Goal: Answer question/provide support: Share knowledge or assist other users

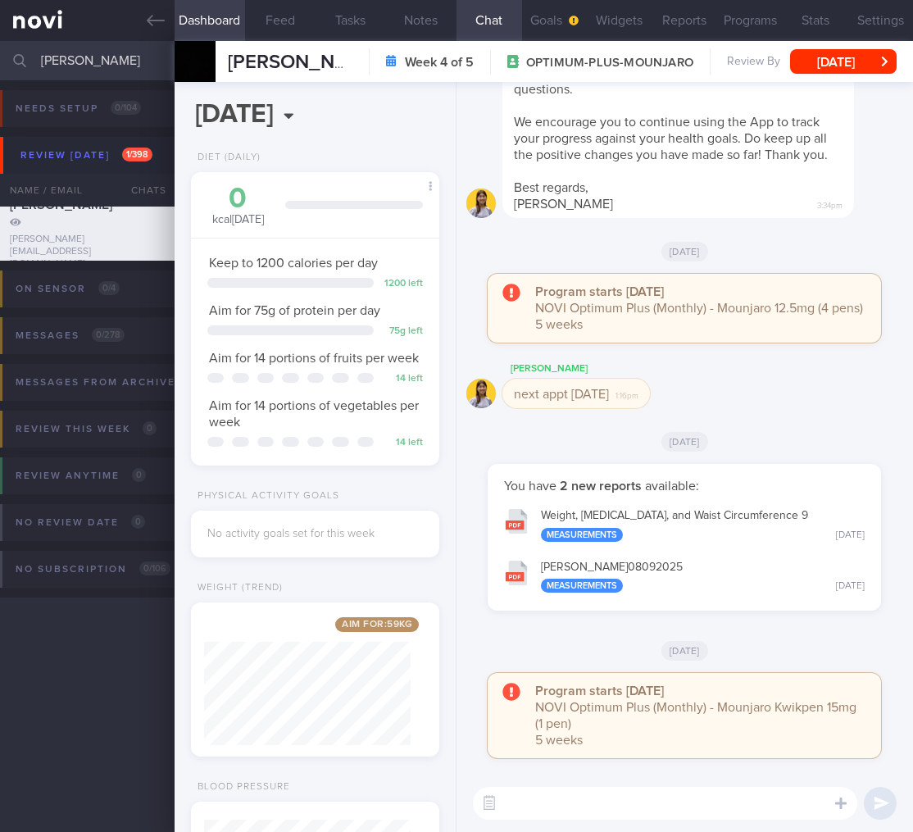
select select "9"
drag, startPoint x: 125, startPoint y: 60, endPoint x: -103, endPoint y: 48, distance: 228.2
click at [0, 48] on html "You are offline! Some functionality will be unavailable Patients New Users Coac…" at bounding box center [456, 416] width 913 height 832
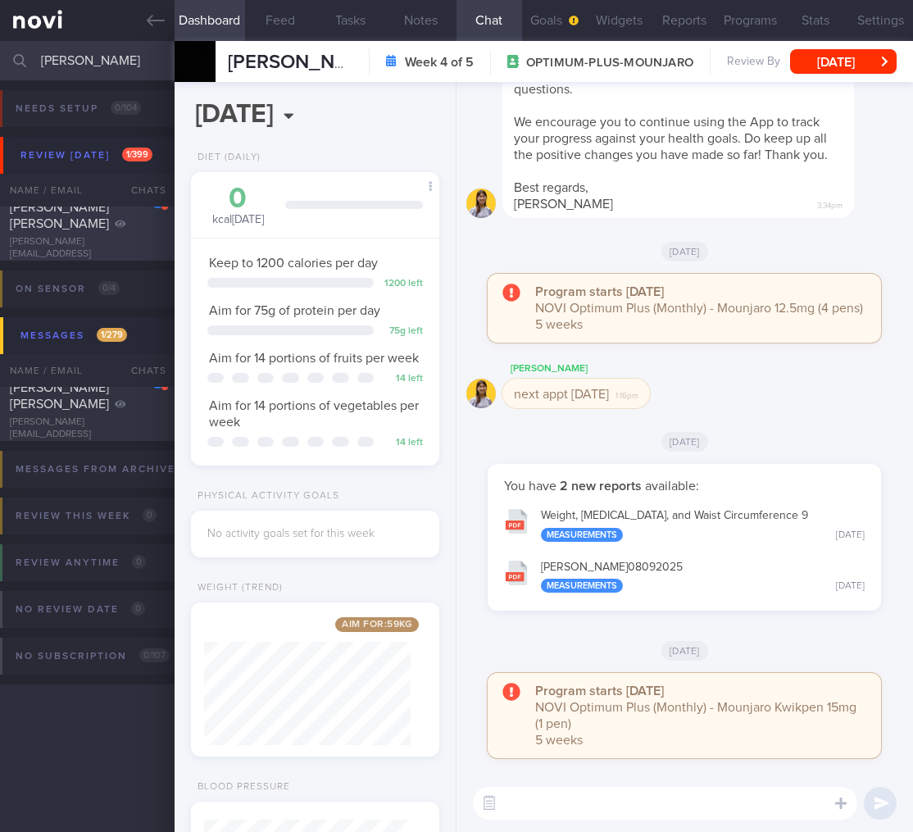
type input "[PERSON_NAME]"
click at [79, 229] on span "[PERSON_NAME] [PERSON_NAME] [PERSON_NAME]" at bounding box center [59, 207] width 99 height 46
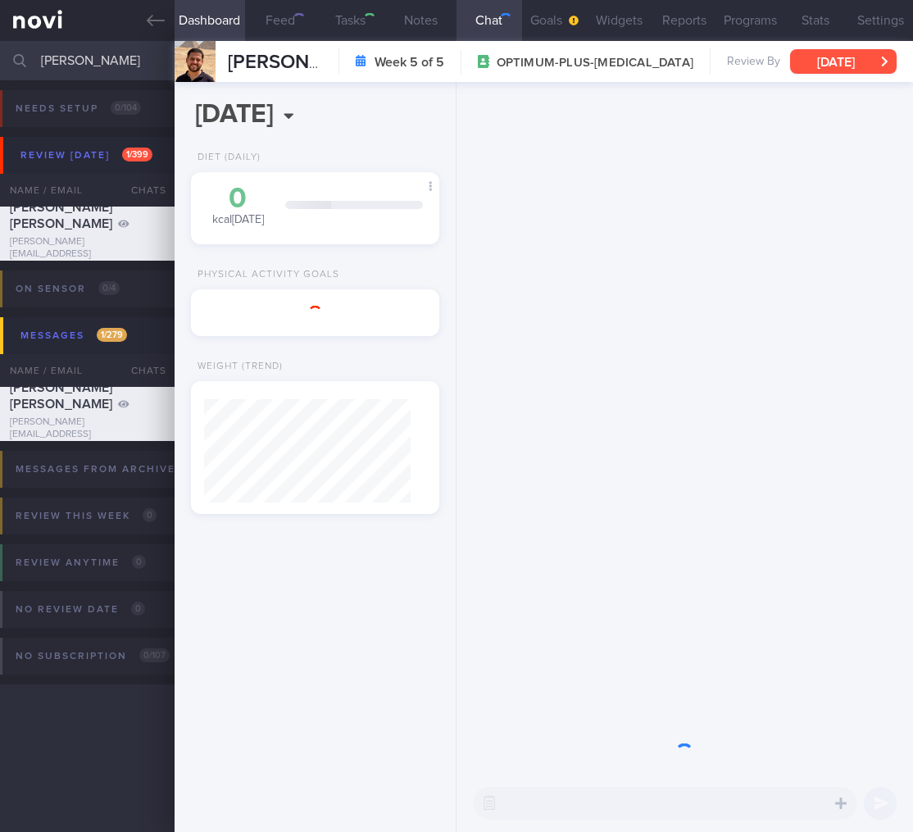
click at [870, 66] on button "[DATE]" at bounding box center [843, 61] width 107 height 25
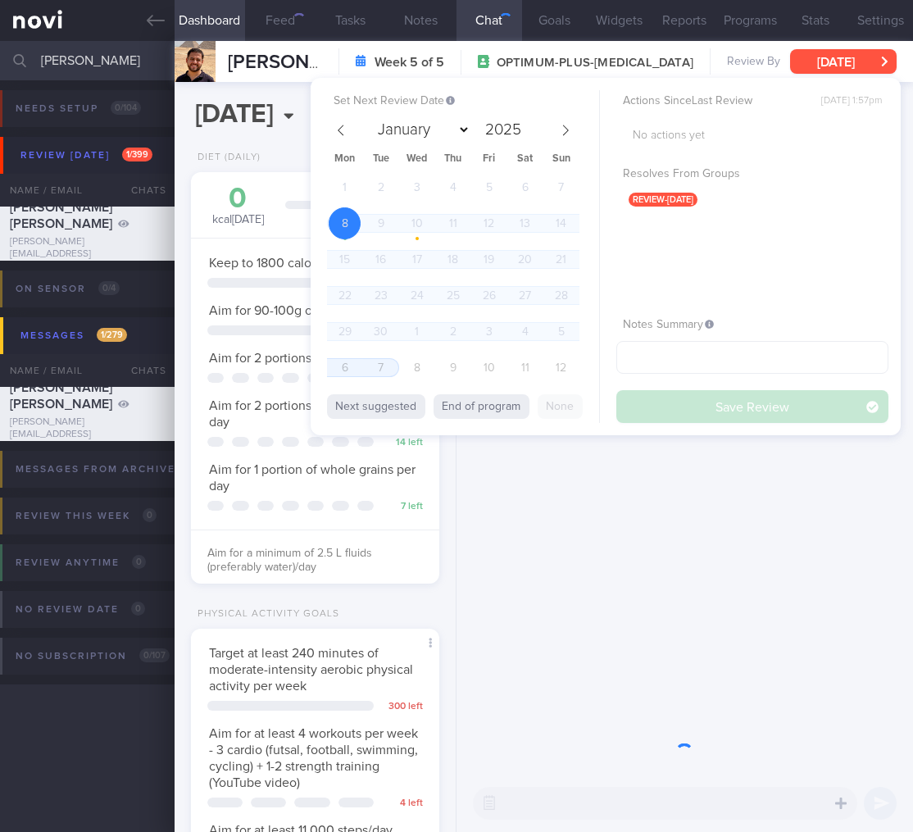
scroll to position [127, 207]
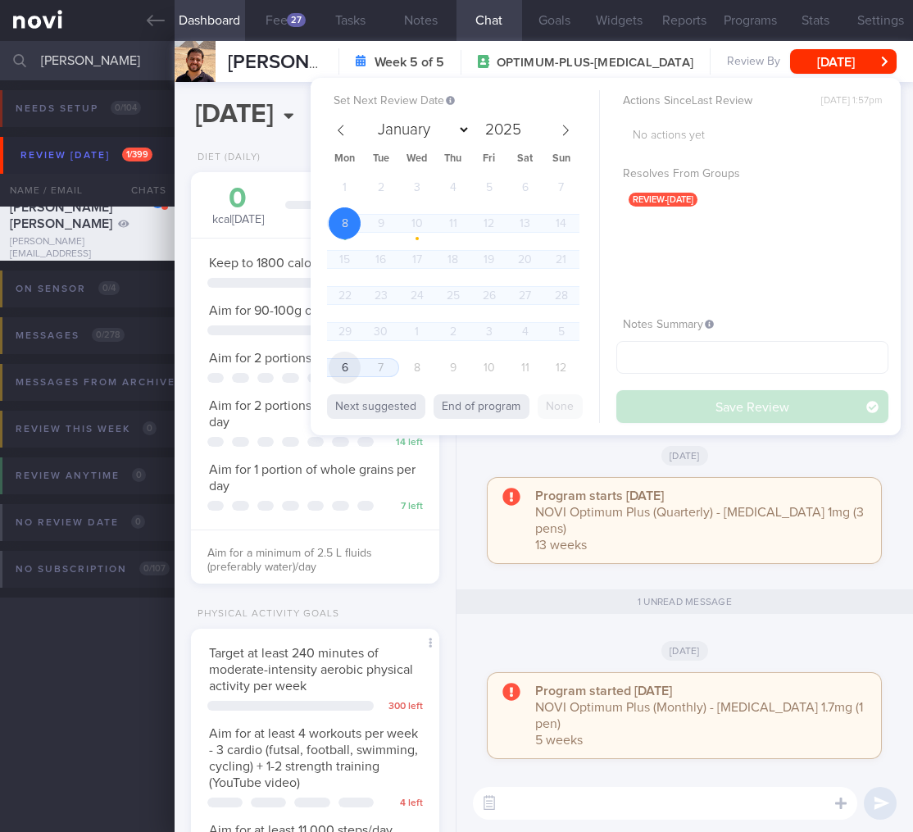
click at [356, 371] on span "6" at bounding box center [345, 368] width 32 height 32
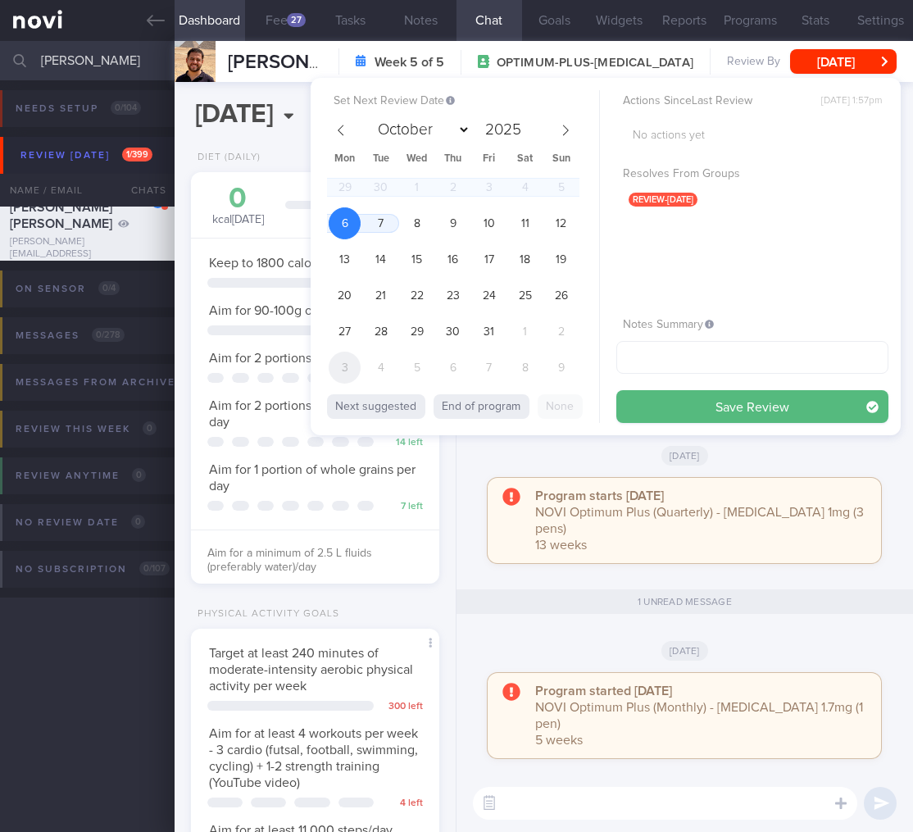
click at [349, 371] on span "3" at bounding box center [345, 368] width 32 height 32
click at [335, 129] on icon at bounding box center [340, 130] width 11 height 11
select select "9"
click at [347, 214] on span "6" at bounding box center [345, 223] width 32 height 32
click at [705, 393] on button "Save Review" at bounding box center [752, 406] width 272 height 33
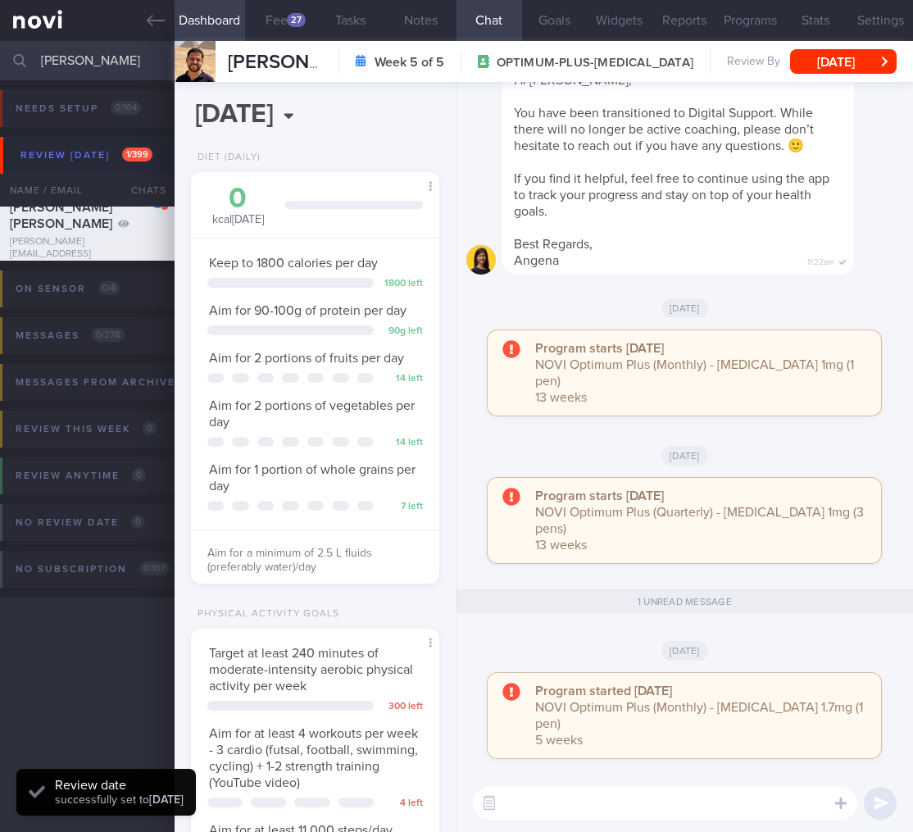
scroll to position [364, 0]
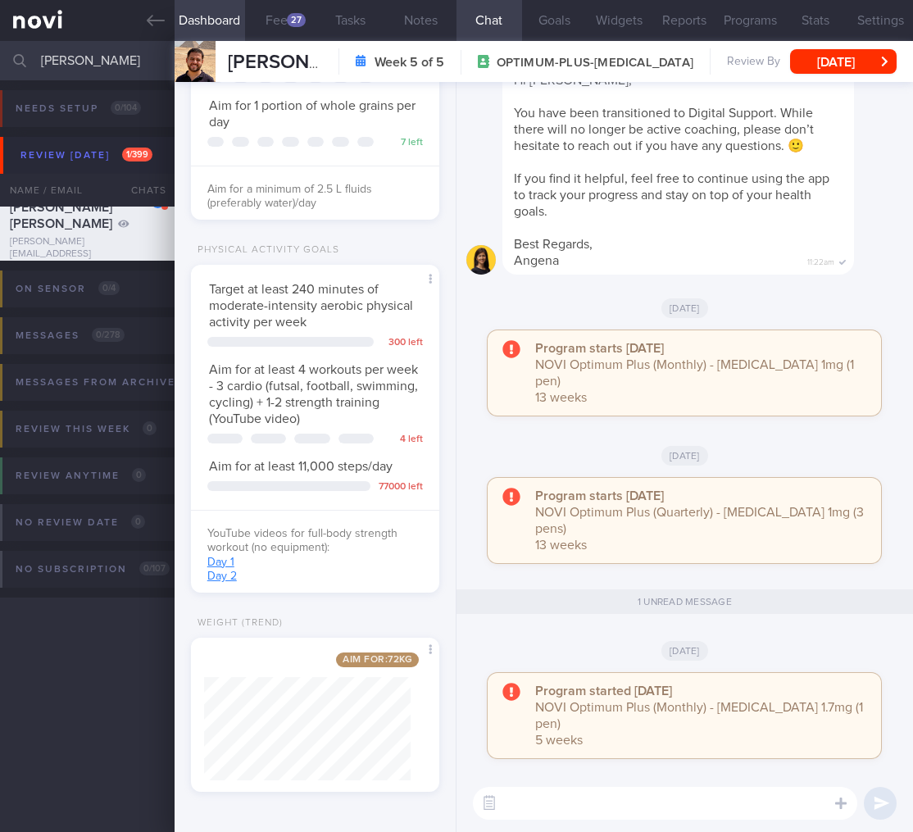
drag, startPoint x: 133, startPoint y: 70, endPoint x: -152, endPoint y: 42, distance: 285.8
click at [0, 42] on html "You are offline! Some functionality will be unavailable Patients New Users Coac…" at bounding box center [456, 416] width 913 height 832
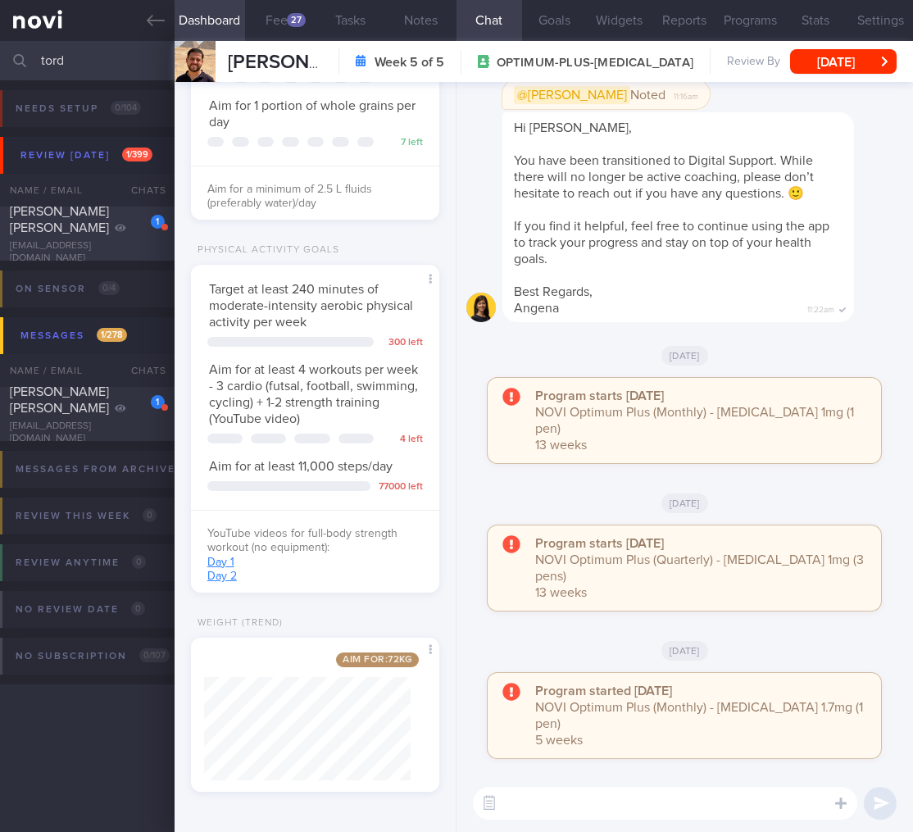
type input "tord"
click at [120, 240] on div "[EMAIL_ADDRESS][DOMAIN_NAME]" at bounding box center [87, 252] width 155 height 25
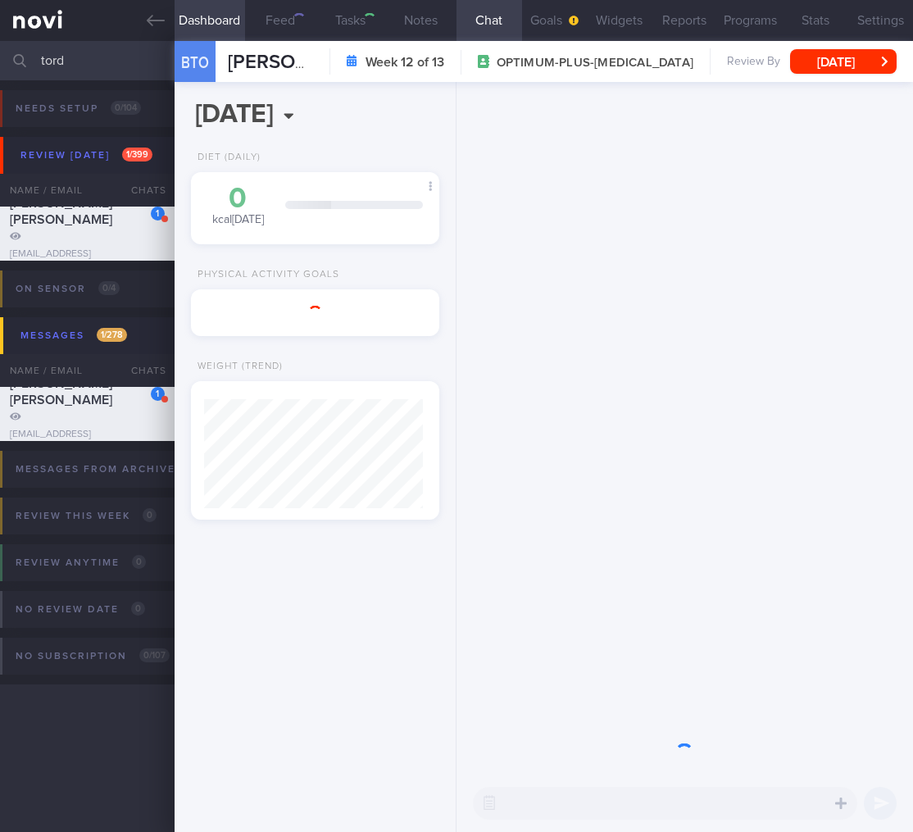
scroll to position [819446, 819371]
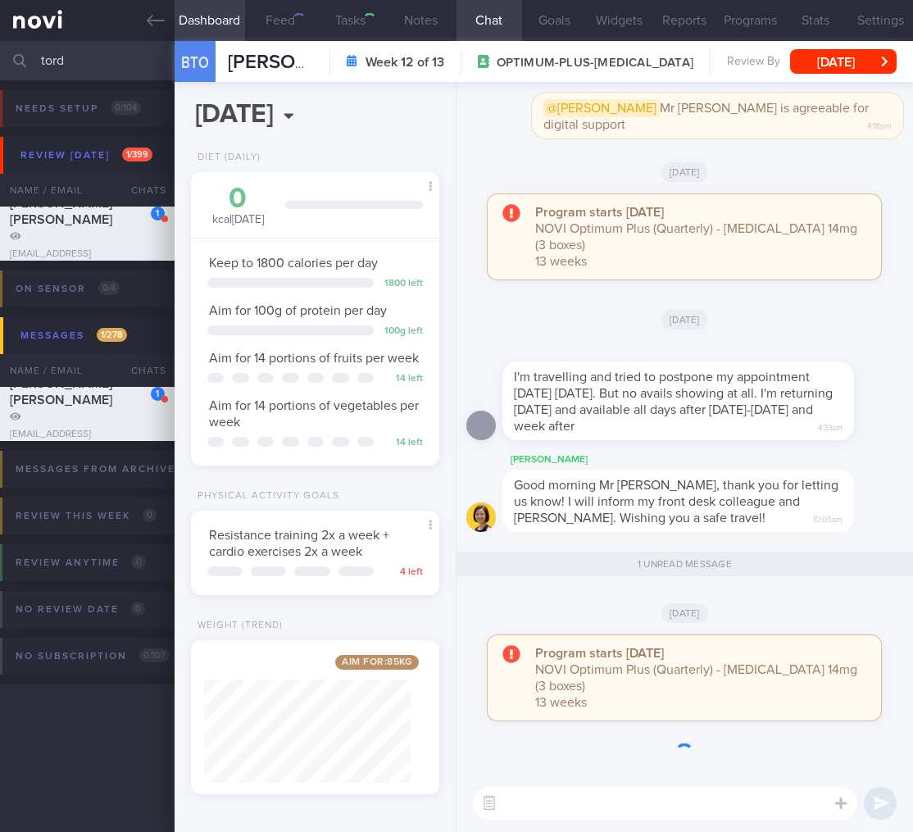
click at [852, 79] on div "BTO [PERSON_NAME] [PERSON_NAME] Tord [PERSON_NAME] [EMAIL_ADDRESS][DOMAIN_NAME]…" at bounding box center [544, 61] width 738 height 41
click at [852, 66] on button "[DATE]" at bounding box center [843, 61] width 107 height 25
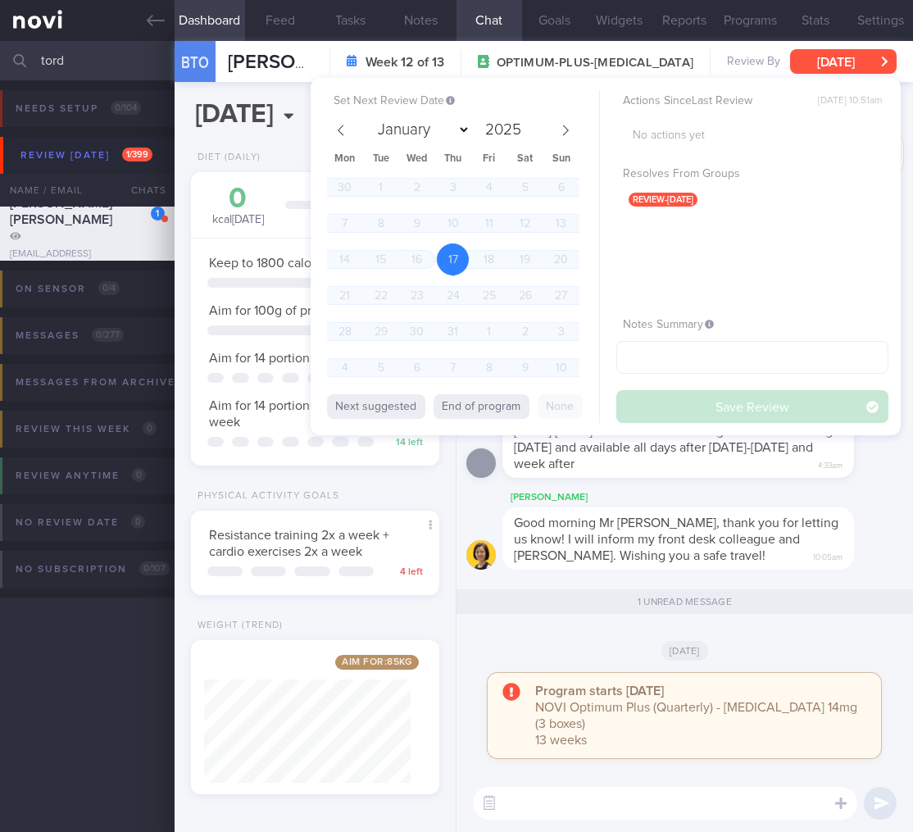
scroll to position [127, 207]
click at [478, 398] on button "End of program" at bounding box center [482, 406] width 96 height 25
select select "9"
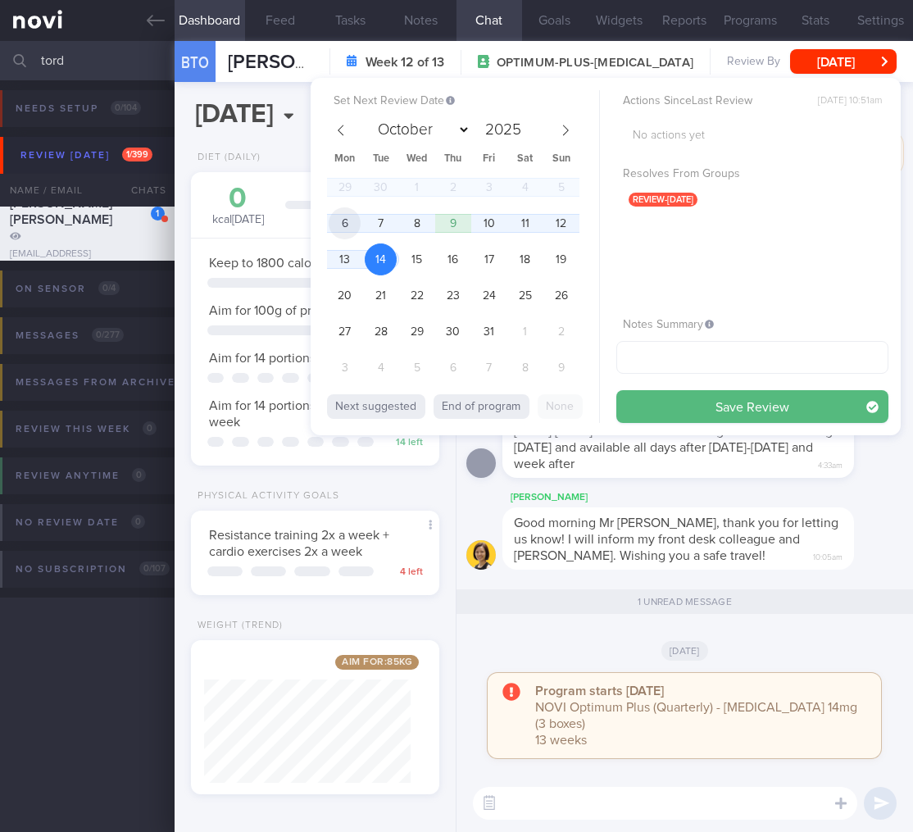
click at [348, 225] on span "6" at bounding box center [345, 223] width 32 height 32
click at [785, 396] on button "Save Review" at bounding box center [752, 406] width 272 height 33
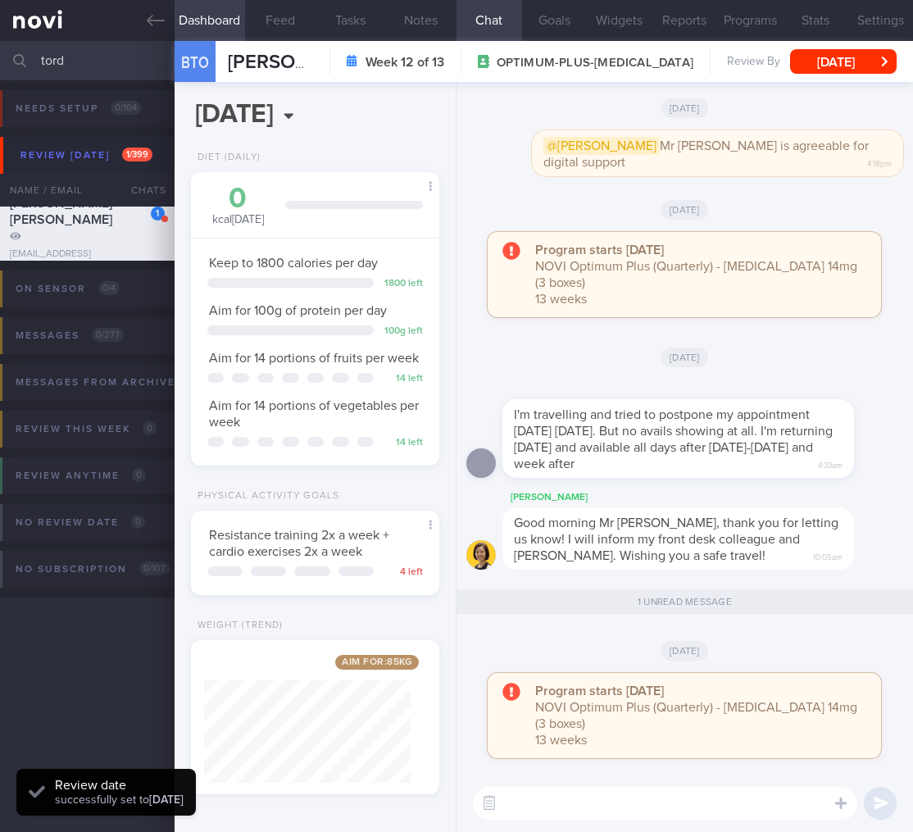
click at [744, 570] on div "Good morning Mr [PERSON_NAME], thank you for letting us know! I will inform my …" at bounding box center [678, 538] width 352 height 62
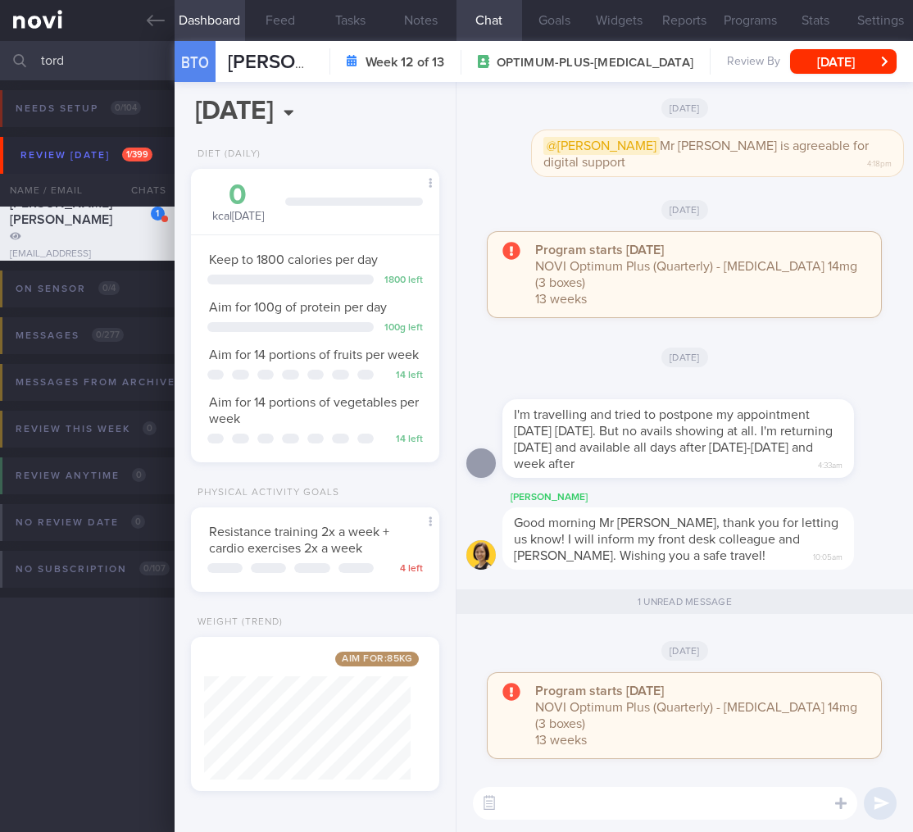
drag, startPoint x: 119, startPoint y: 67, endPoint x: -93, endPoint y: 34, distance: 214.1
click at [0, 34] on html "You are offline! Some functionality will be unavailable Patients New Users Coac…" at bounding box center [456, 416] width 913 height 832
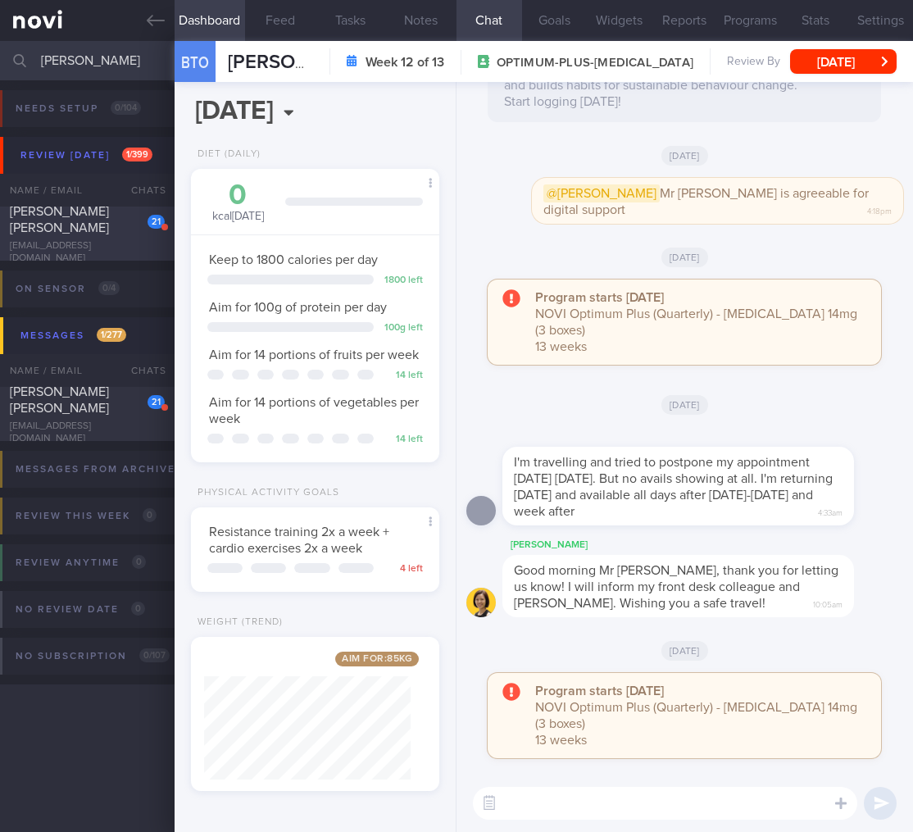
type input "[PERSON_NAME]"
click at [72, 241] on div "[EMAIL_ADDRESS][DOMAIN_NAME]" at bounding box center [87, 252] width 155 height 25
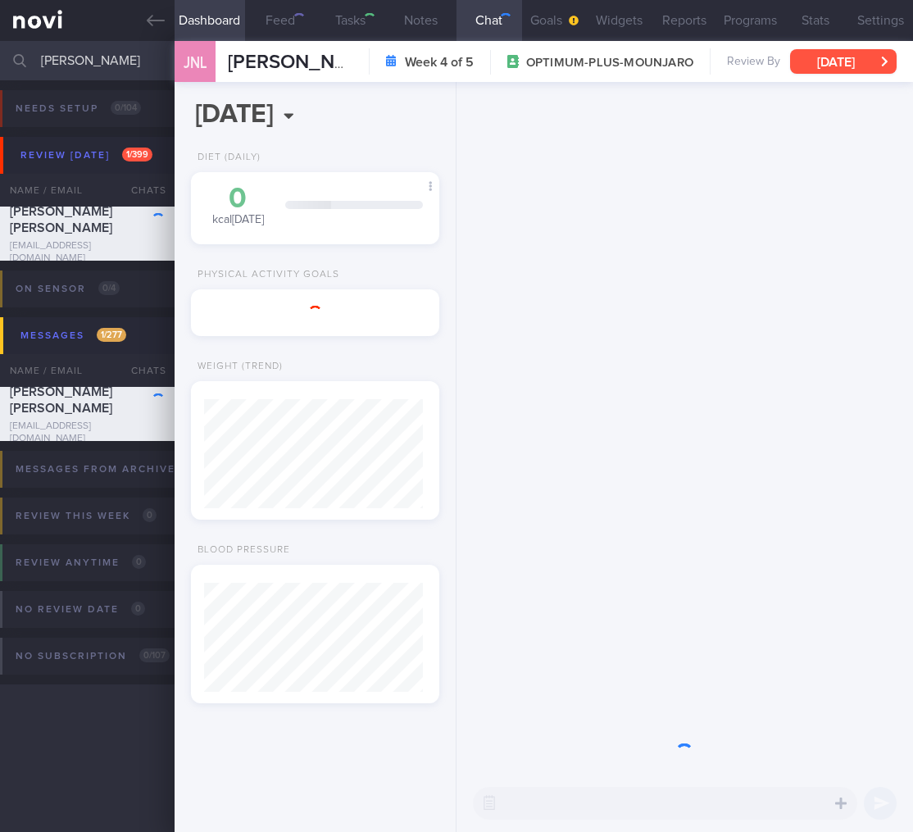
scroll to position [819470, 819359]
click at [855, 68] on button "[DATE]" at bounding box center [843, 61] width 107 height 25
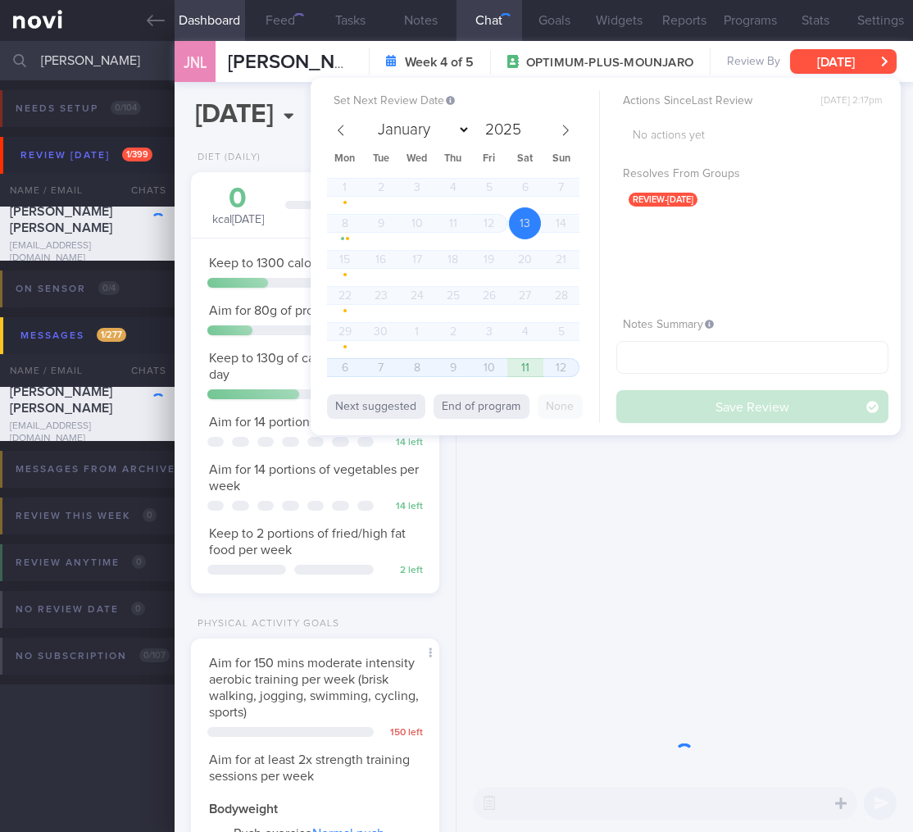
scroll to position [819476, 819371]
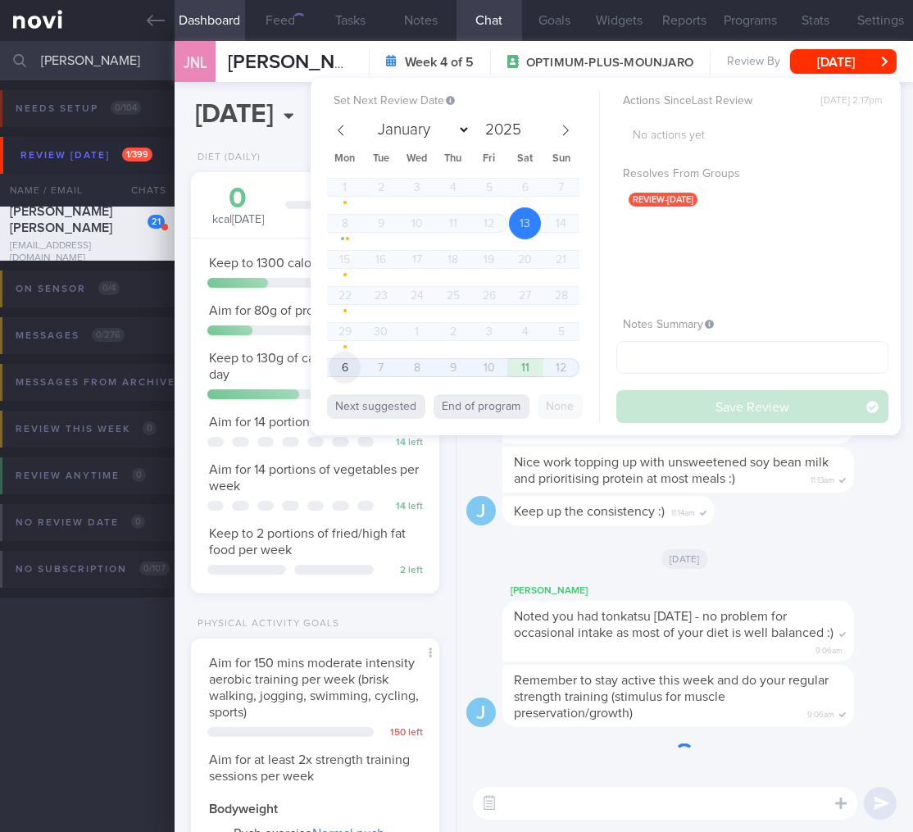
click at [330, 361] on span "6" at bounding box center [345, 368] width 32 height 32
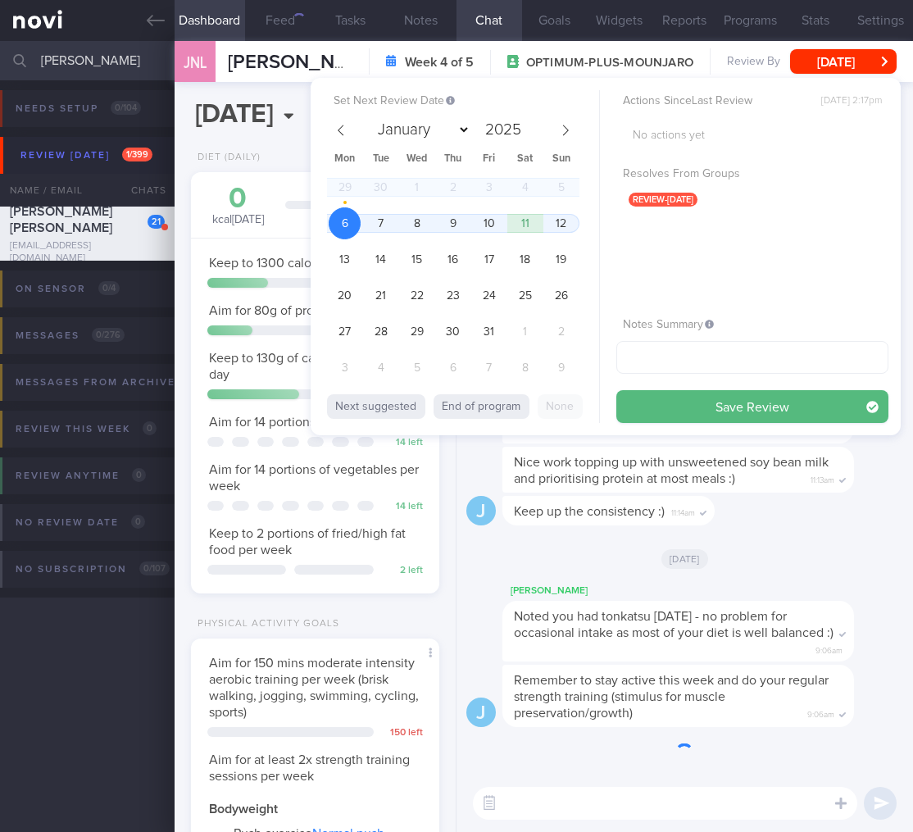
select select "9"
click at [696, 407] on button "Save Review" at bounding box center [752, 406] width 272 height 33
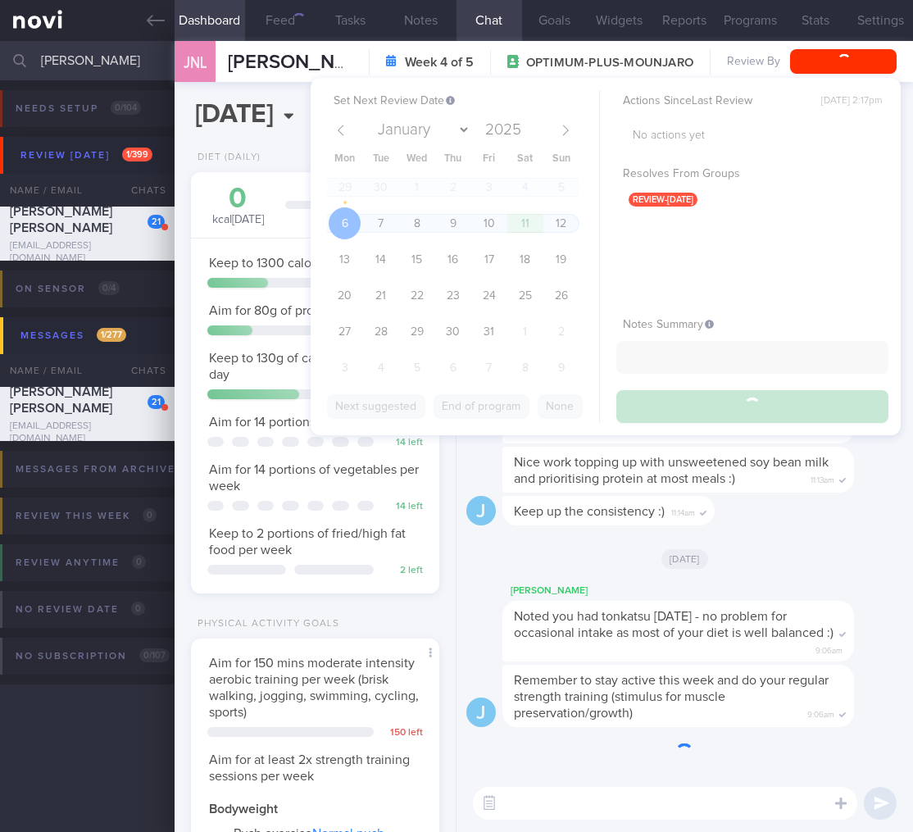
click at [457, 543] on div "J Remember to stay active this week and do your regular strength training (stim…" at bounding box center [685, 428] width 457 height 693
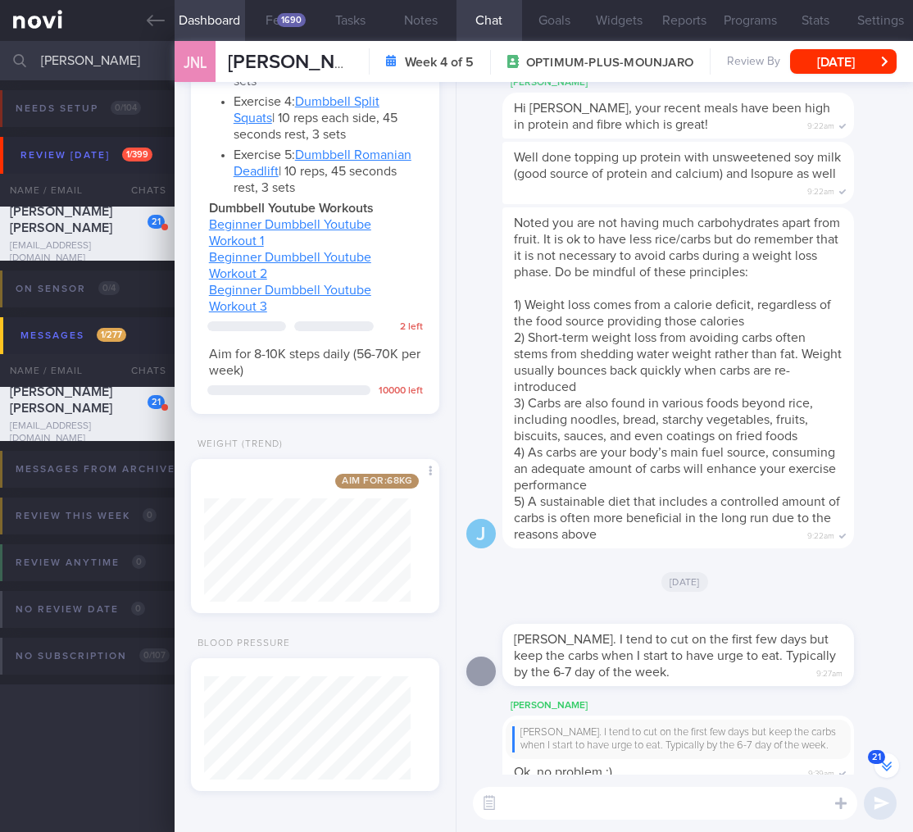
scroll to position [-624, 0]
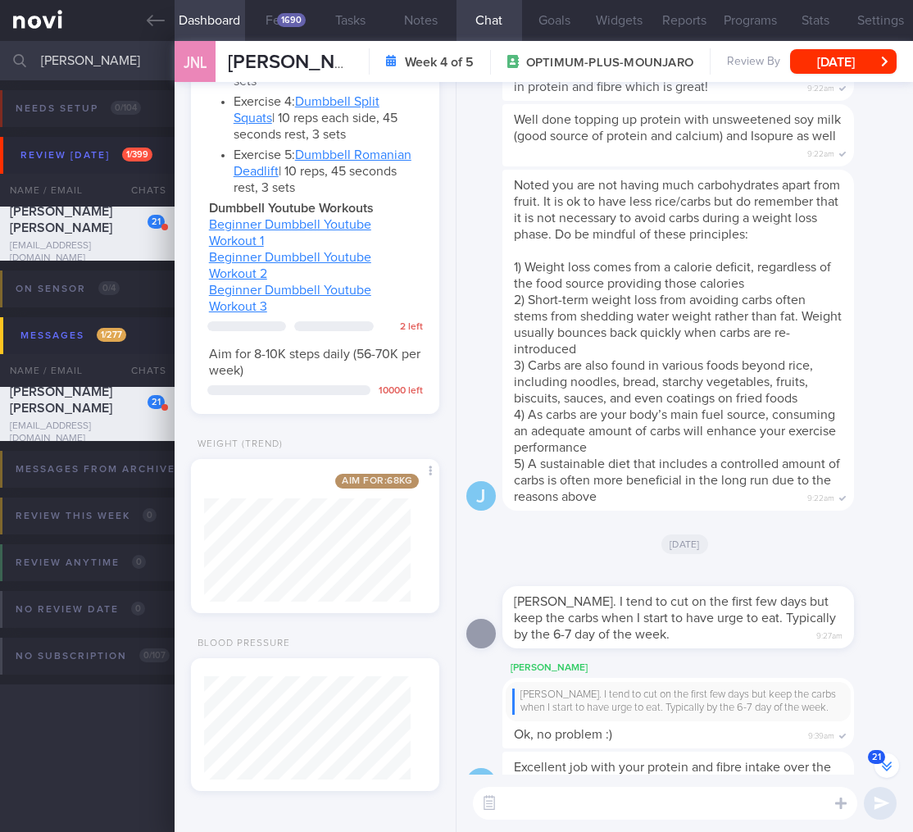
drag, startPoint x: 122, startPoint y: 74, endPoint x: -80, endPoint y: 29, distance: 207.4
click at [0, 29] on html "You are offline! Some functionality will be unavailable Patients New Users Coac…" at bounding box center [456, 416] width 913 height 832
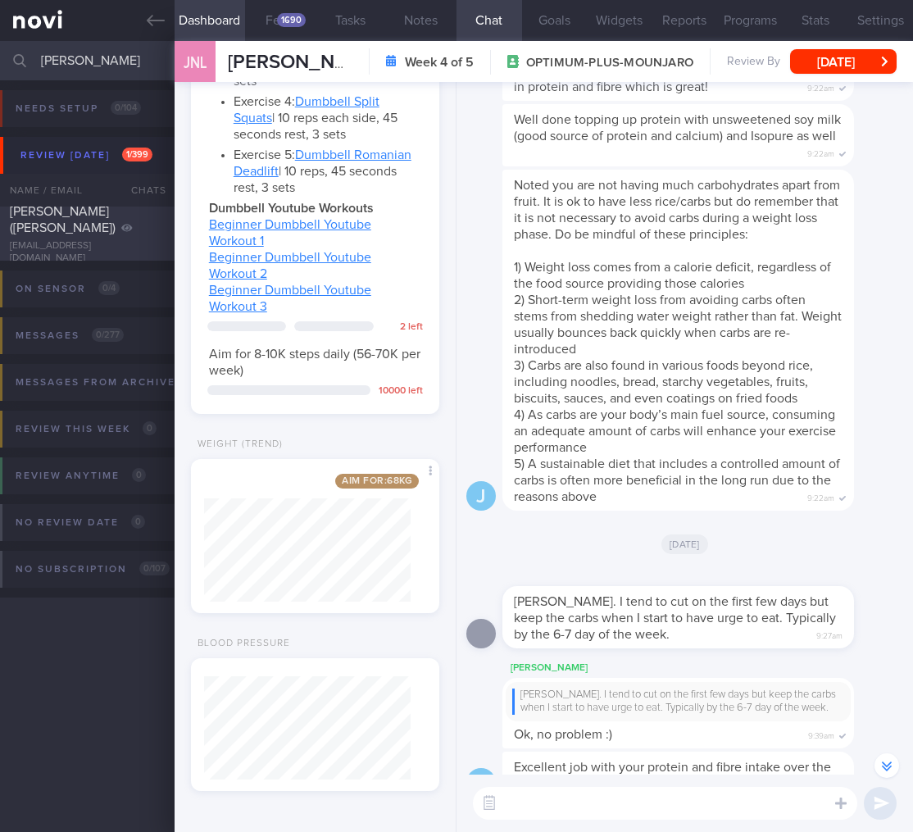
type input "[PERSON_NAME]"
click at [110, 221] on div "[PERSON_NAME] ([PERSON_NAME])" at bounding box center [85, 219] width 151 height 33
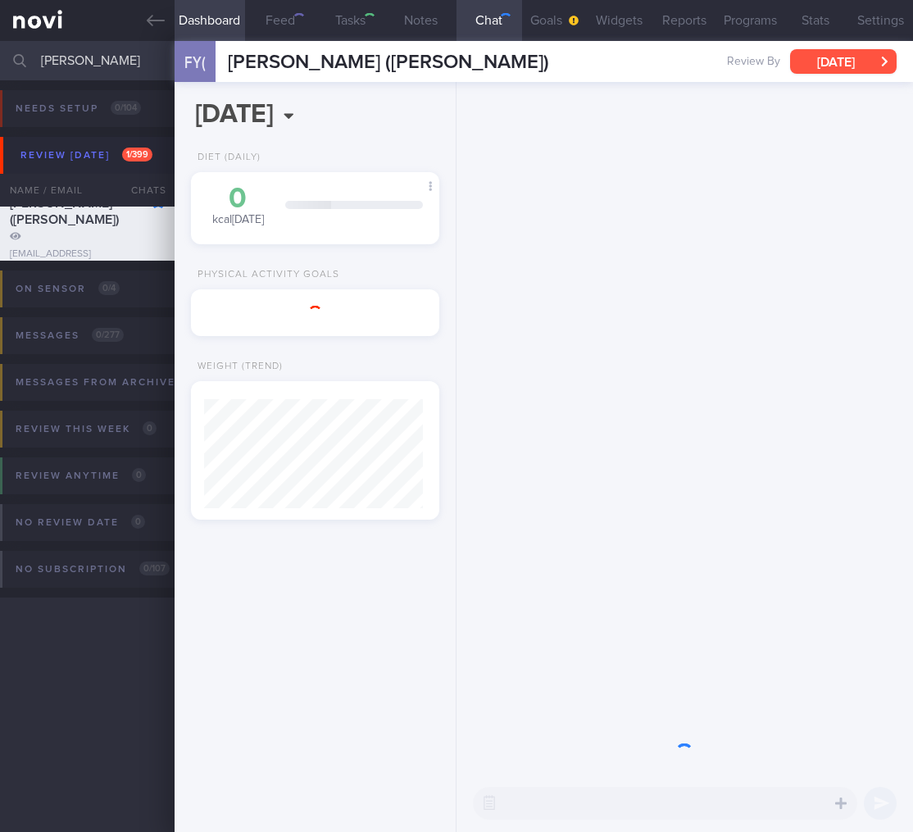
scroll to position [109, 219]
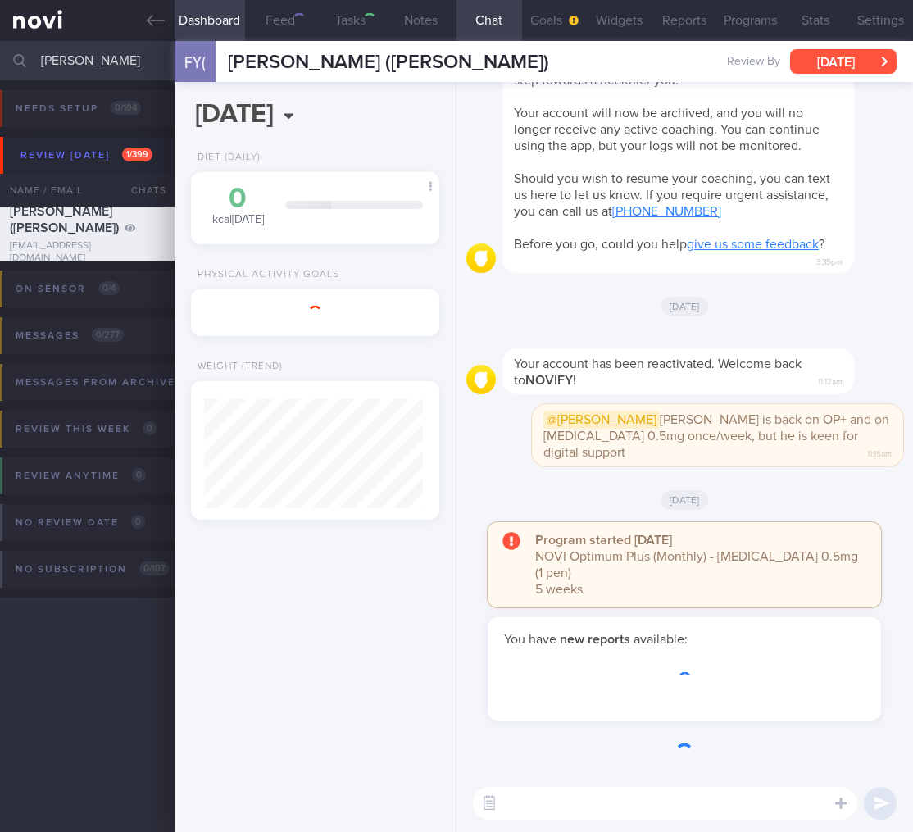
click at [884, 71] on button "[DATE]" at bounding box center [843, 61] width 107 height 25
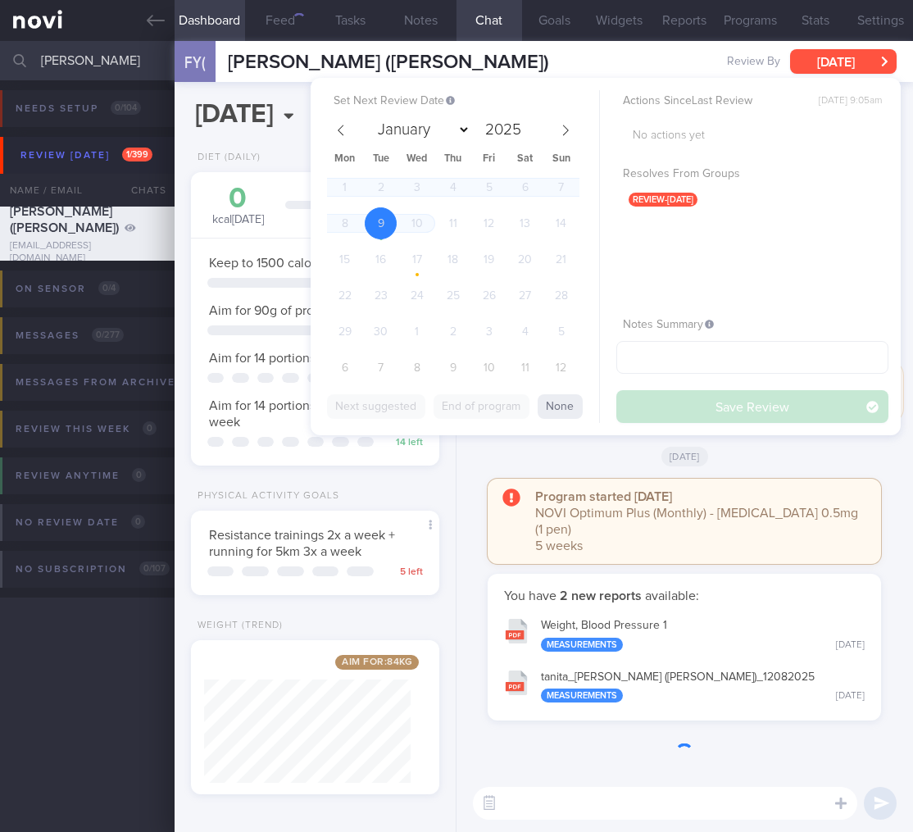
scroll to position [127, 207]
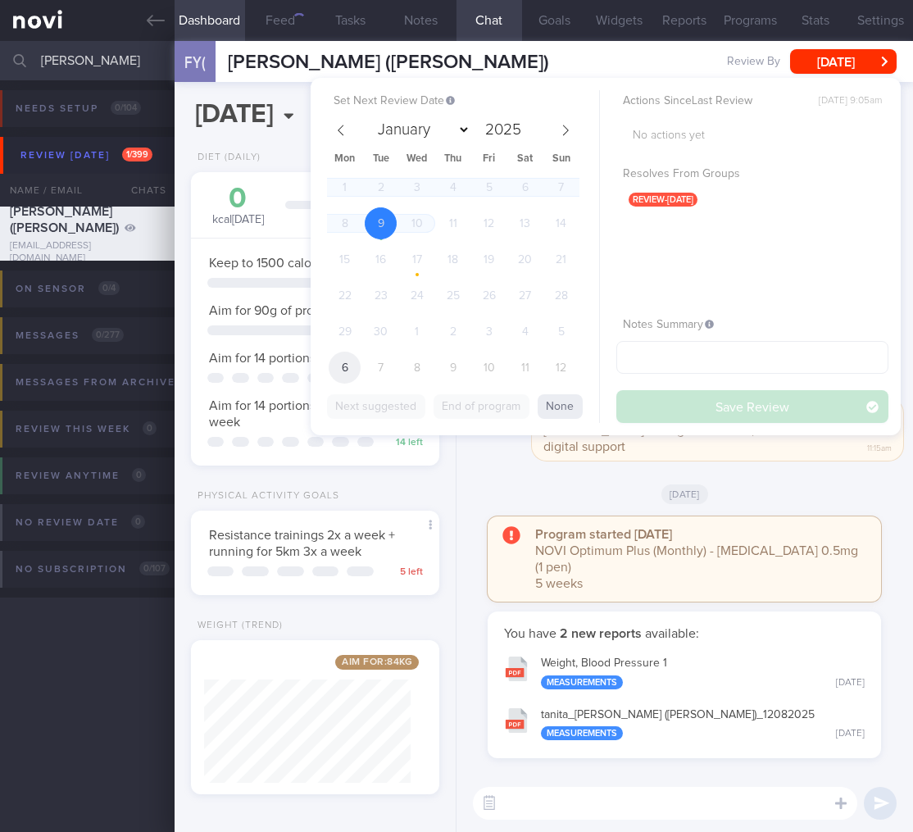
click at [342, 370] on span "6" at bounding box center [345, 368] width 32 height 32
select select "9"
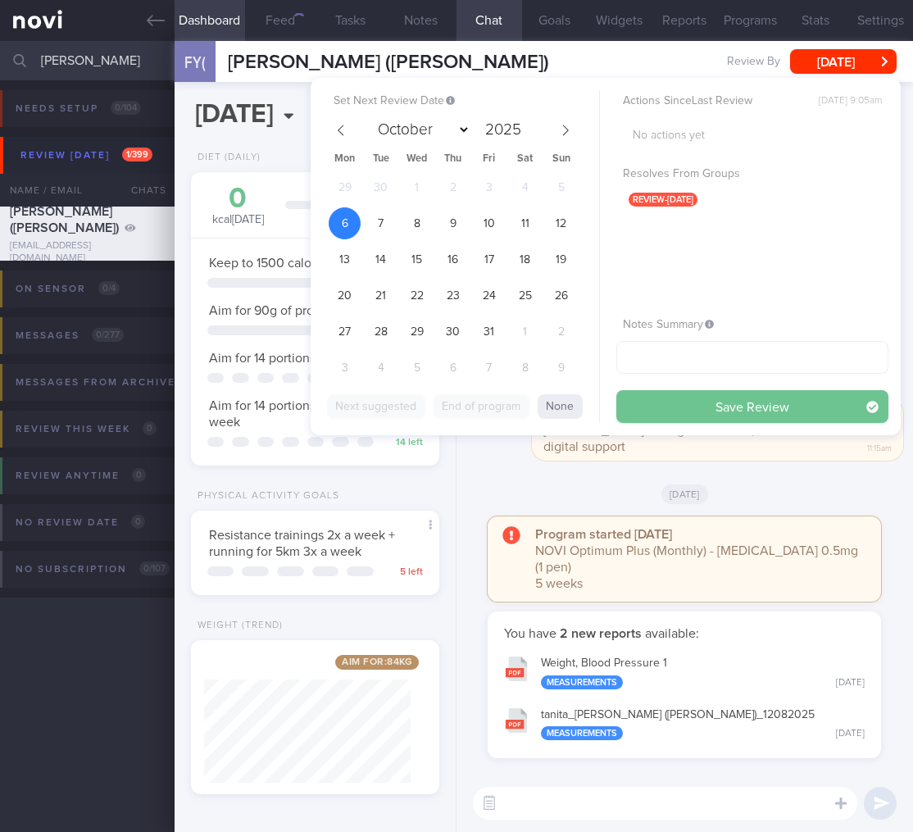
click at [754, 407] on button "Save Review" at bounding box center [752, 406] width 272 height 33
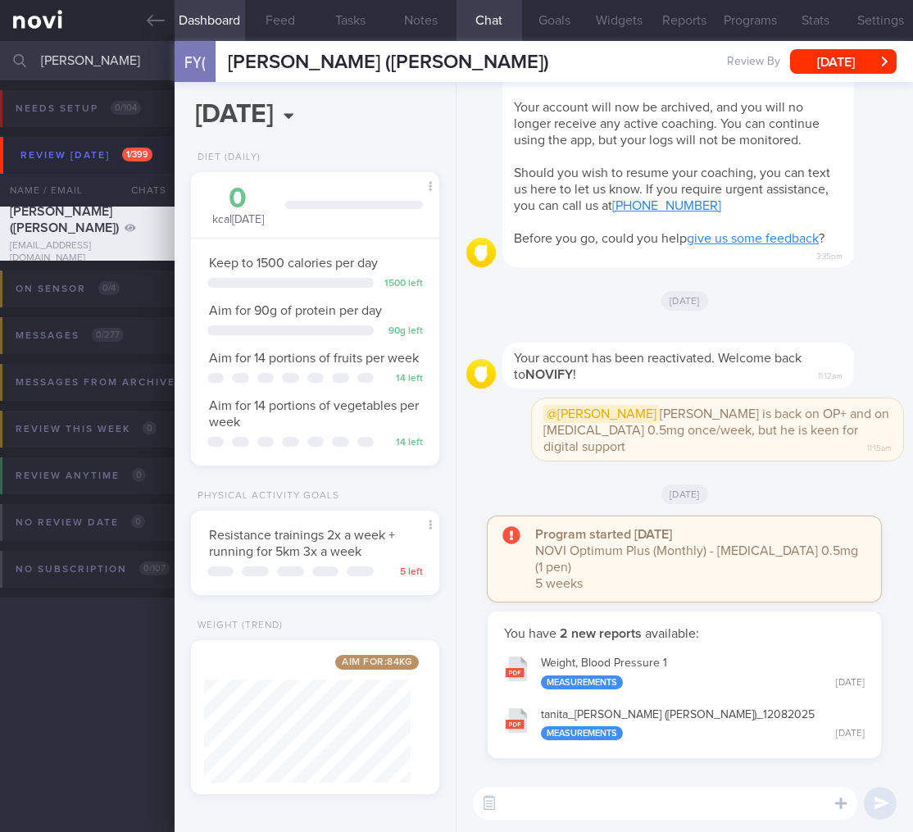
drag, startPoint x: 129, startPoint y: 57, endPoint x: -84, endPoint y: 27, distance: 215.2
click at [0, 27] on html "You are offline! Some functionality will be unavailable Patients New Users Coac…" at bounding box center [456, 416] width 913 height 832
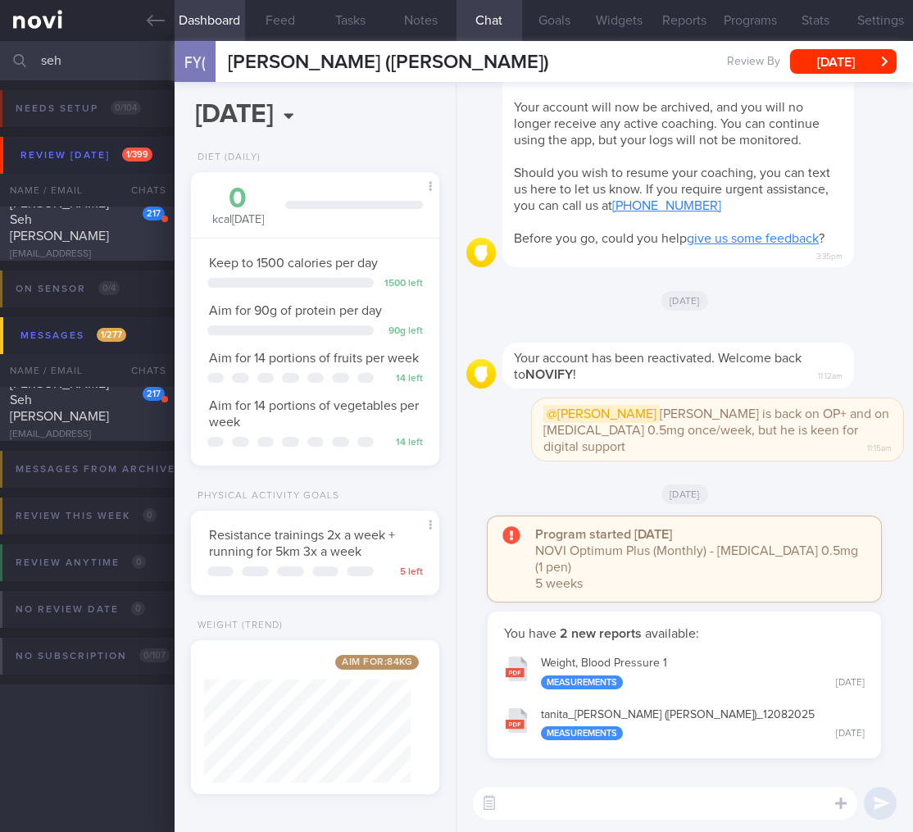
type input "seh"
click at [93, 235] on div "[PERSON_NAME] Seh [PERSON_NAME]" at bounding box center [85, 219] width 151 height 49
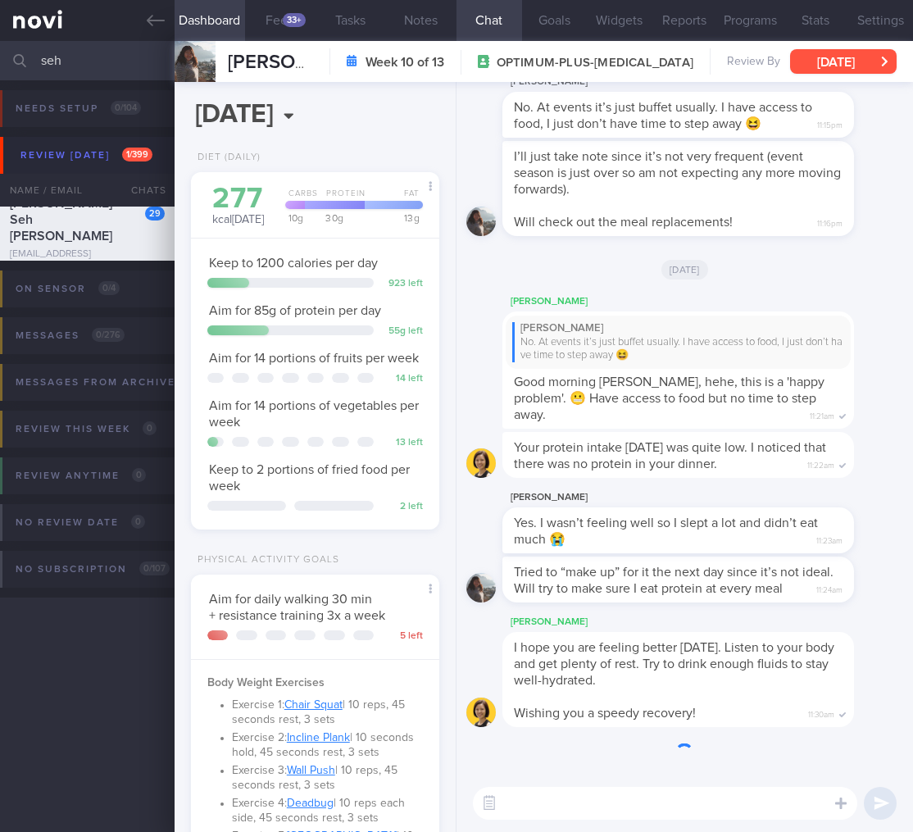
click at [869, 55] on button "[DATE]" at bounding box center [843, 61] width 107 height 25
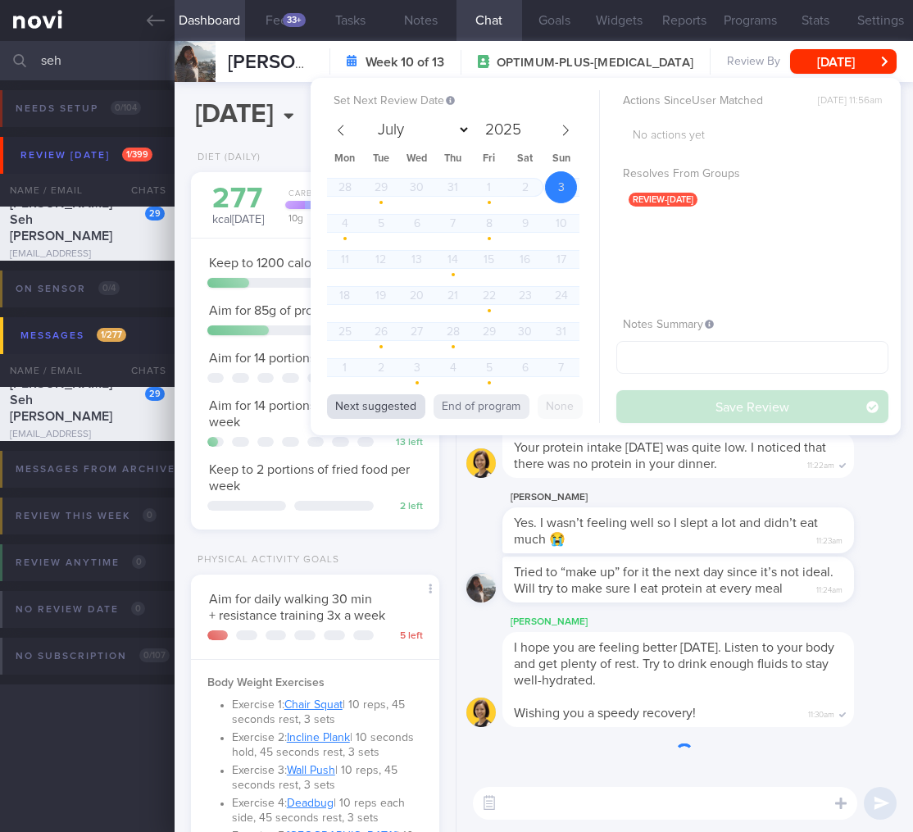
click at [366, 407] on button "Next suggested" at bounding box center [376, 406] width 98 height 25
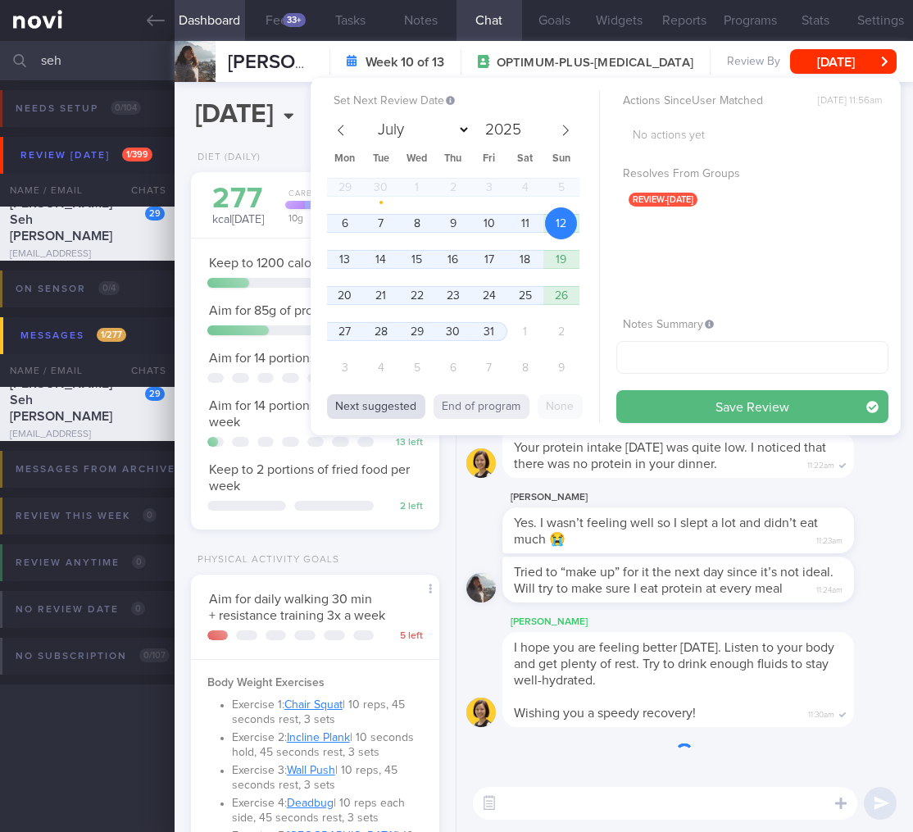
select select "9"
click at [355, 224] on span "6" at bounding box center [345, 223] width 32 height 32
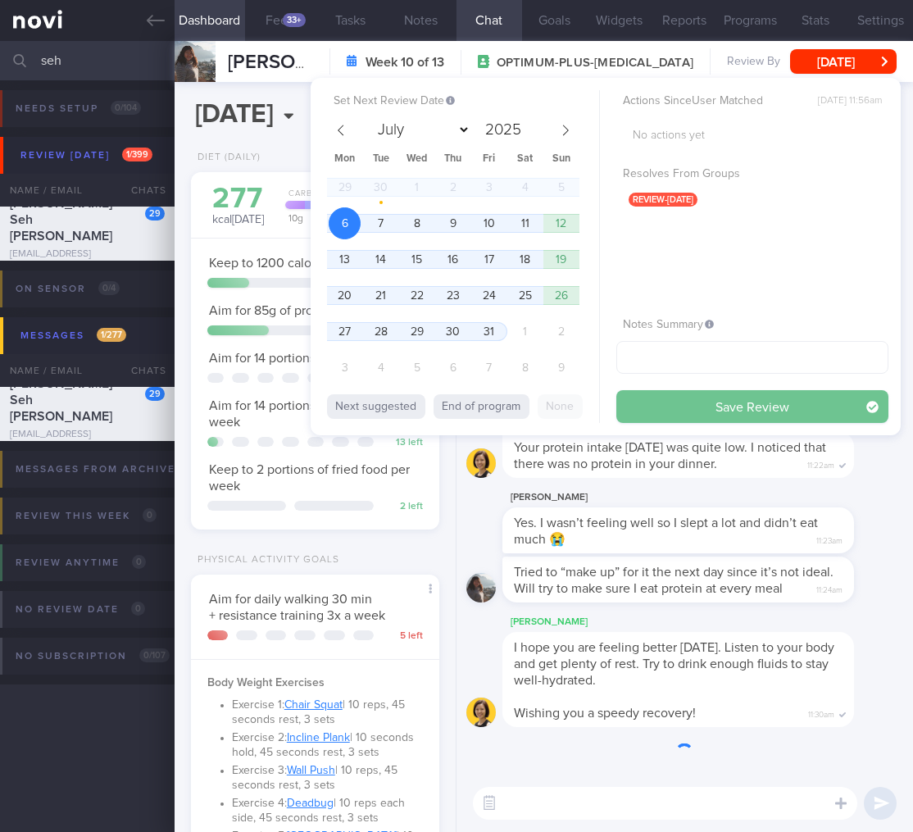
click at [745, 397] on button "Save Review" at bounding box center [752, 406] width 272 height 33
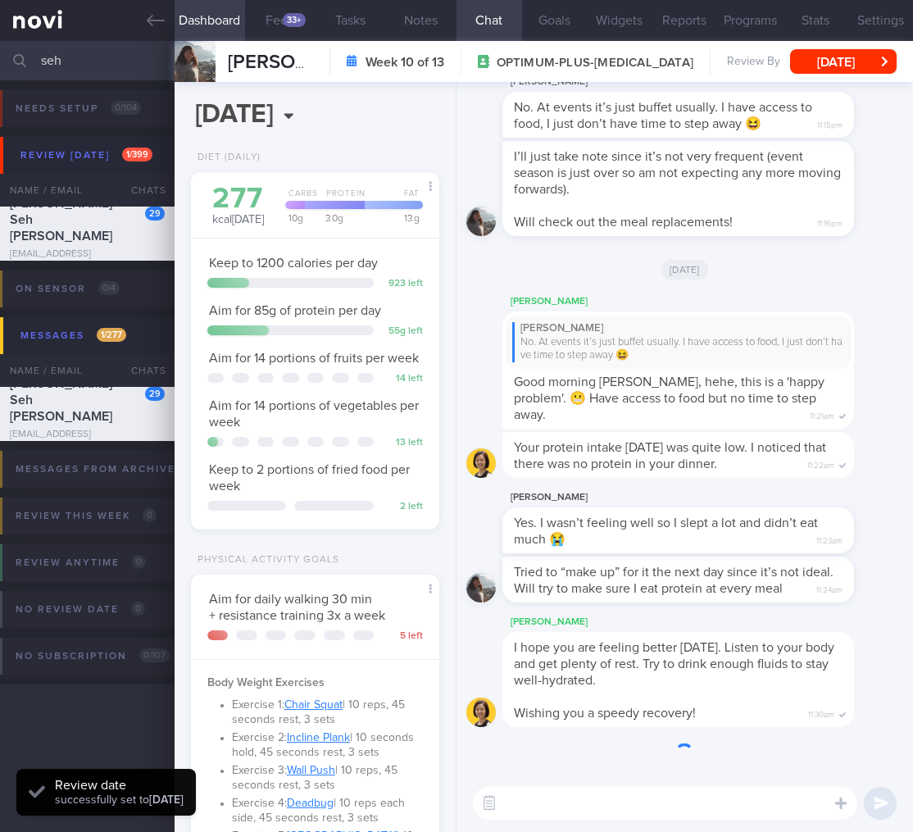
click at [750, 592] on div "Tried to “make up” for it the next day since it’s not ideal. Will try to make s…" at bounding box center [678, 579] width 352 height 46
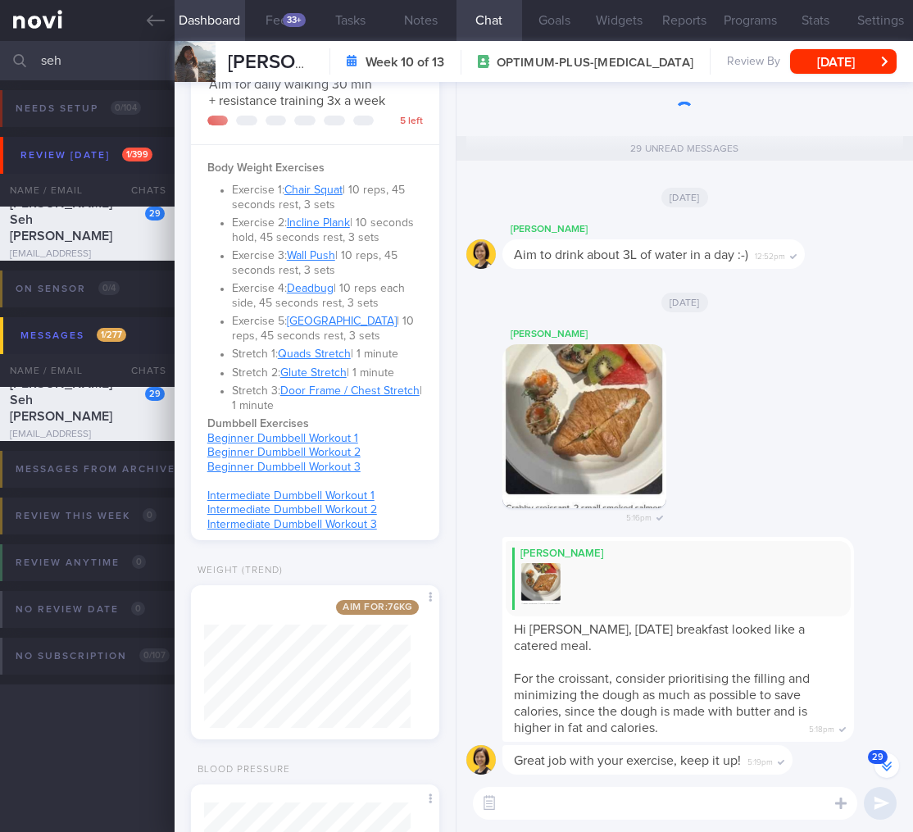
scroll to position [671, 0]
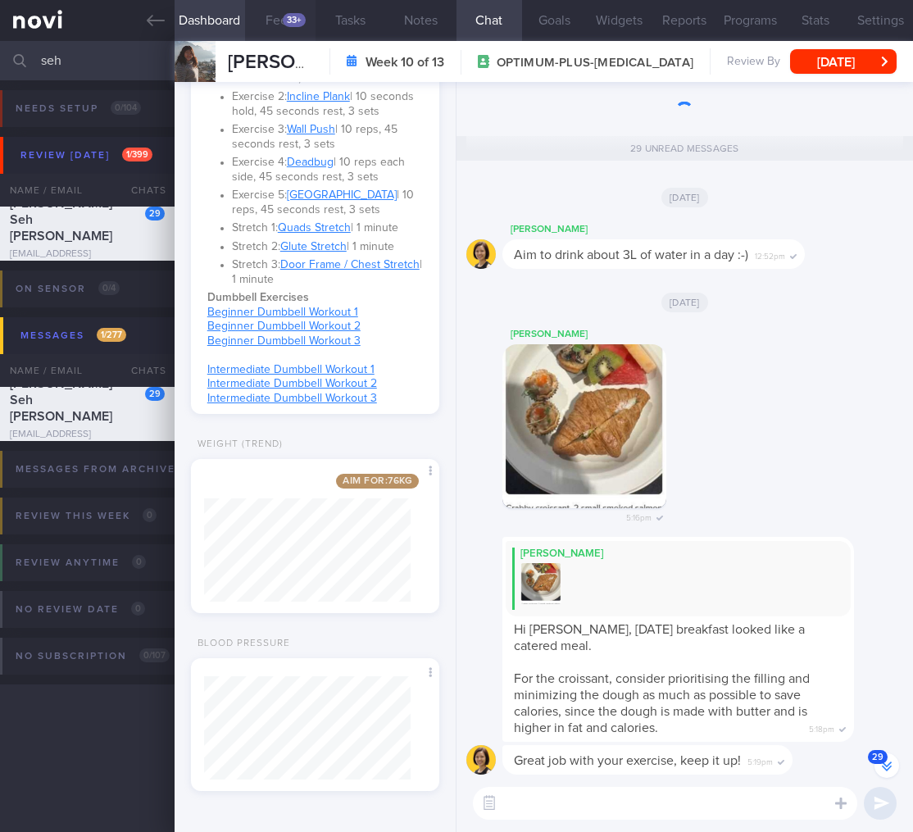
click at [304, 19] on div "33+" at bounding box center [294, 20] width 23 height 14
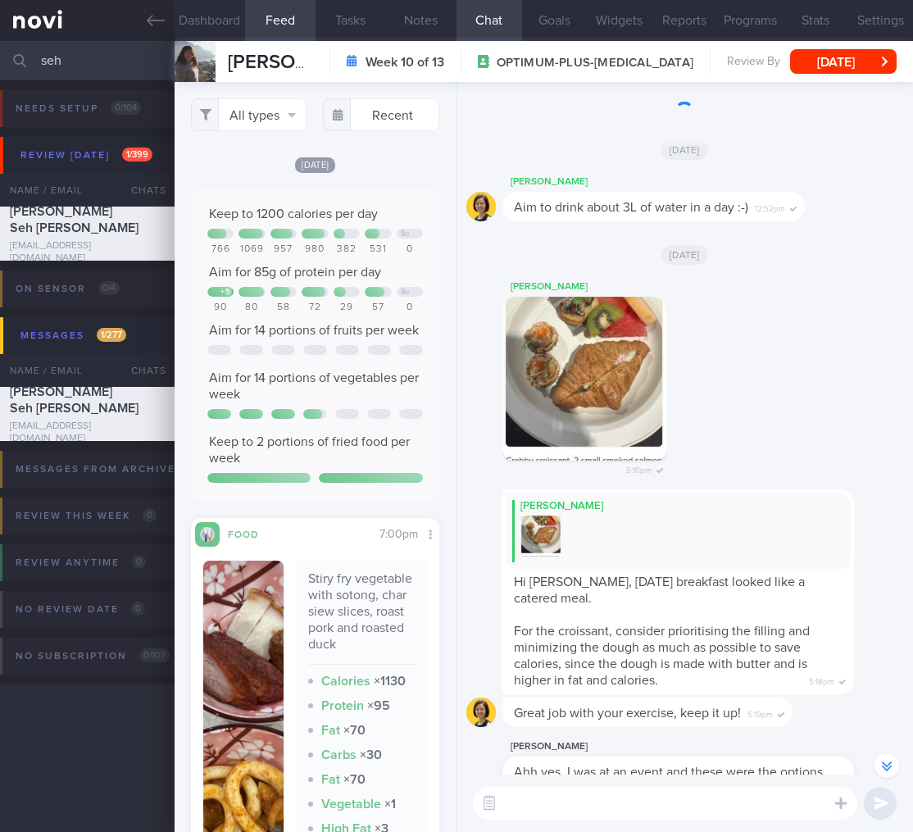
click at [304, 19] on button "Feed 33+" at bounding box center [280, 20] width 70 height 41
click at [257, 105] on button "All types" at bounding box center [249, 114] width 116 height 33
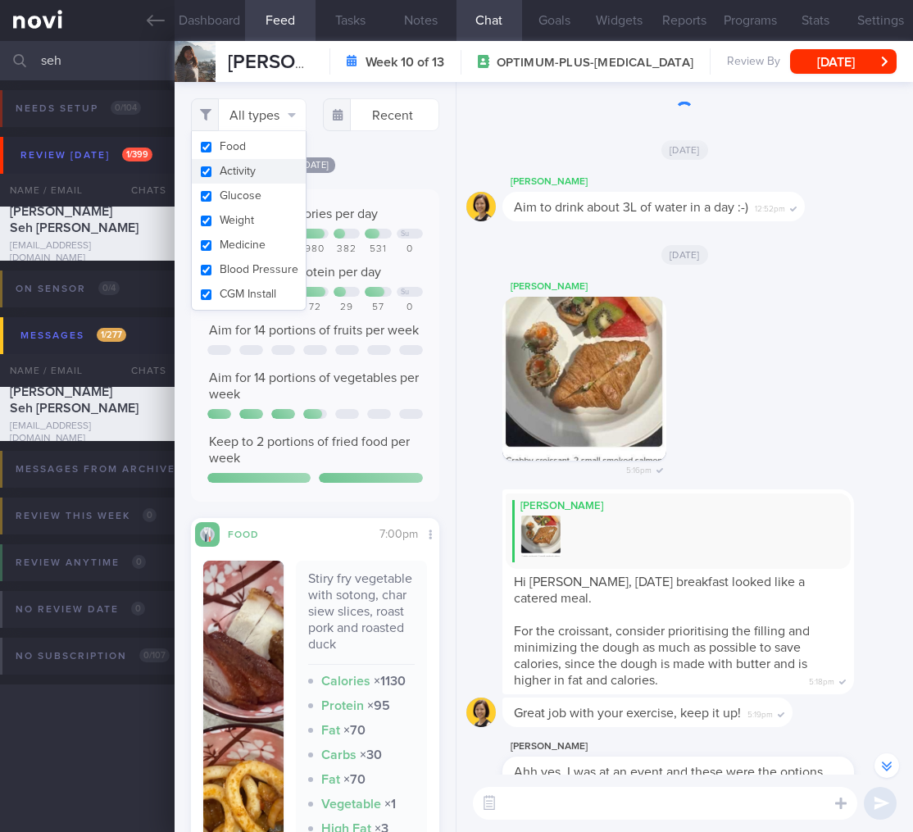
click at [242, 166] on button "Activity" at bounding box center [249, 171] width 115 height 25
checkbox input "false"
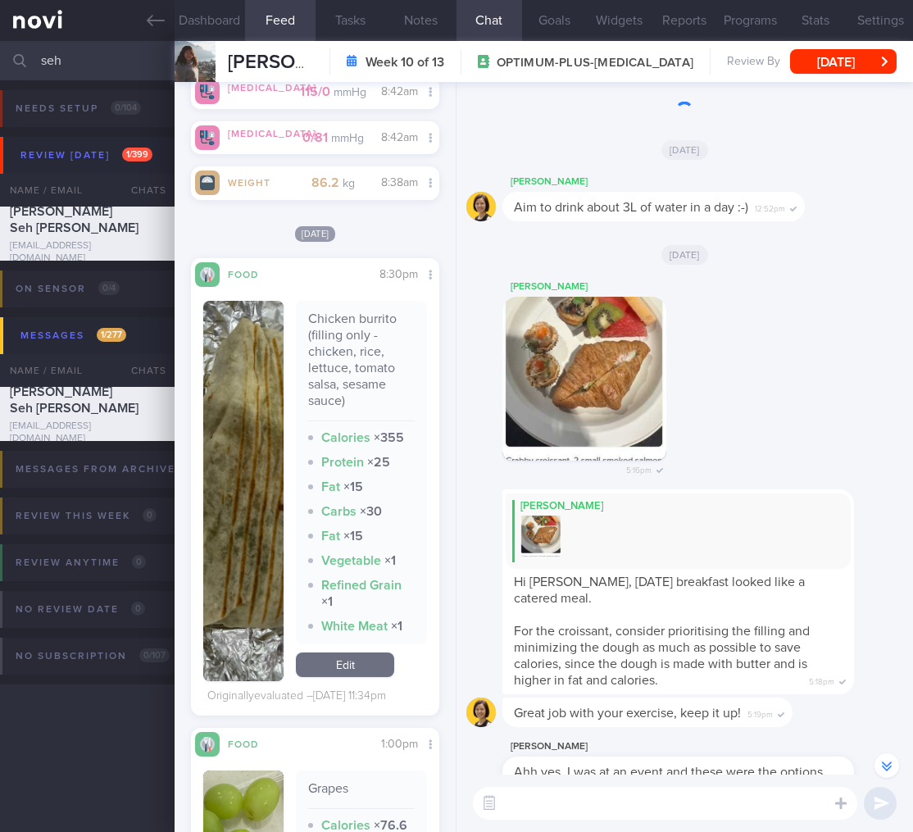
scroll to position [13267, 0]
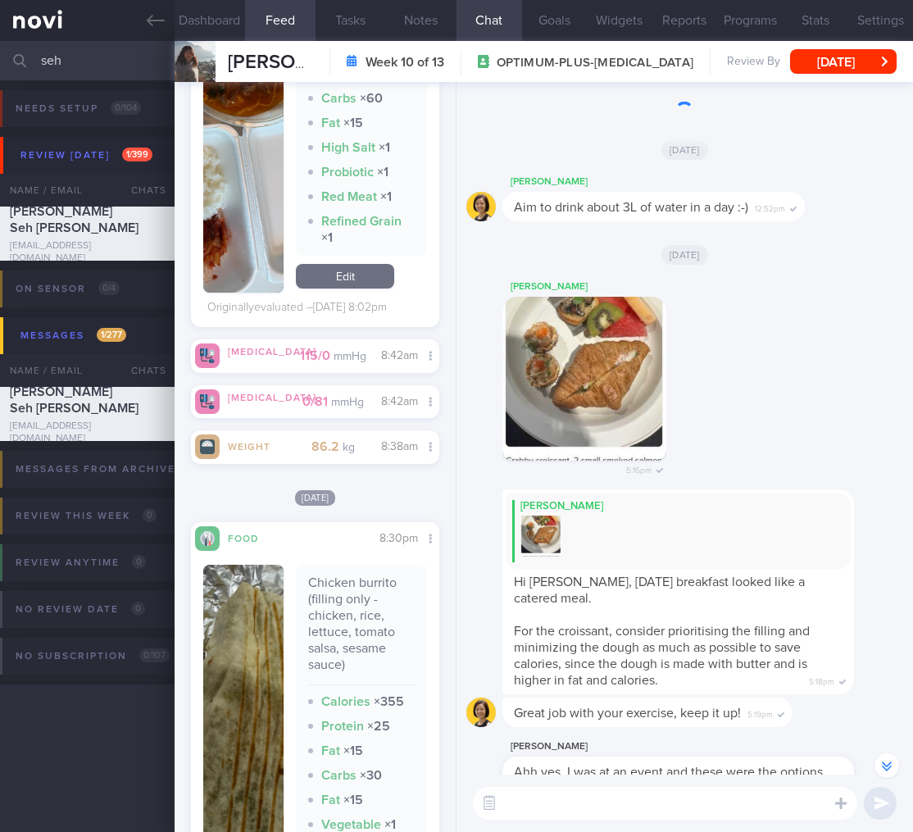
drag, startPoint x: 98, startPoint y: 61, endPoint x: -56, endPoint y: 55, distance: 153.4
click at [0, 55] on html "You are offline! Some functionality will be unavailable Patients New Users Coac…" at bounding box center [456, 416] width 913 height 832
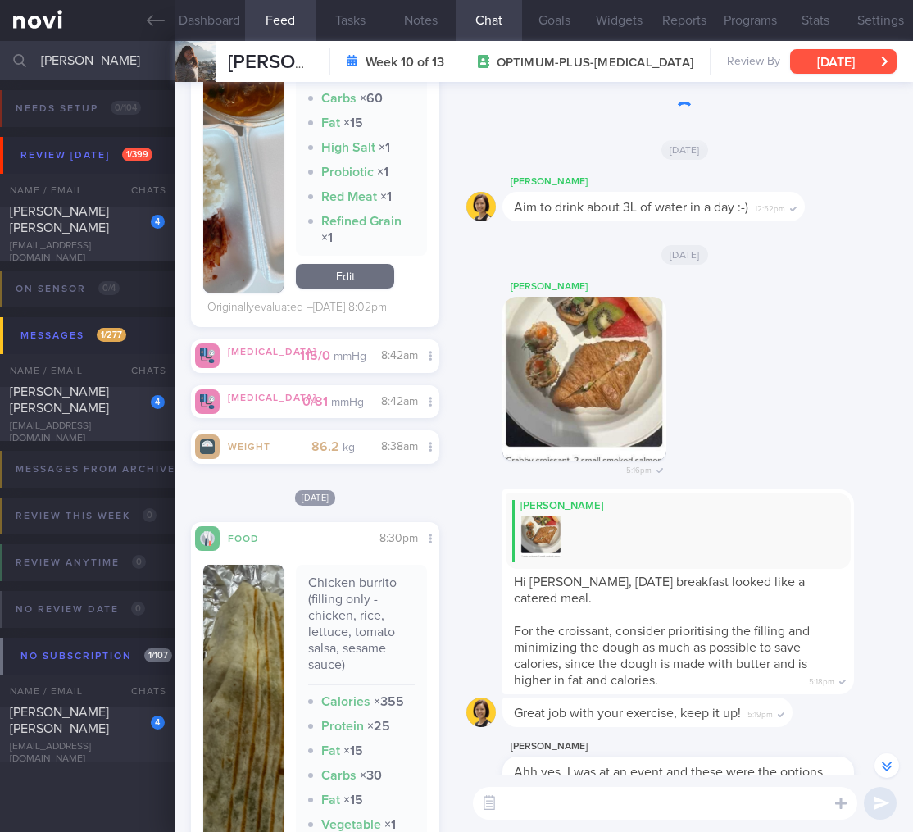
type input "[PERSON_NAME]"
click at [107, 225] on div "[PERSON_NAME] [PERSON_NAME]" at bounding box center [85, 219] width 151 height 33
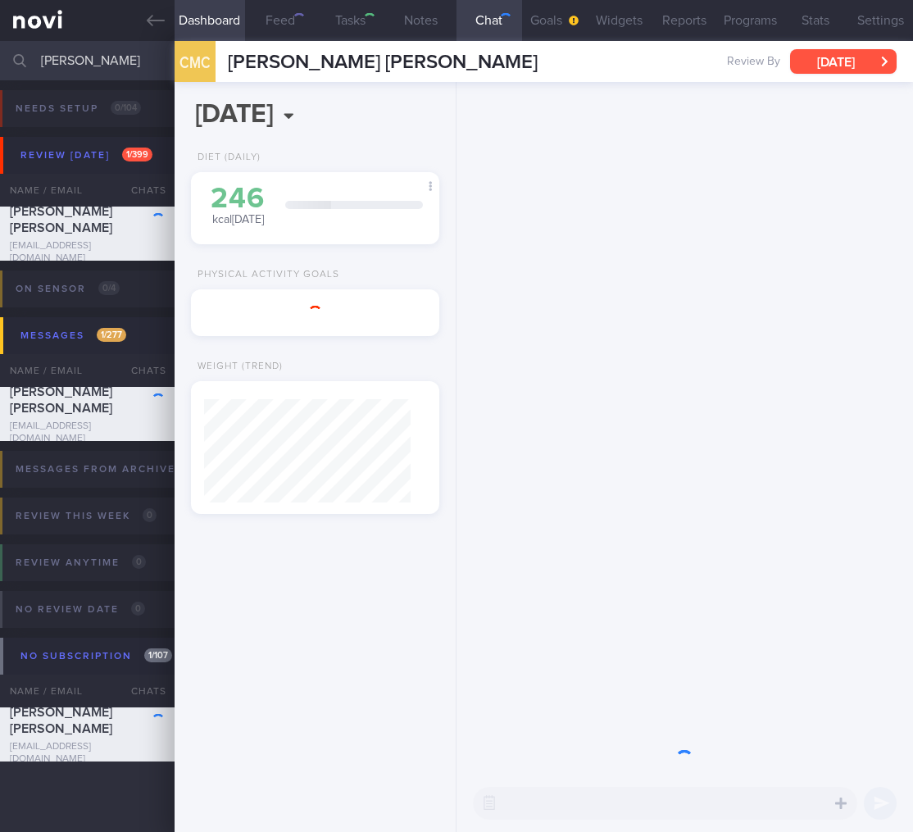
click at [875, 68] on button "[DATE]" at bounding box center [843, 61] width 107 height 25
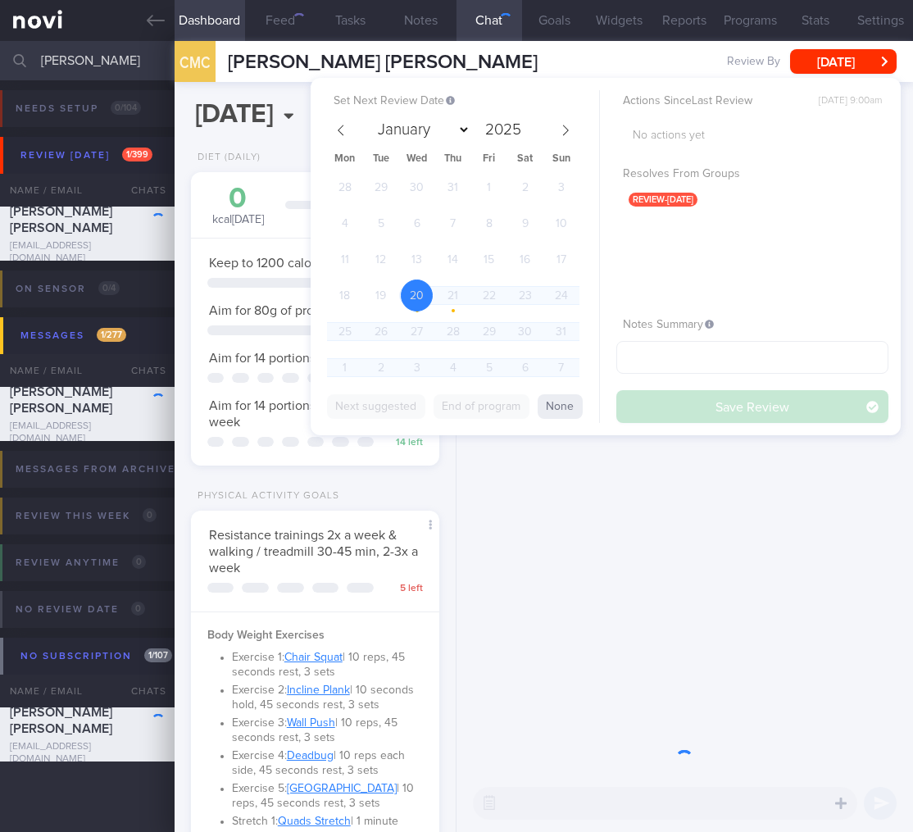
scroll to position [127, 207]
click at [561, 129] on icon at bounding box center [565, 130] width 11 height 11
select select "9"
click at [345, 220] on span "6" at bounding box center [345, 223] width 32 height 32
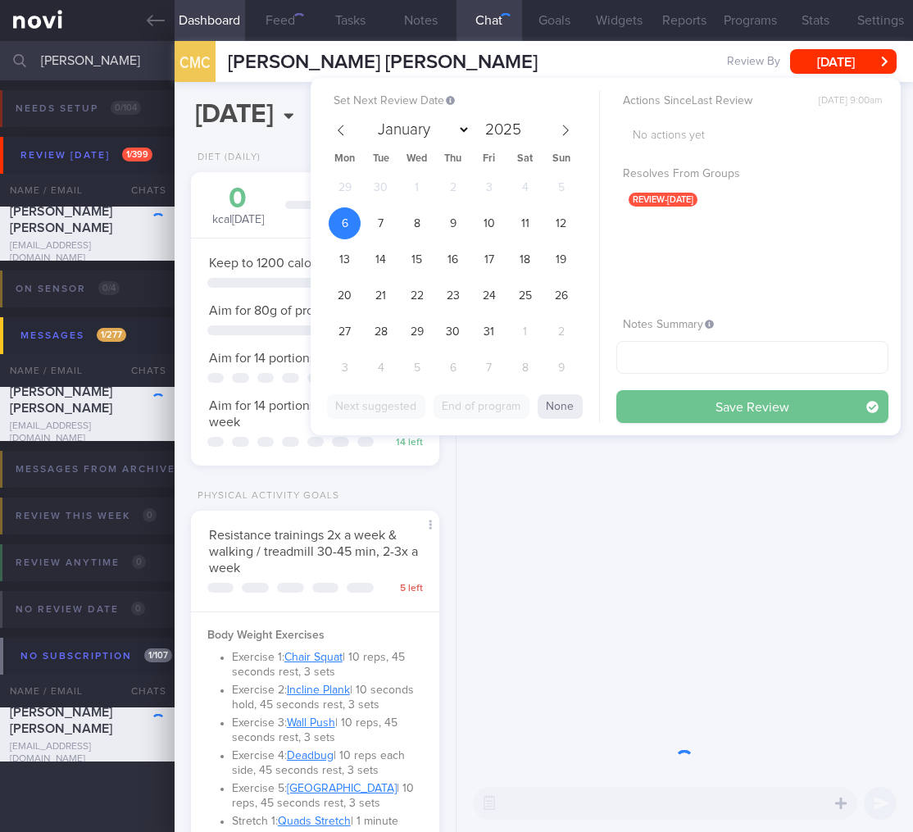
click at [727, 398] on button "Save Review" at bounding box center [752, 406] width 272 height 33
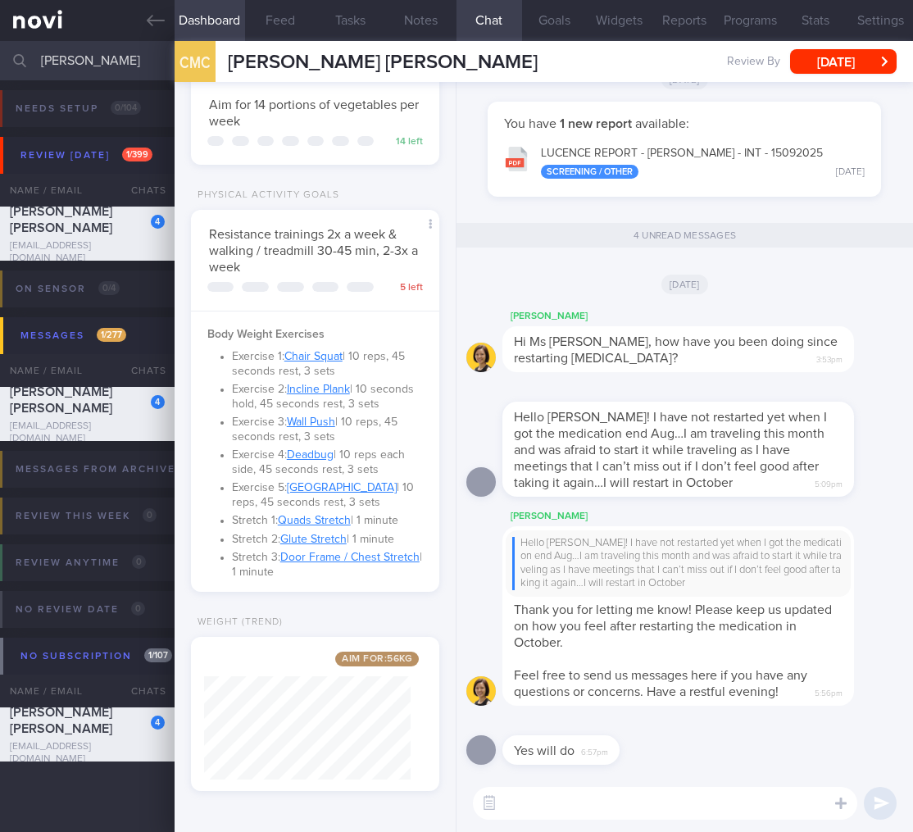
scroll to position [0, 0]
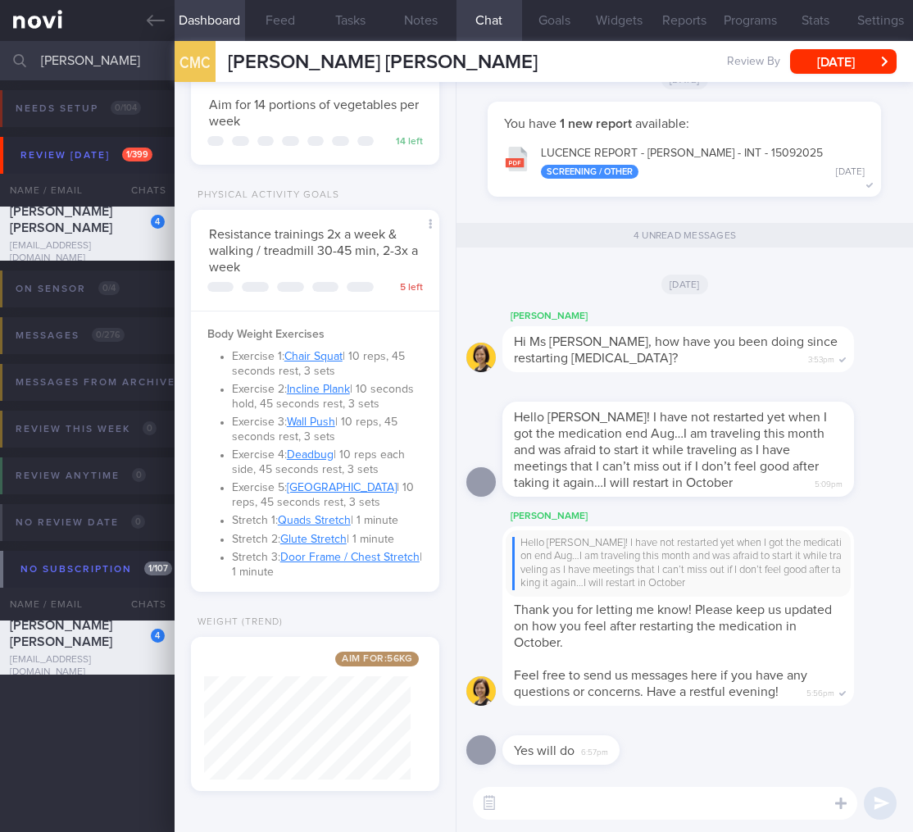
drag, startPoint x: 103, startPoint y: 53, endPoint x: -107, endPoint y: 55, distance: 210.6
click at [0, 55] on html "You are offline! Some functionality will be unavailable Patients New Users Coac…" at bounding box center [456, 416] width 913 height 832
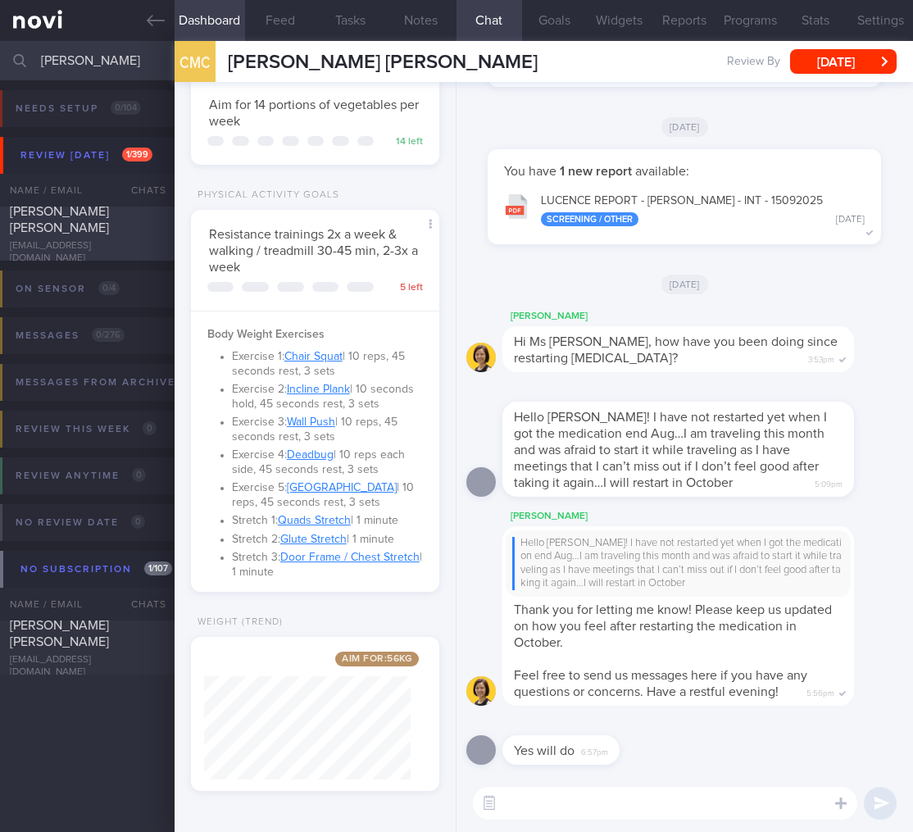
click at [134, 212] on div at bounding box center [147, 207] width 36 height 9
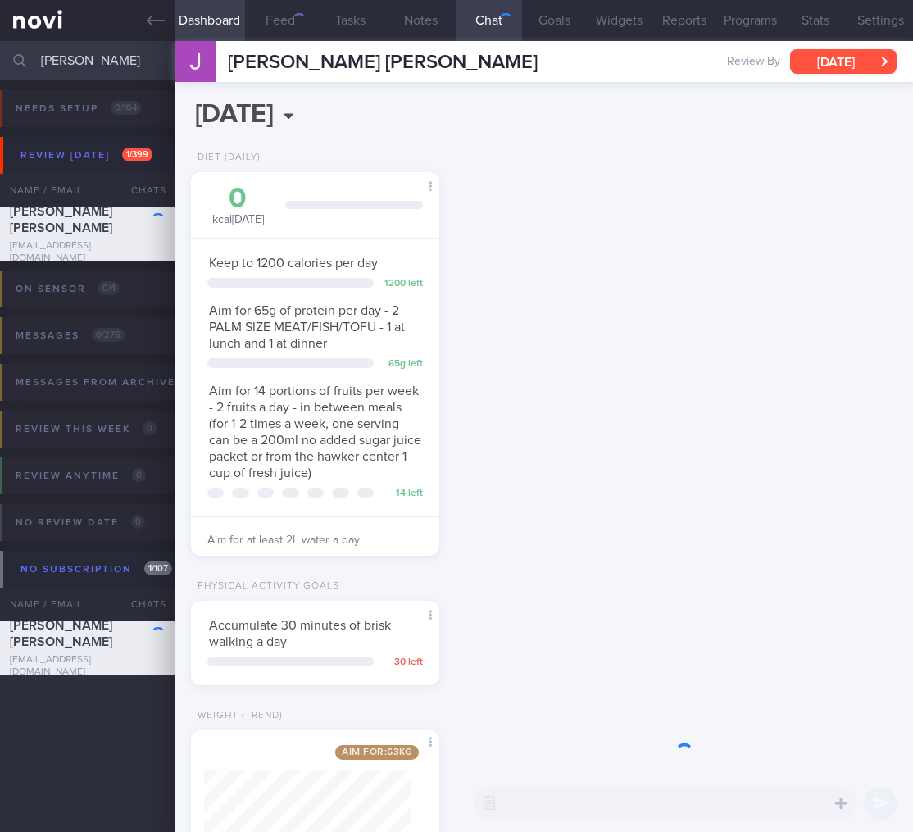
click at [834, 66] on button "[DATE]" at bounding box center [843, 61] width 107 height 25
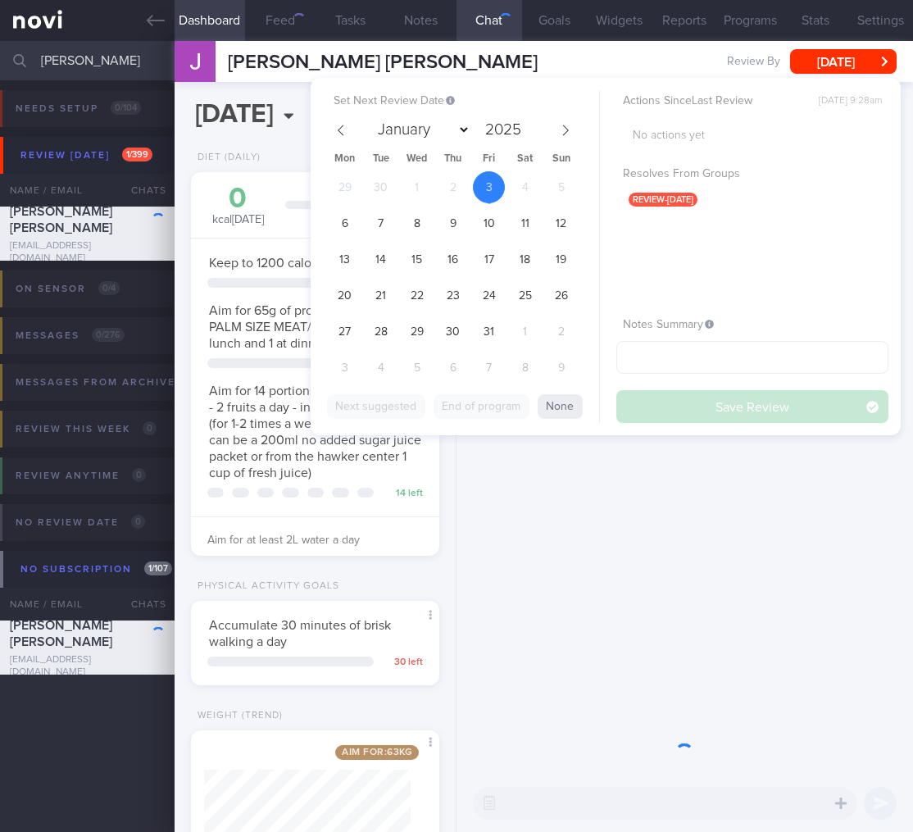
scroll to position [127, 207]
click at [352, 227] on span "6" at bounding box center [345, 223] width 32 height 32
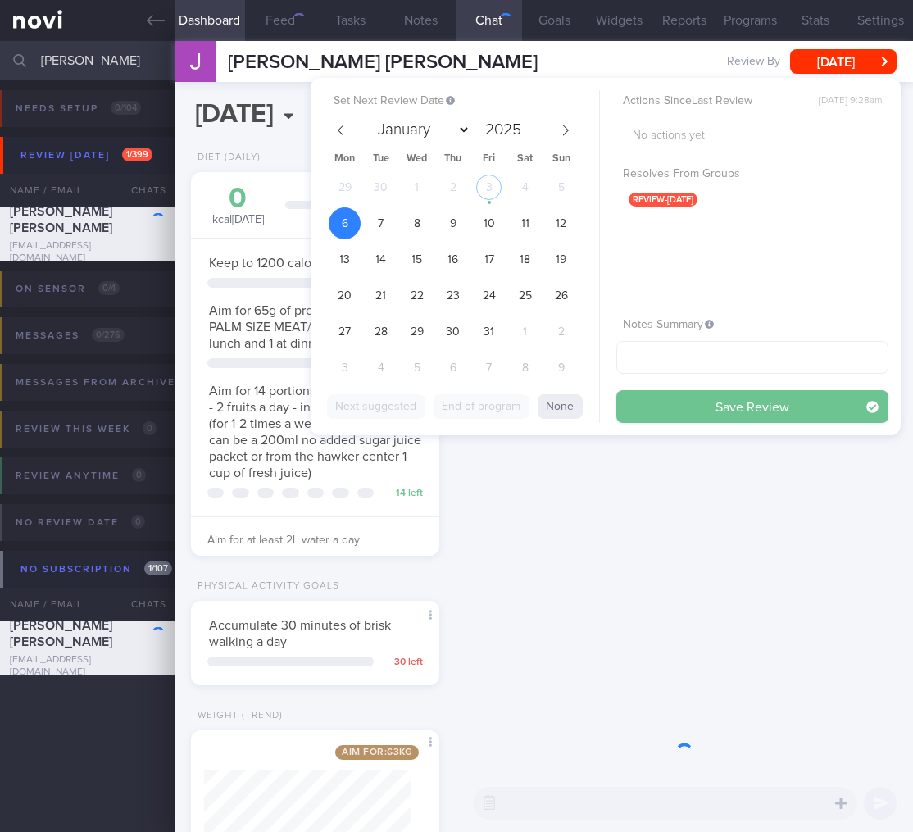
click at [779, 403] on button "Save Review" at bounding box center [752, 406] width 272 height 33
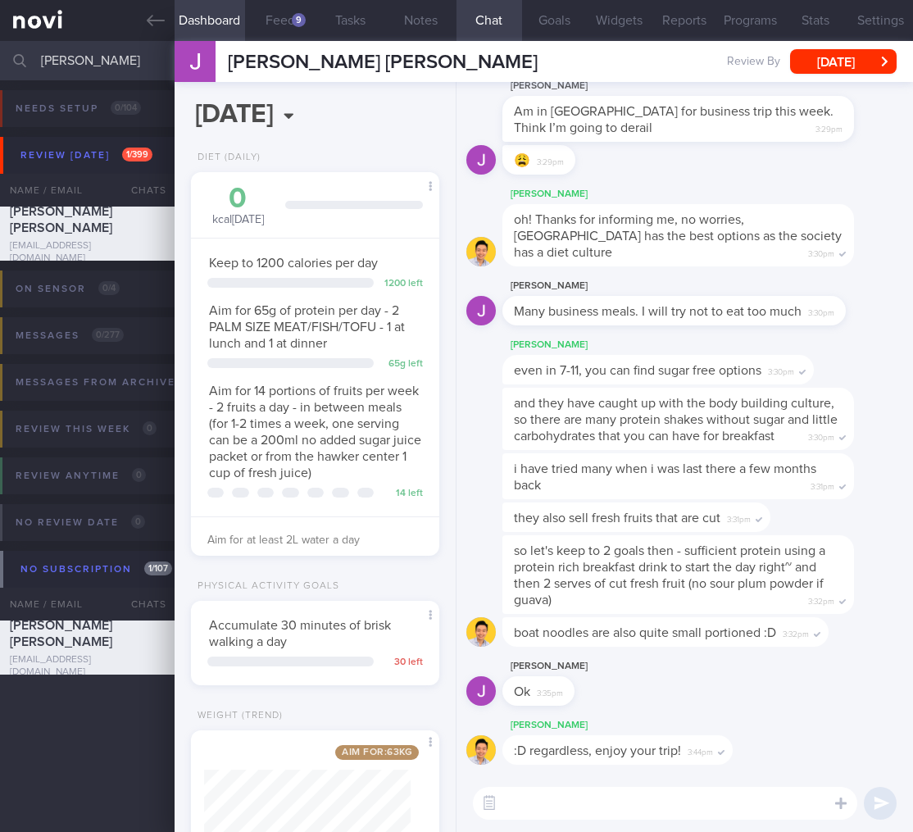
drag, startPoint x: 97, startPoint y: 59, endPoint x: -58, endPoint y: 54, distance: 155.0
click at [0, 54] on html "You are offline! Some functionality will be unavailable Patients New Users Coac…" at bounding box center [456, 416] width 913 height 832
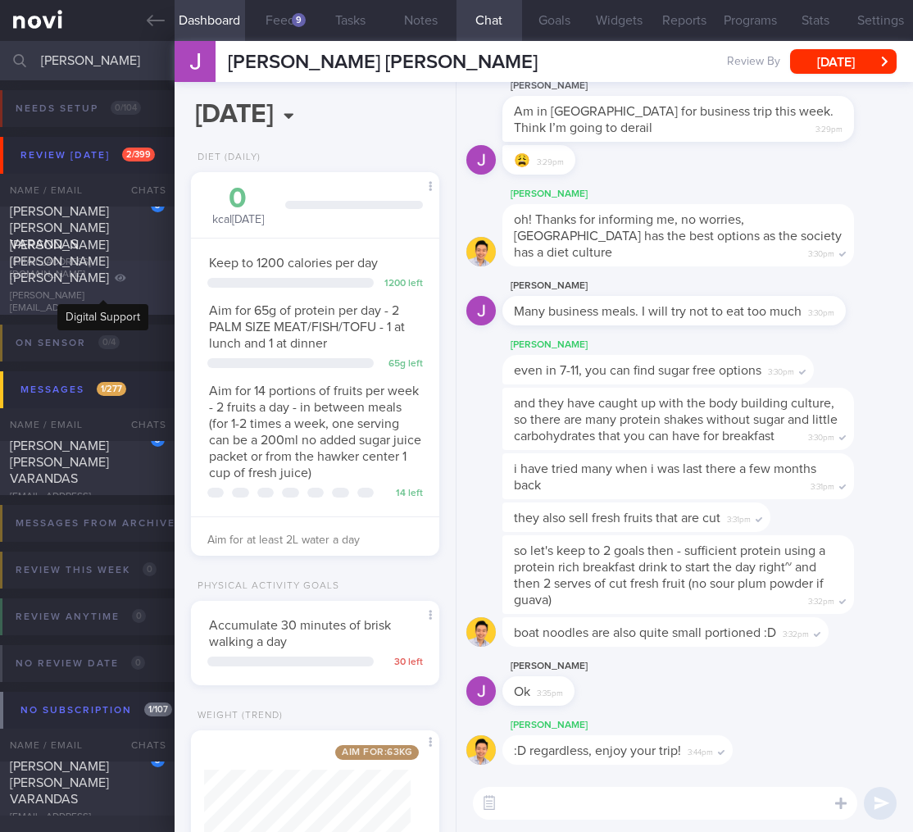
click at [115, 283] on icon at bounding box center [120, 278] width 11 height 10
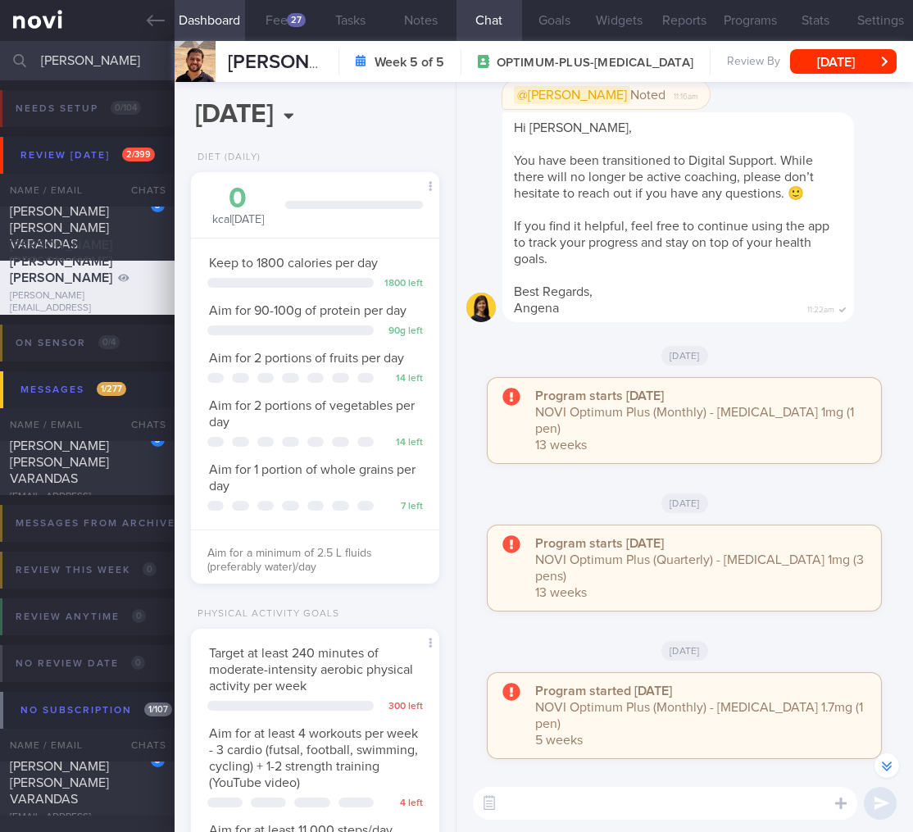
scroll to position [-84, 0]
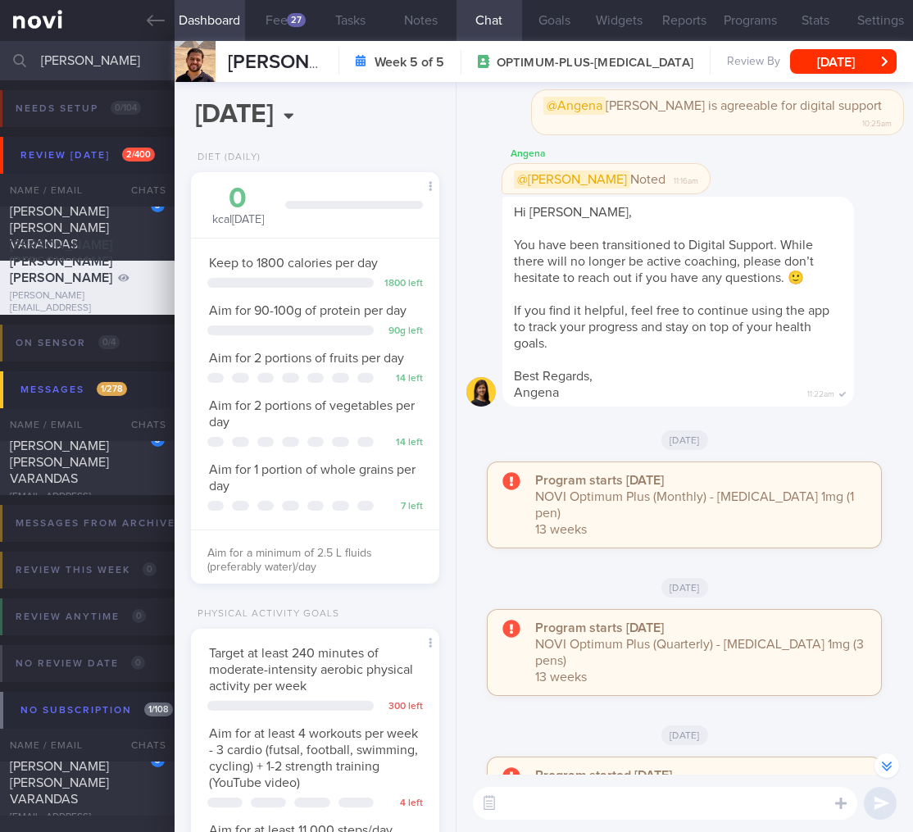
drag, startPoint x: 134, startPoint y: 67, endPoint x: -41, endPoint y: 63, distance: 174.6
click at [0, 63] on html "You are offline! Some functionality will be unavailable Patients New Users Coac…" at bounding box center [456, 416] width 913 height 832
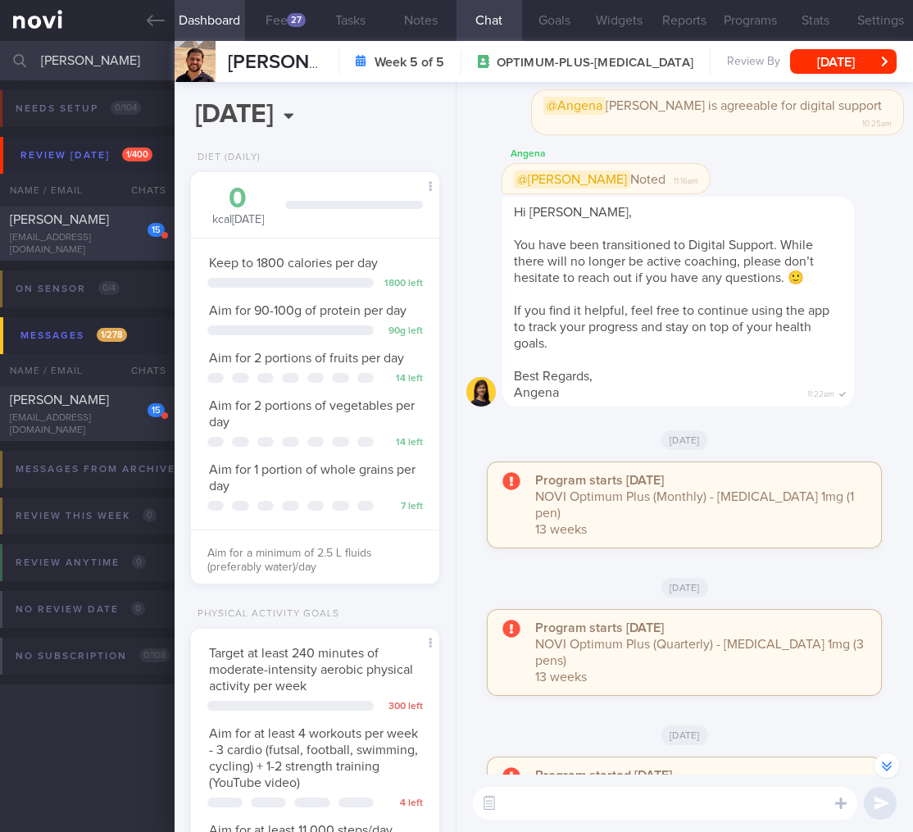
type input "[PERSON_NAME]"
click at [134, 233] on div "15" at bounding box center [144, 223] width 39 height 25
click at [856, 62] on button "[DATE]" at bounding box center [843, 61] width 107 height 25
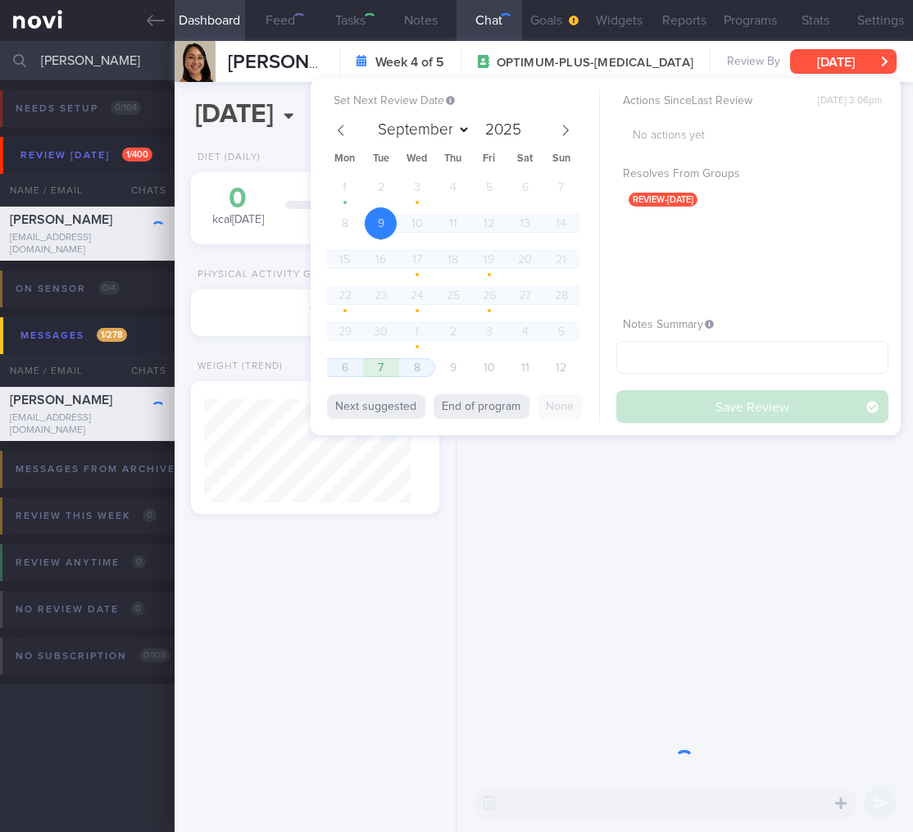
click at [856, 62] on button "[DATE]" at bounding box center [843, 61] width 107 height 25
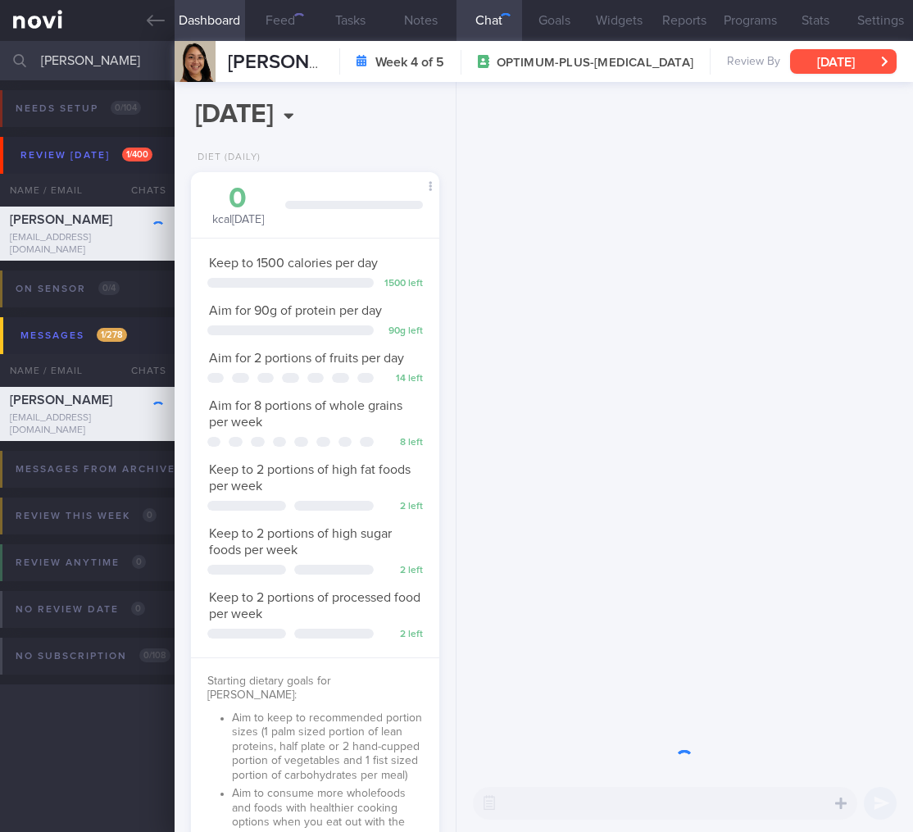
click at [856, 62] on button "[DATE]" at bounding box center [843, 61] width 107 height 25
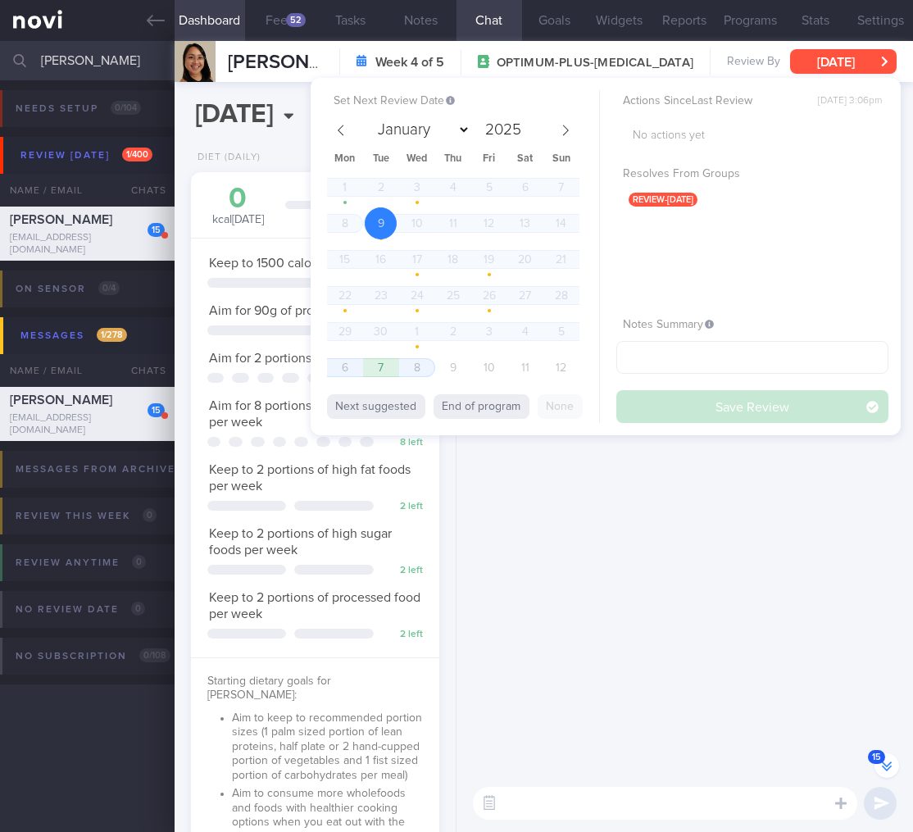
scroll to position [-28358, 0]
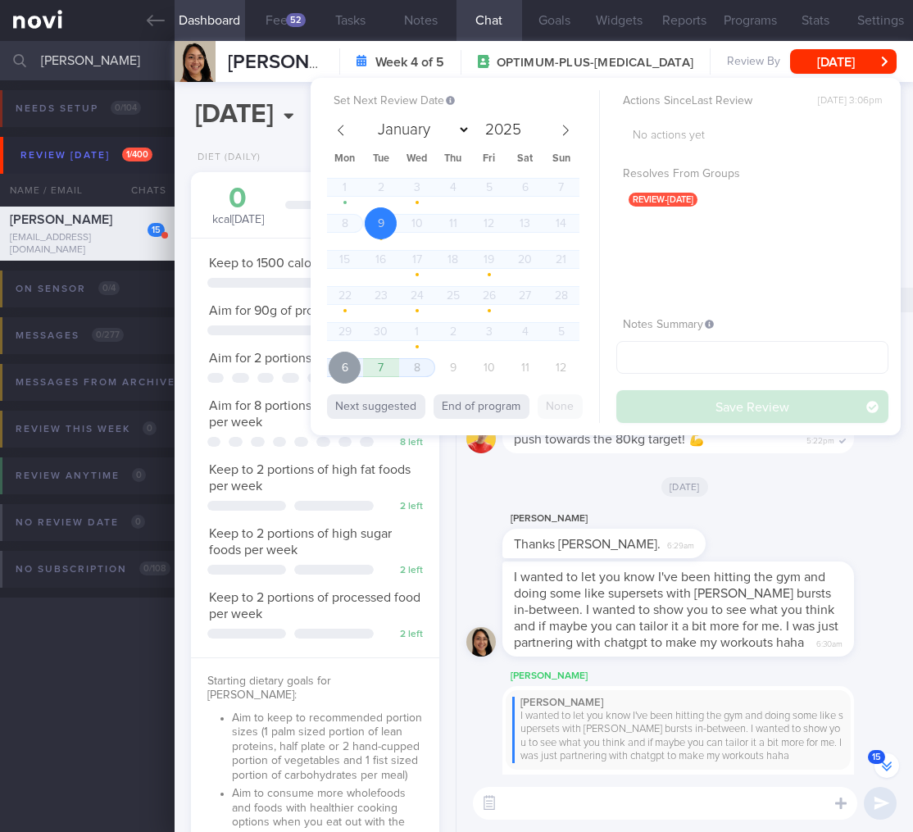
click at [336, 378] on span "6" at bounding box center [345, 368] width 32 height 32
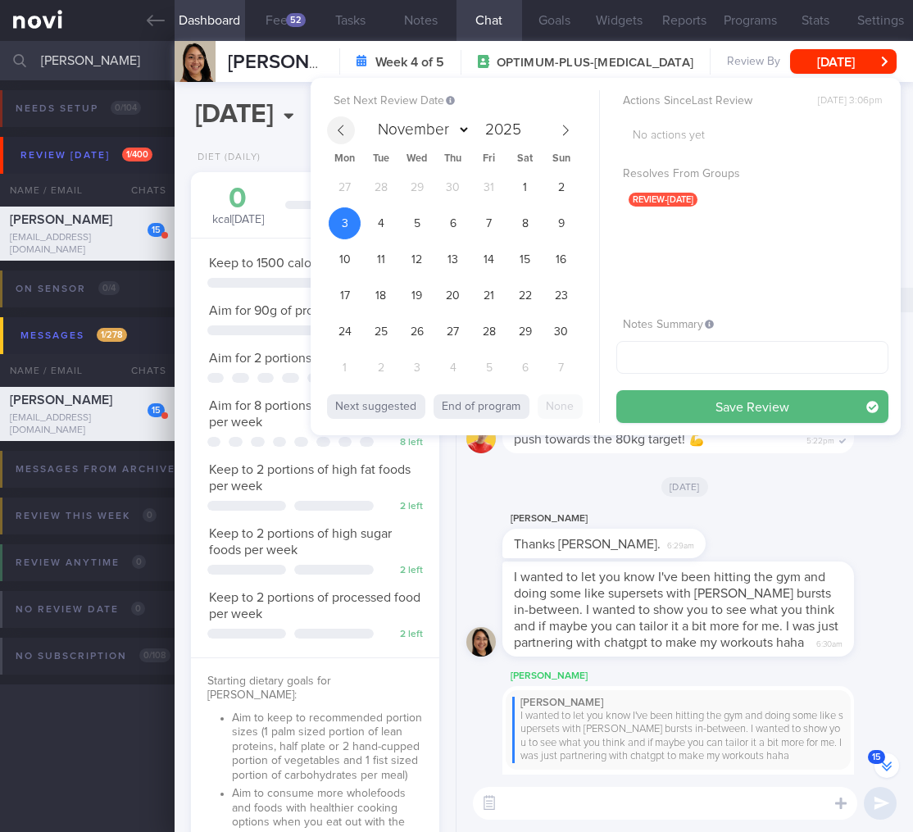
click at [338, 134] on icon at bounding box center [340, 130] width 11 height 11
select select "9"
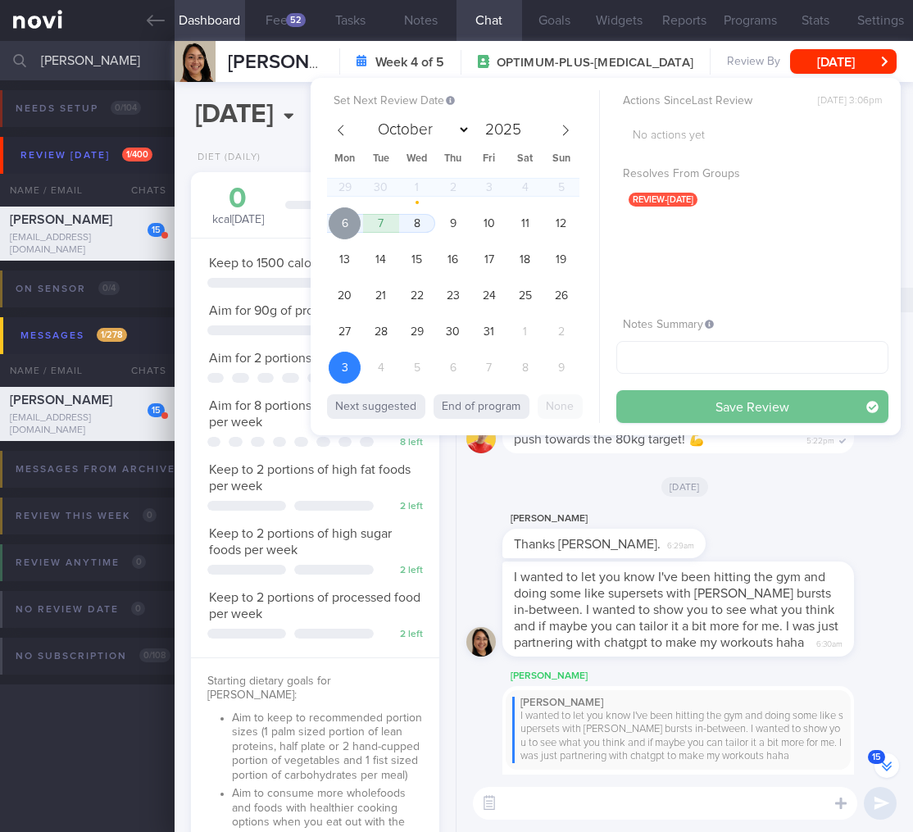
click at [342, 214] on span "6" at bounding box center [345, 223] width 32 height 32
click at [730, 412] on button "Save Review" at bounding box center [752, 406] width 272 height 33
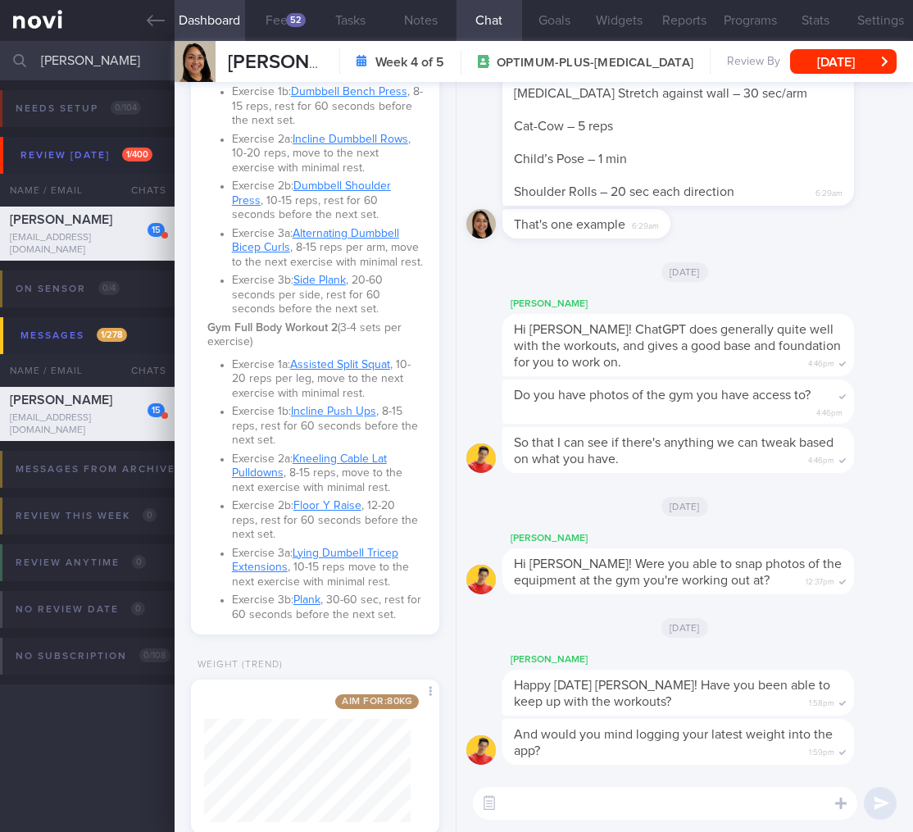
scroll to position [1654, 0]
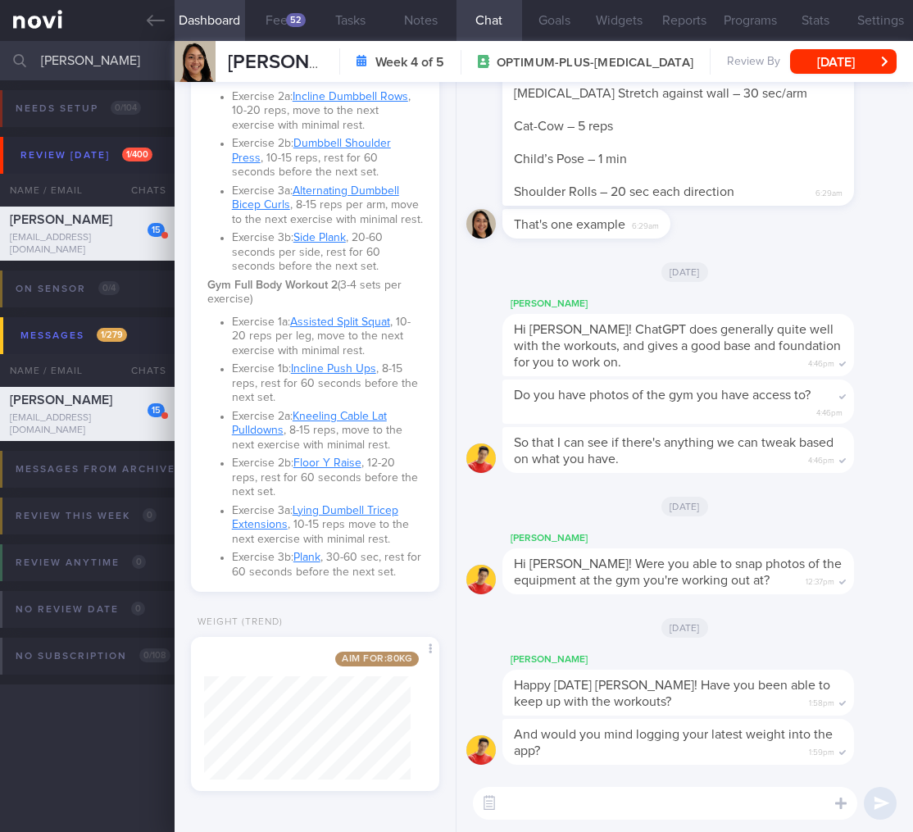
click at [79, 59] on input "[PERSON_NAME]" at bounding box center [456, 60] width 913 height 39
type input "h"
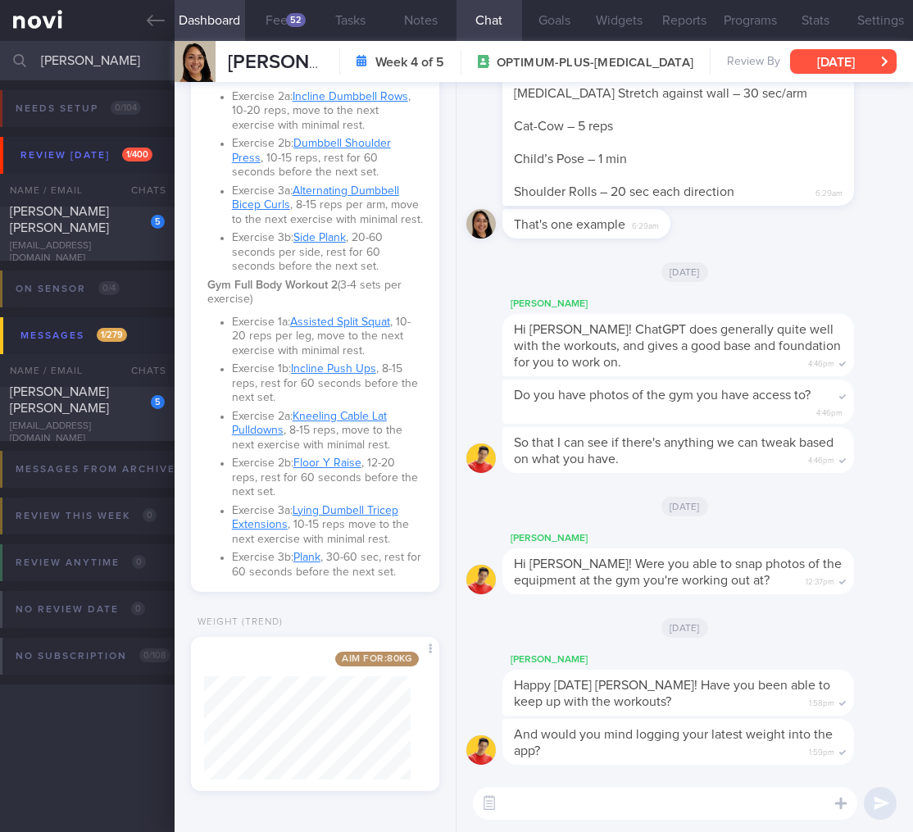
click at [121, 246] on div "[EMAIL_ADDRESS][DOMAIN_NAME]" at bounding box center [87, 252] width 155 height 25
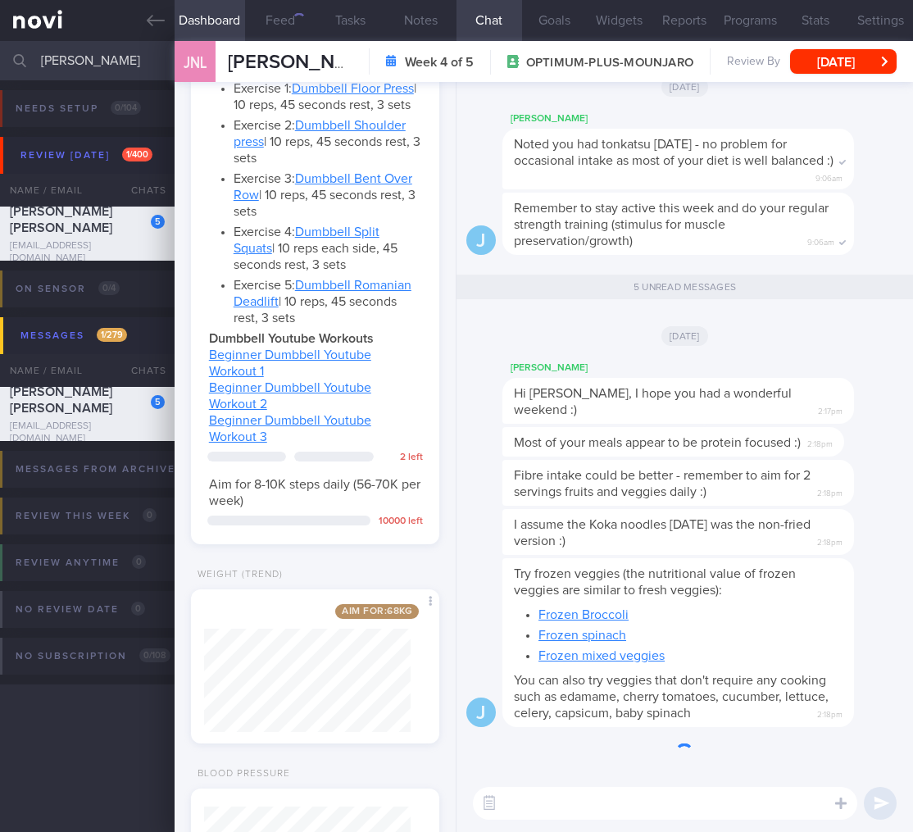
scroll to position [103, 207]
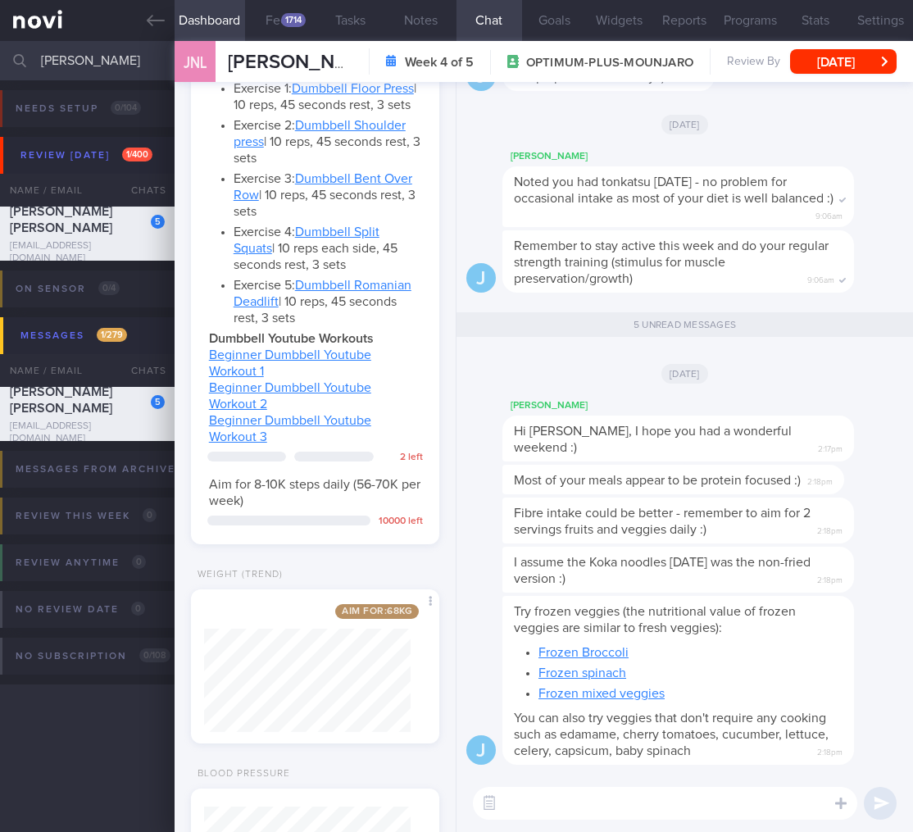
drag, startPoint x: 132, startPoint y: 61, endPoint x: -93, endPoint y: 30, distance: 227.4
click at [0, 30] on html "You are offline! Some functionality will be unavailable Patients New Users Coac…" at bounding box center [456, 416] width 913 height 832
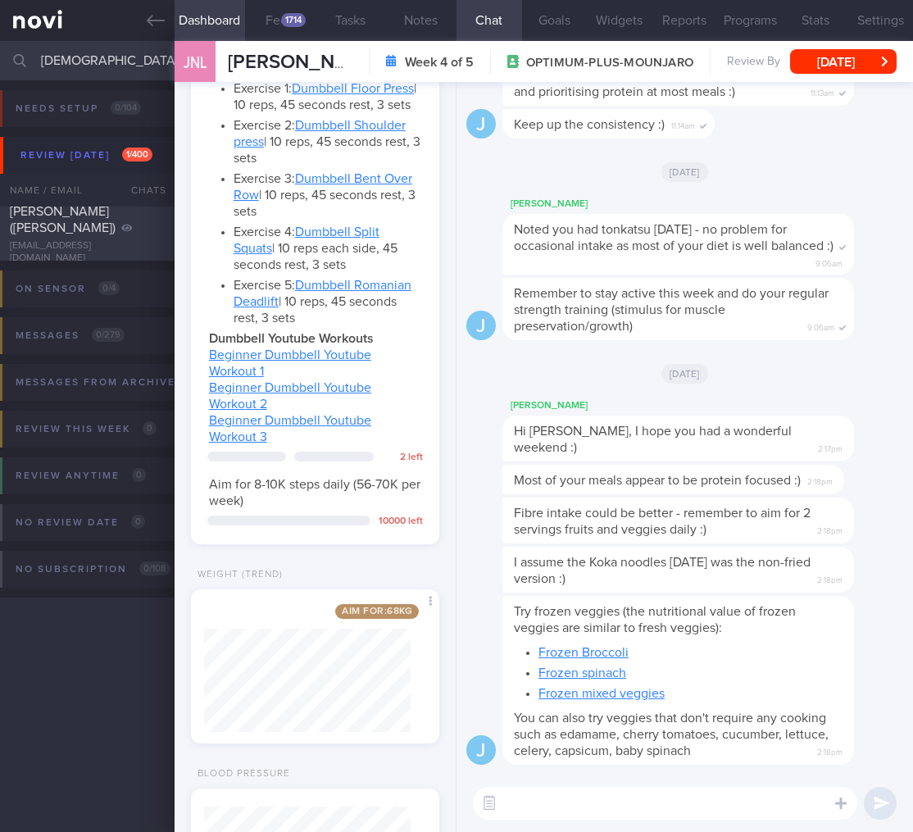
click at [56, 212] on span "[PERSON_NAME] ([PERSON_NAME])" at bounding box center [63, 220] width 106 height 30
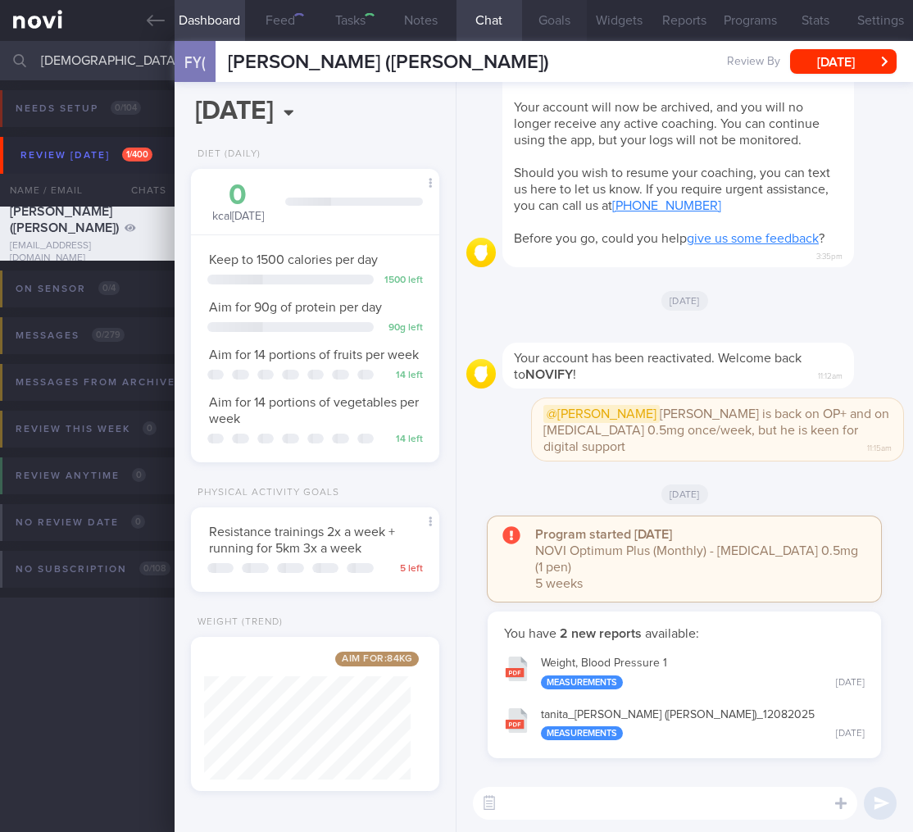
scroll to position [127, 207]
drag, startPoint x: 107, startPoint y: 66, endPoint x: -134, endPoint y: 31, distance: 243.5
click at [0, 31] on html "You are offline! Some functionality will be unavailable Patients New Users Coac…" at bounding box center [456, 416] width 913 height 832
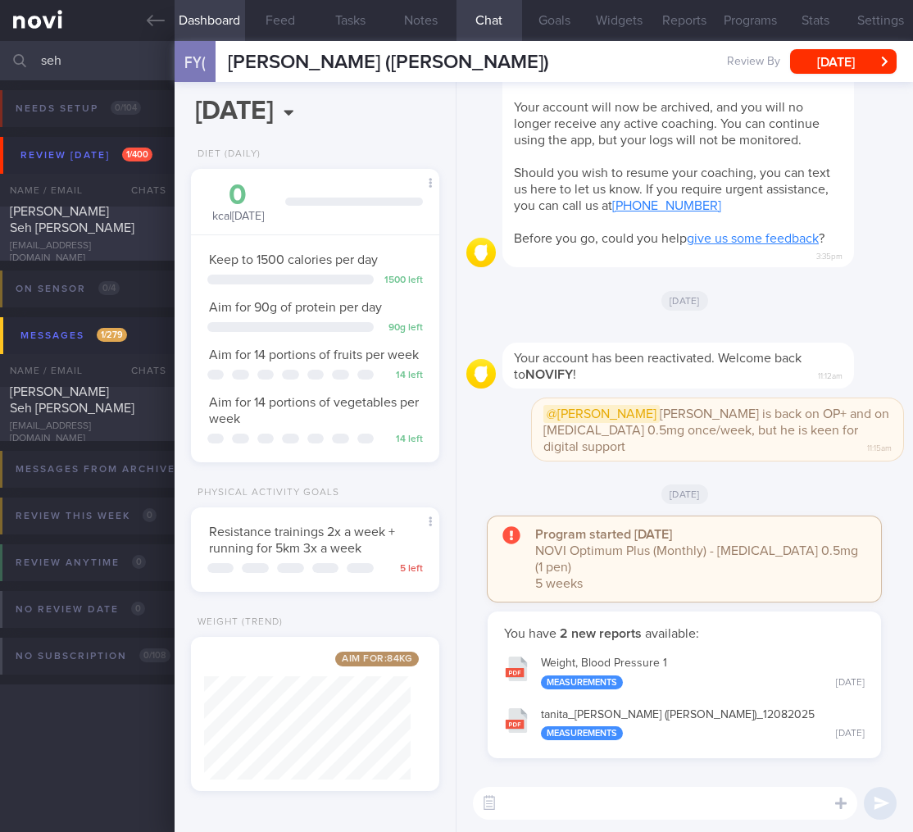
type input "seh"
click at [93, 234] on div "[PERSON_NAME] Seh [PERSON_NAME]" at bounding box center [85, 219] width 151 height 33
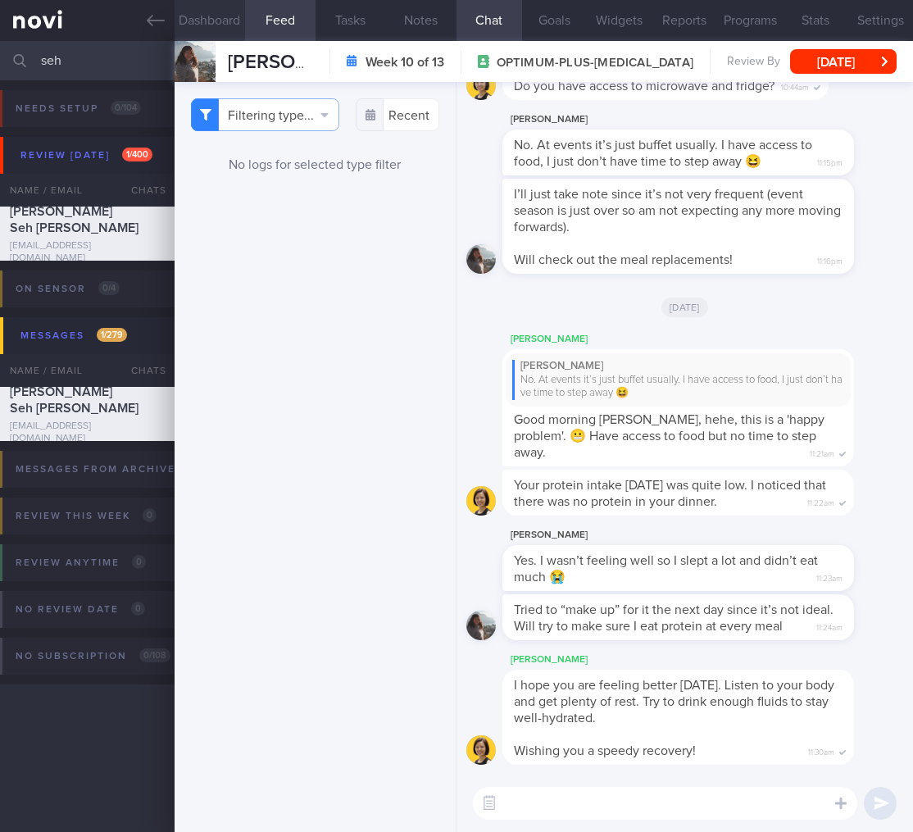
click at [190, 24] on button "Dashboard" at bounding box center [210, 20] width 70 height 41
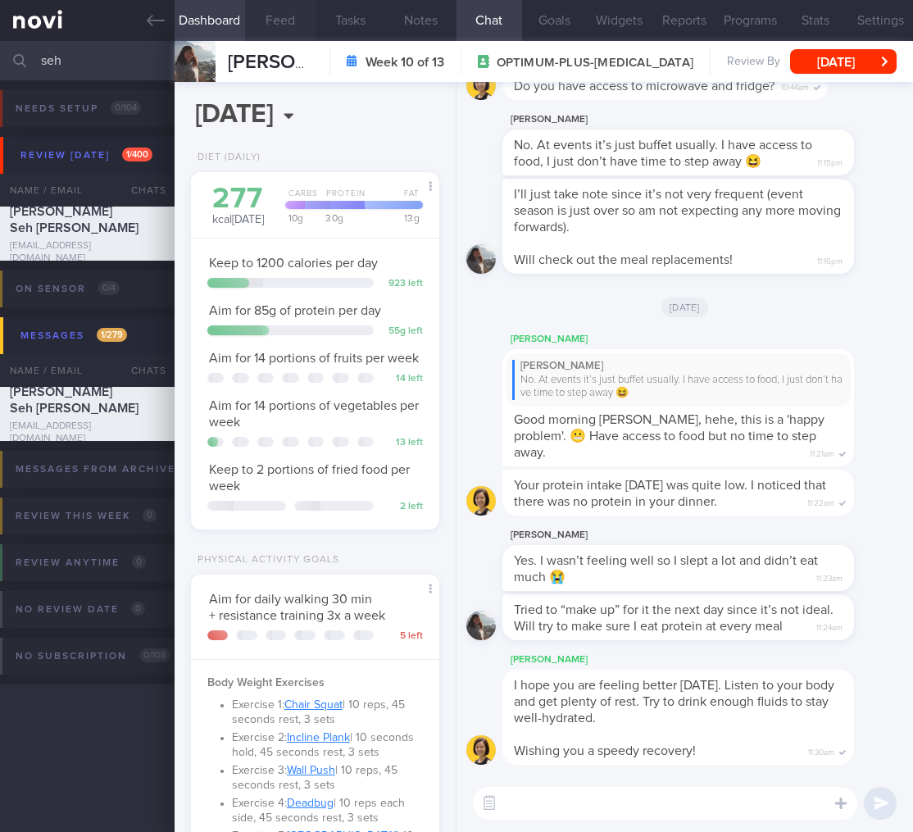
scroll to position [103, 207]
drag, startPoint x: 247, startPoint y: 30, endPoint x: 270, endPoint y: 21, distance: 25.1
click at [247, 30] on button "Feed" at bounding box center [280, 20] width 70 height 41
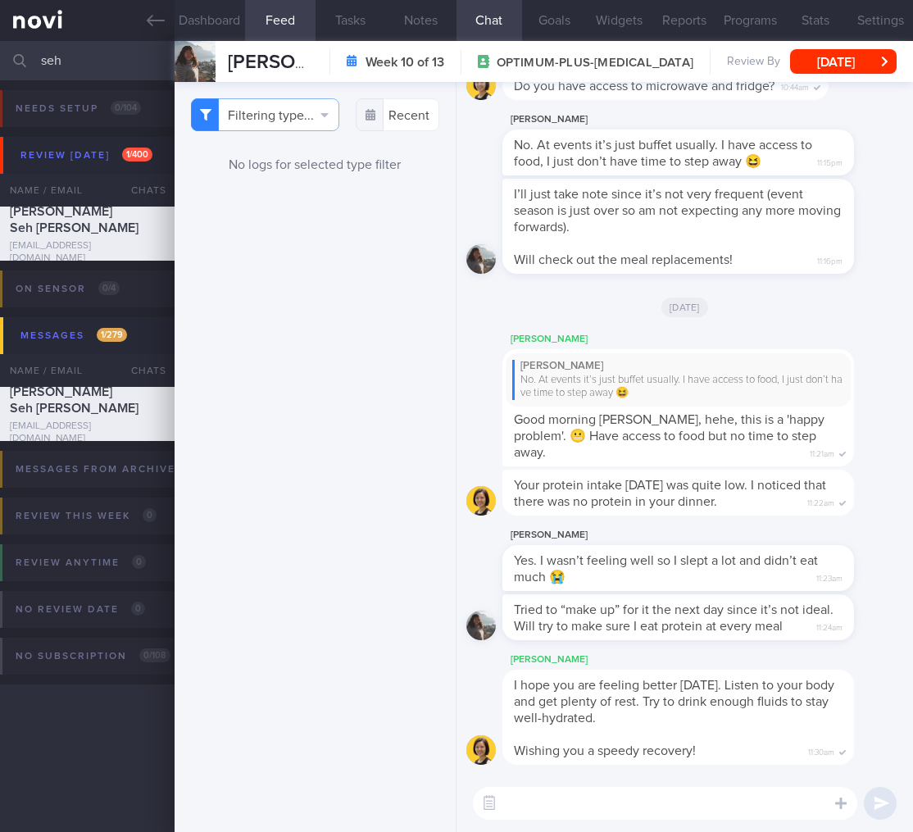
click at [270, 21] on button "Feed" at bounding box center [280, 20] width 70 height 41
click at [297, 126] on button "Filtering type..." at bounding box center [265, 114] width 148 height 33
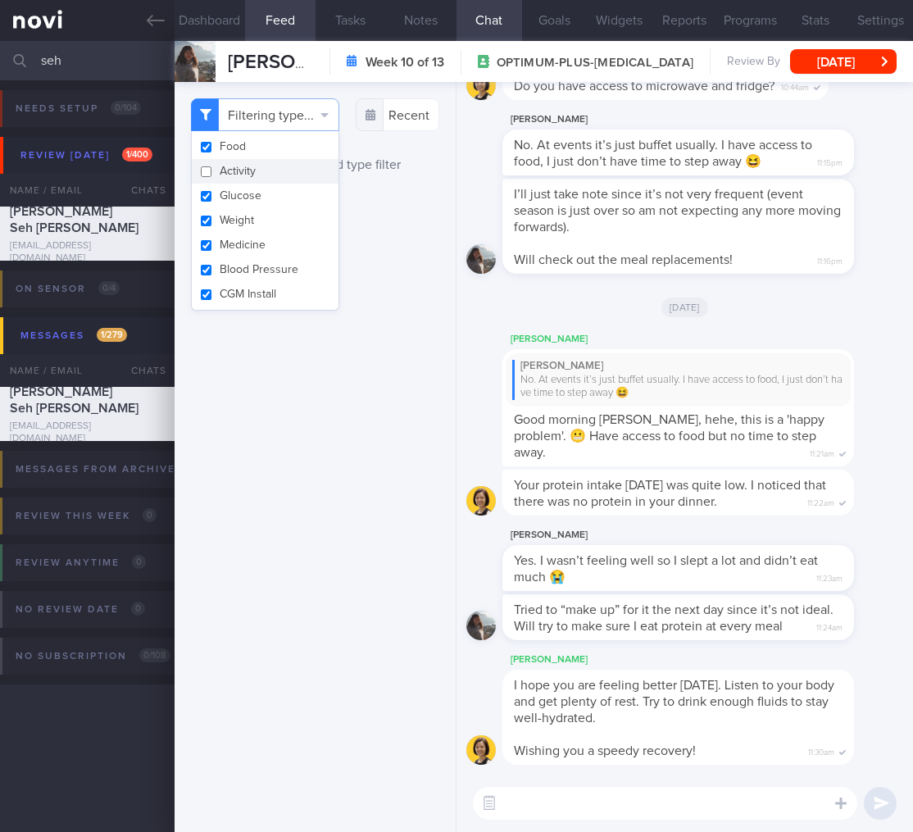
click at [259, 173] on button "Activity" at bounding box center [265, 171] width 147 height 25
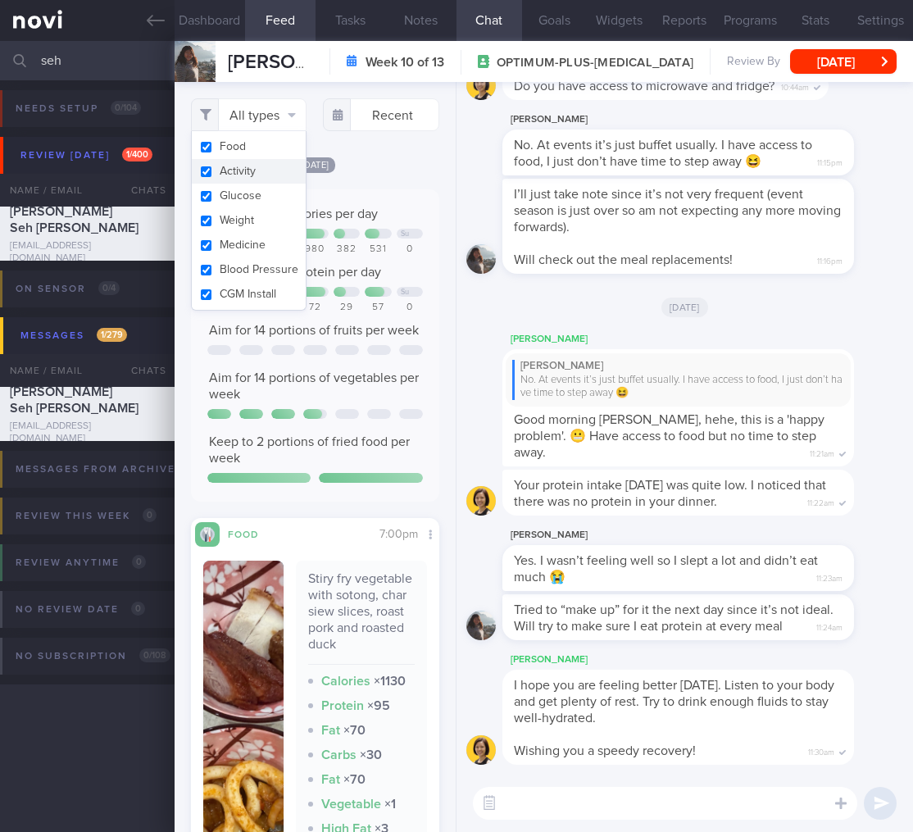
click at [259, 173] on button "Activity" at bounding box center [249, 171] width 115 height 25
checkbox input "false"
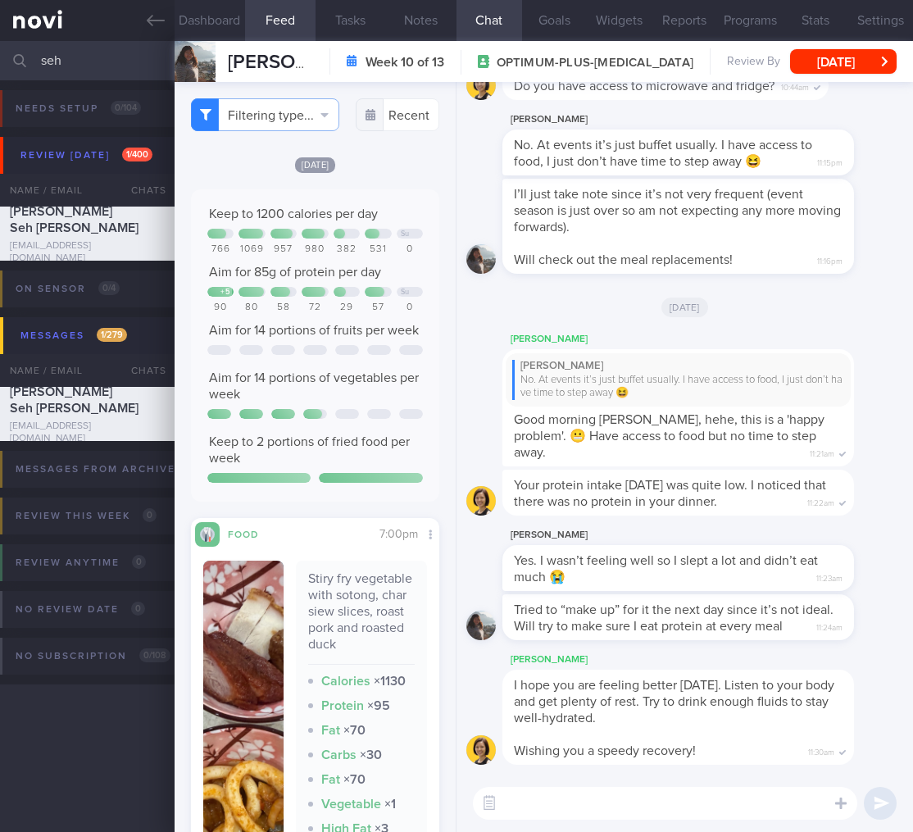
click at [388, 207] on div "[DATE] Keep to 1200 calories per day Su 766 1069 957 980 382 531 0 Aim for 85g …" at bounding box center [315, 574] width 248 height 837
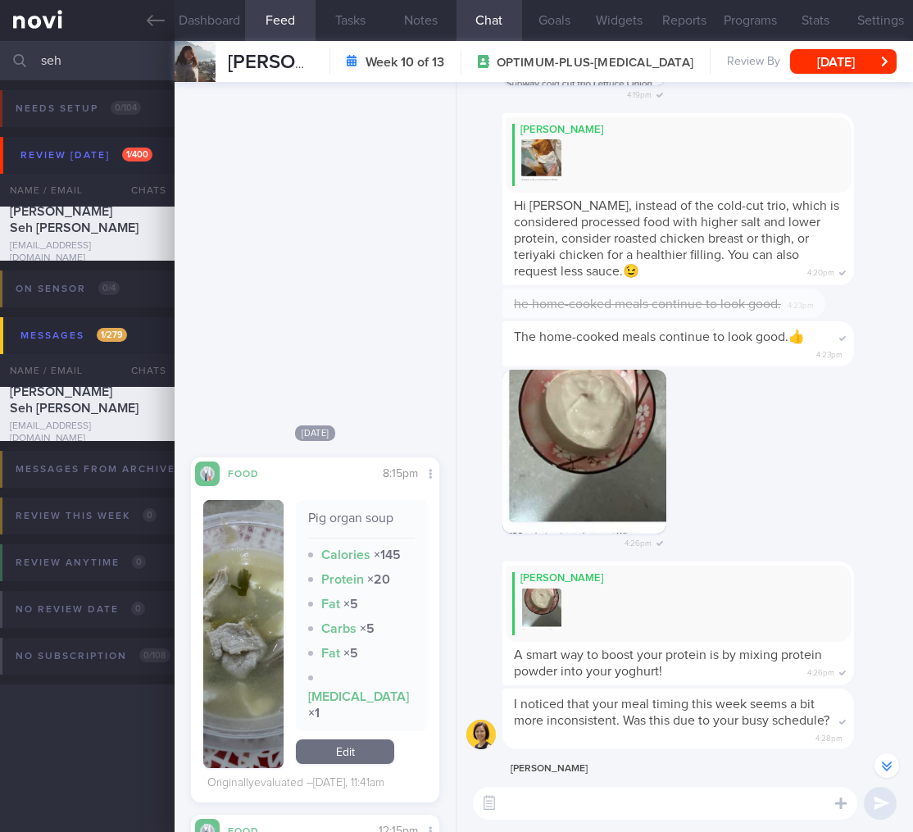
scroll to position [234, 0]
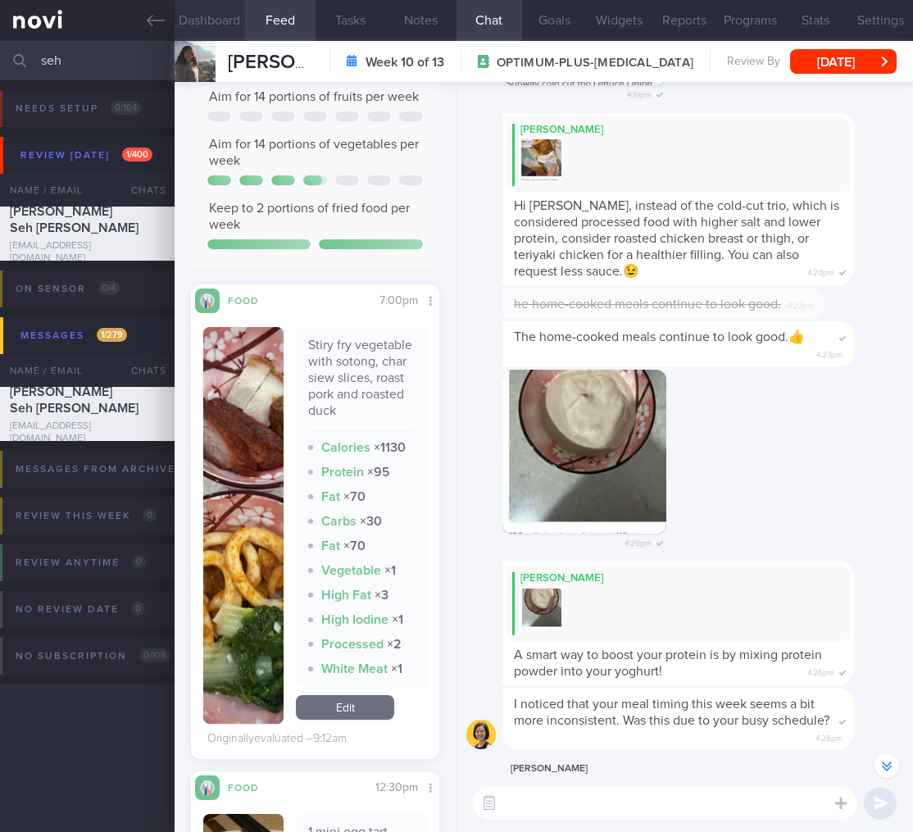
click at [204, 7] on button "Dashboard" at bounding box center [210, 20] width 70 height 41
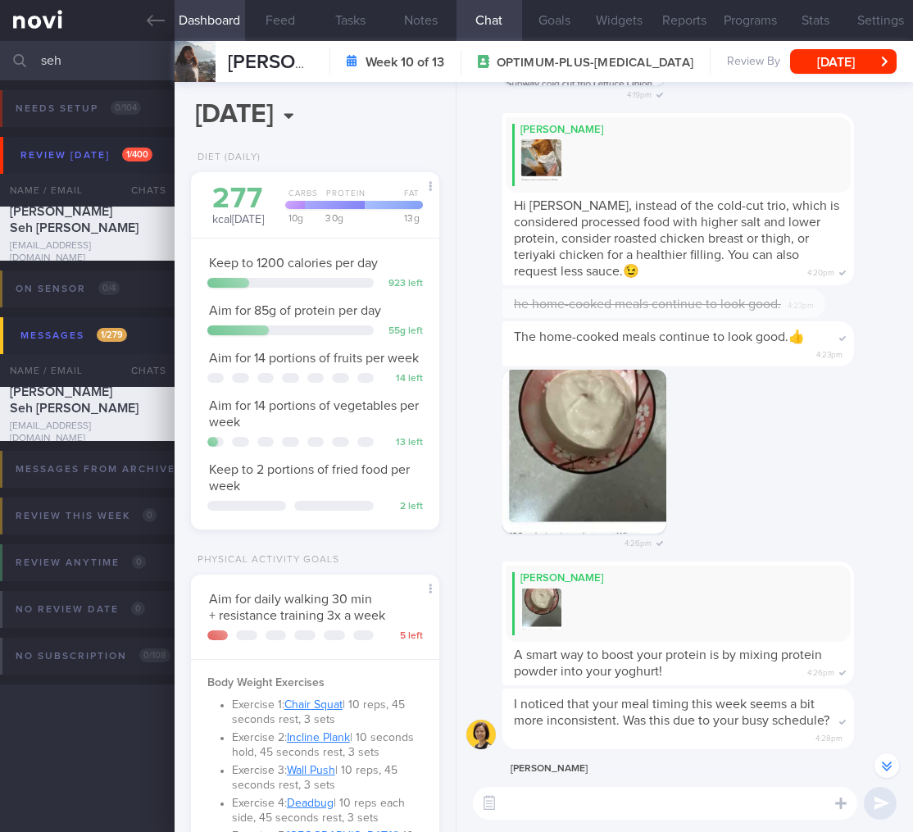
click at [261, 311] on span "Aim for 85g of protein per day" at bounding box center [295, 310] width 172 height 13
click at [501, 390] on div "4:26pm" at bounding box center [684, 466] width 437 height 193
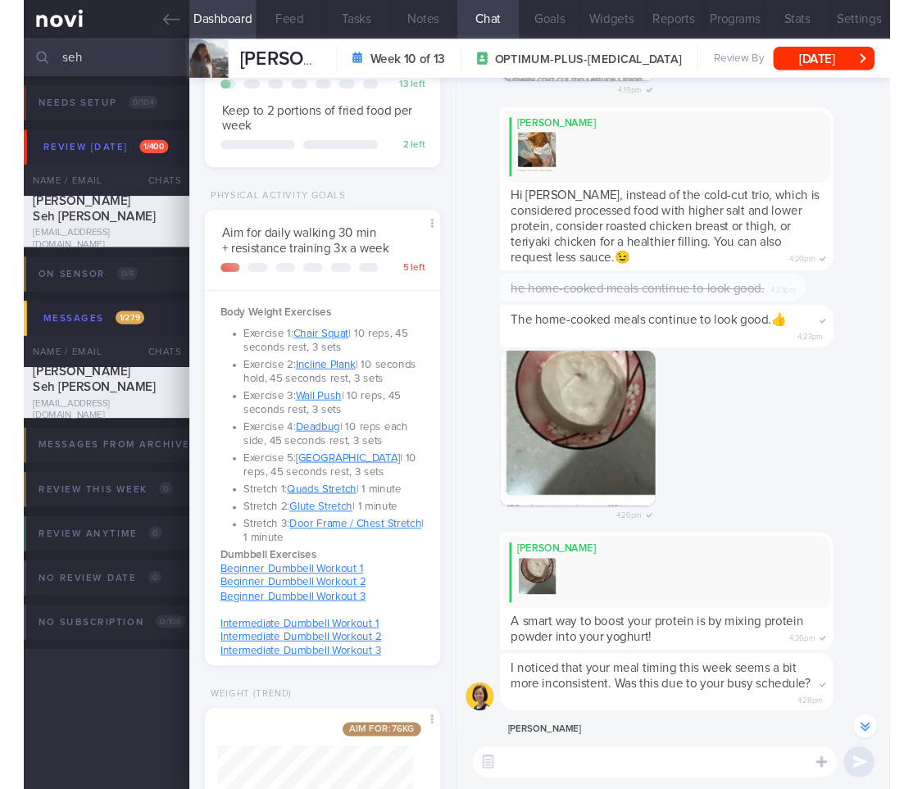
scroll to position [671, 0]
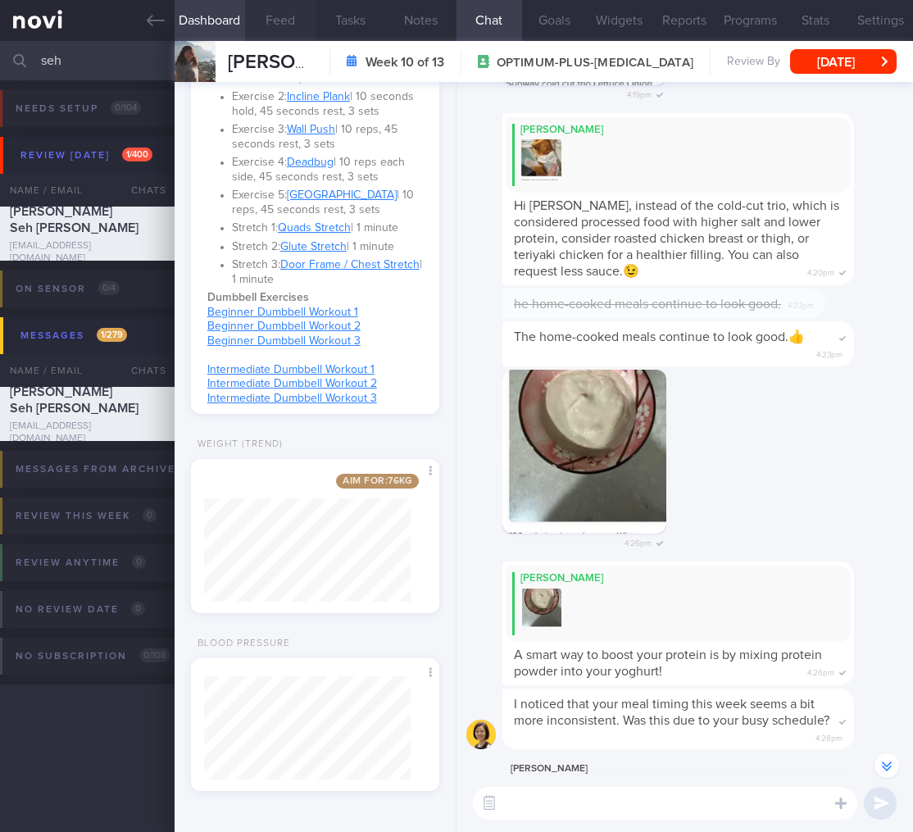
click at [267, 26] on button "Feed" at bounding box center [280, 20] width 70 height 41
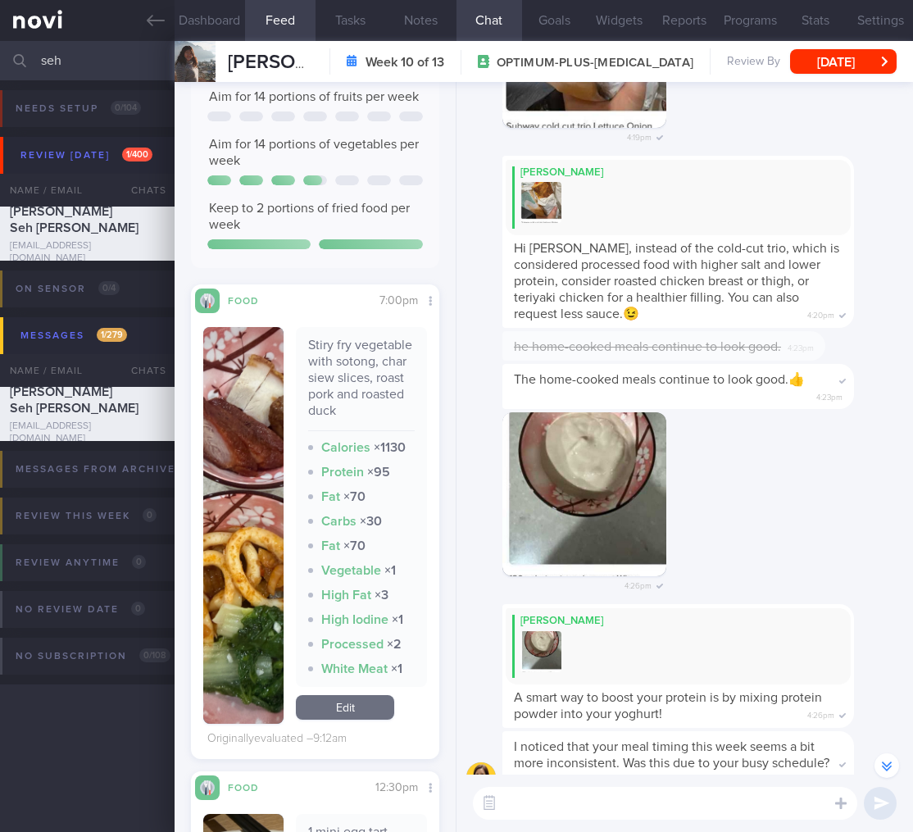
scroll to position [-1610, 0]
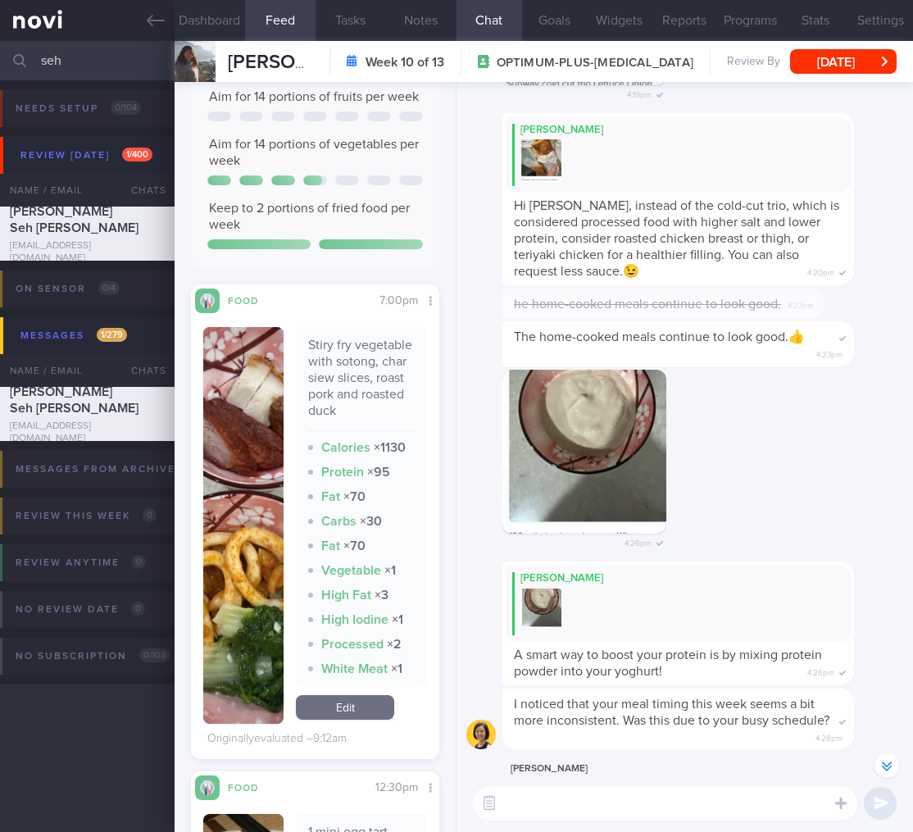
drag, startPoint x: 118, startPoint y: 69, endPoint x: -67, endPoint y: 67, distance: 185.2
click at [0, 67] on html "You are offline! Some functionality will be unavailable Patients New Users Coac…" at bounding box center [456, 416] width 913 height 832
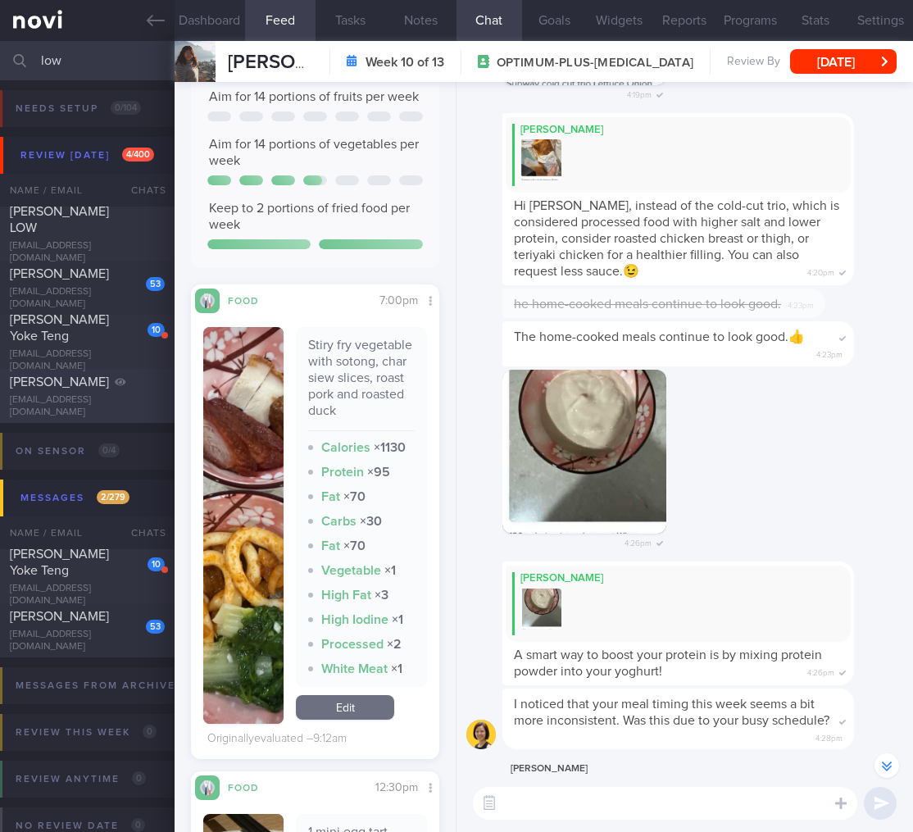
click at [66, 388] on span "[PERSON_NAME]" at bounding box center [59, 381] width 99 height 13
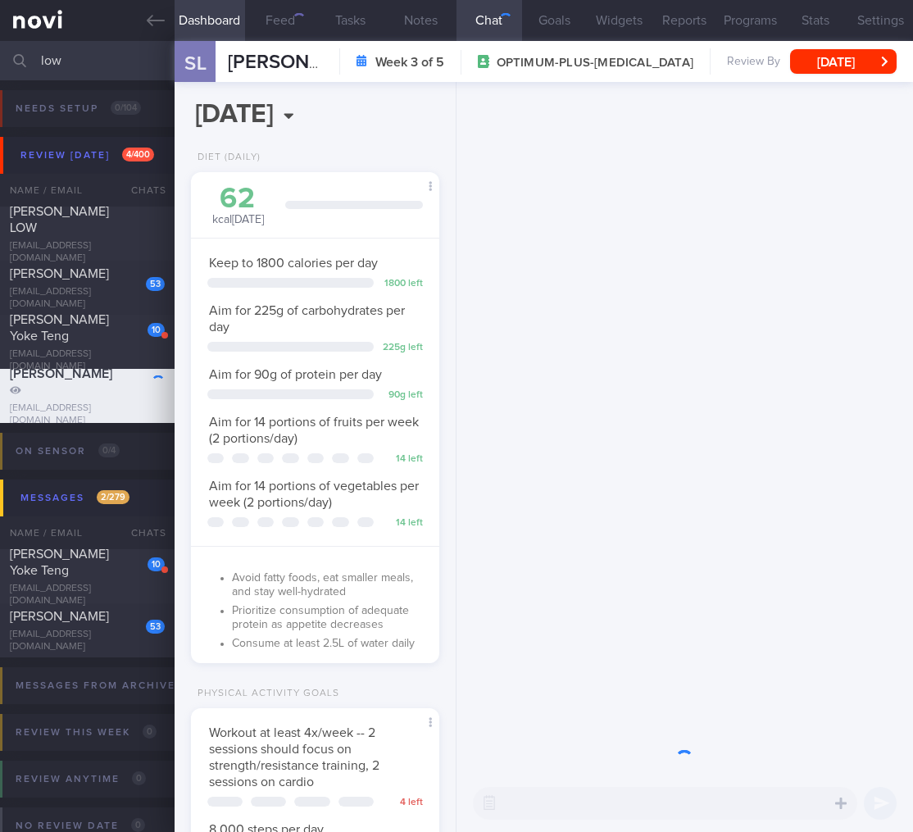
scroll to position [127, 207]
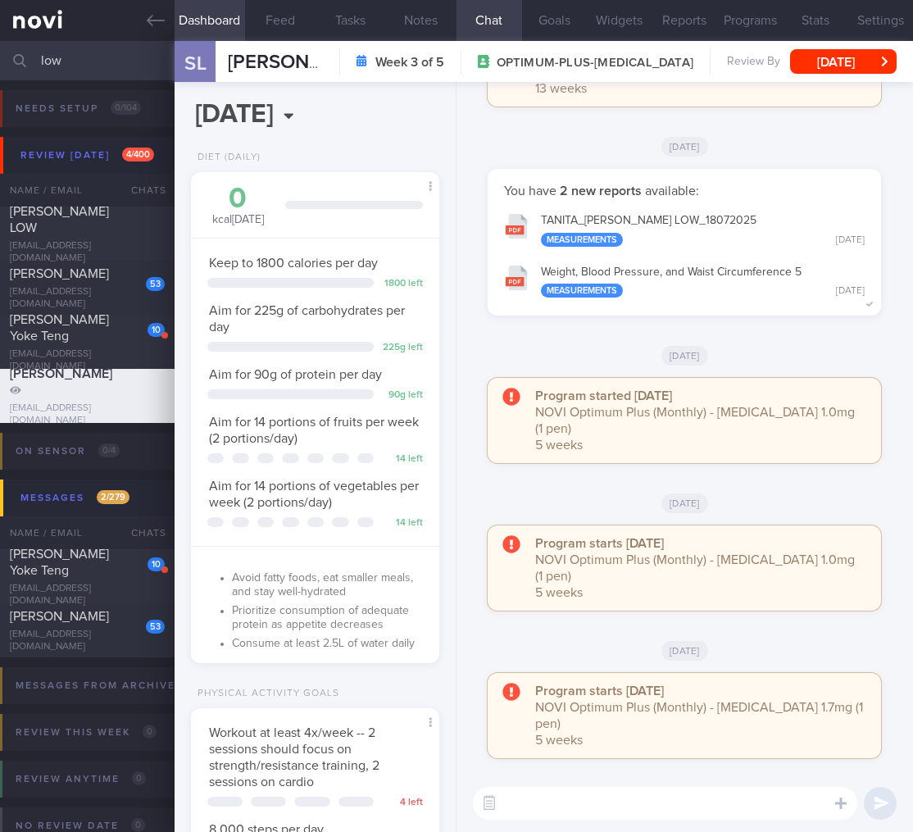
type input "seh"
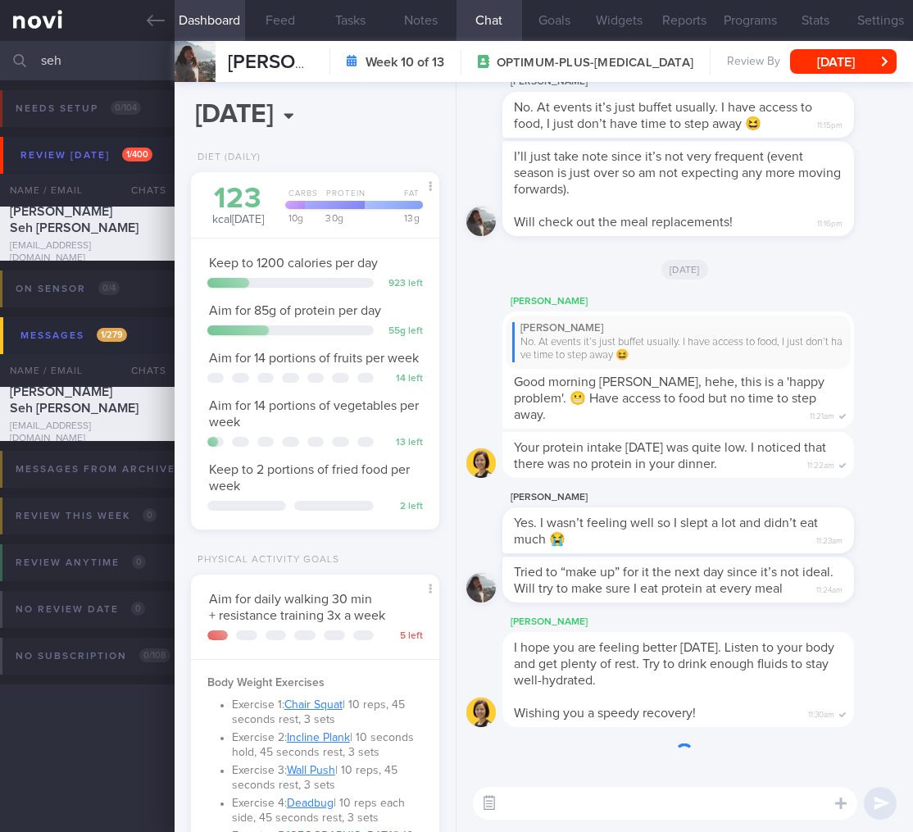
scroll to position [103, 207]
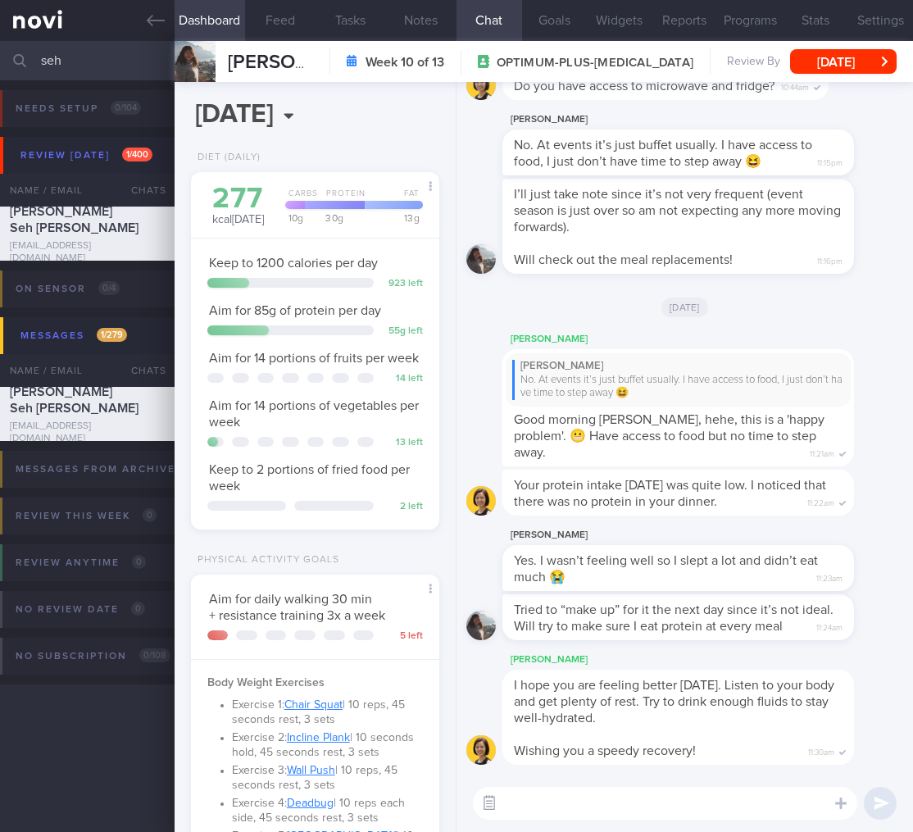
click at [501, 800] on button "button" at bounding box center [490, 803] width 30 height 30
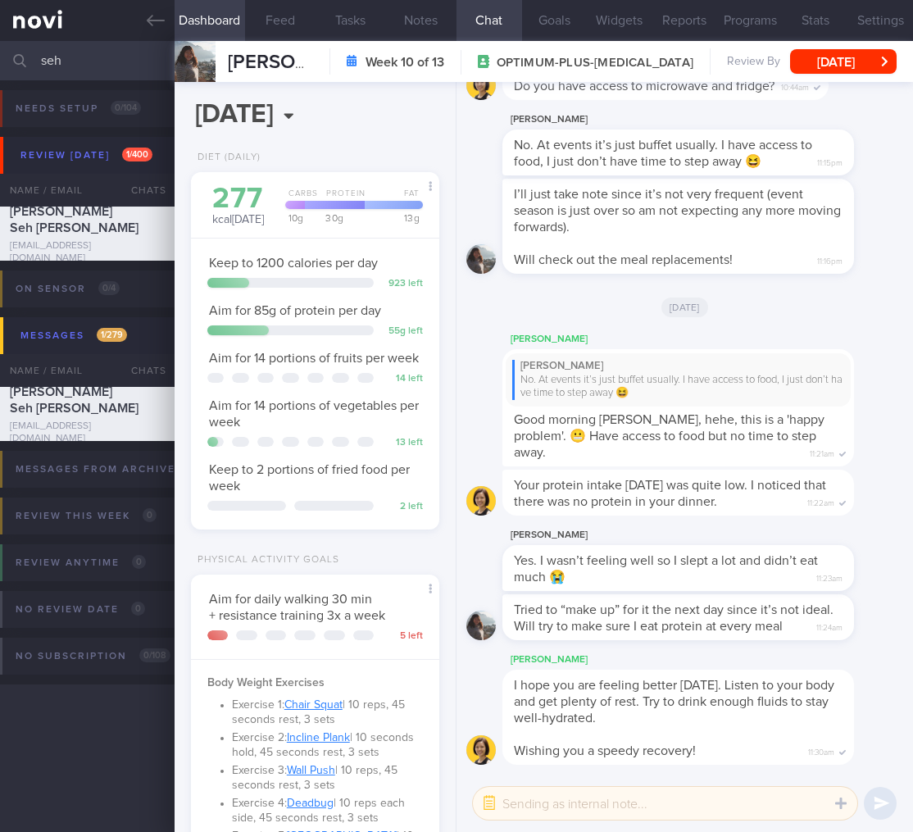
click at [545, 806] on textarea at bounding box center [665, 803] width 384 height 33
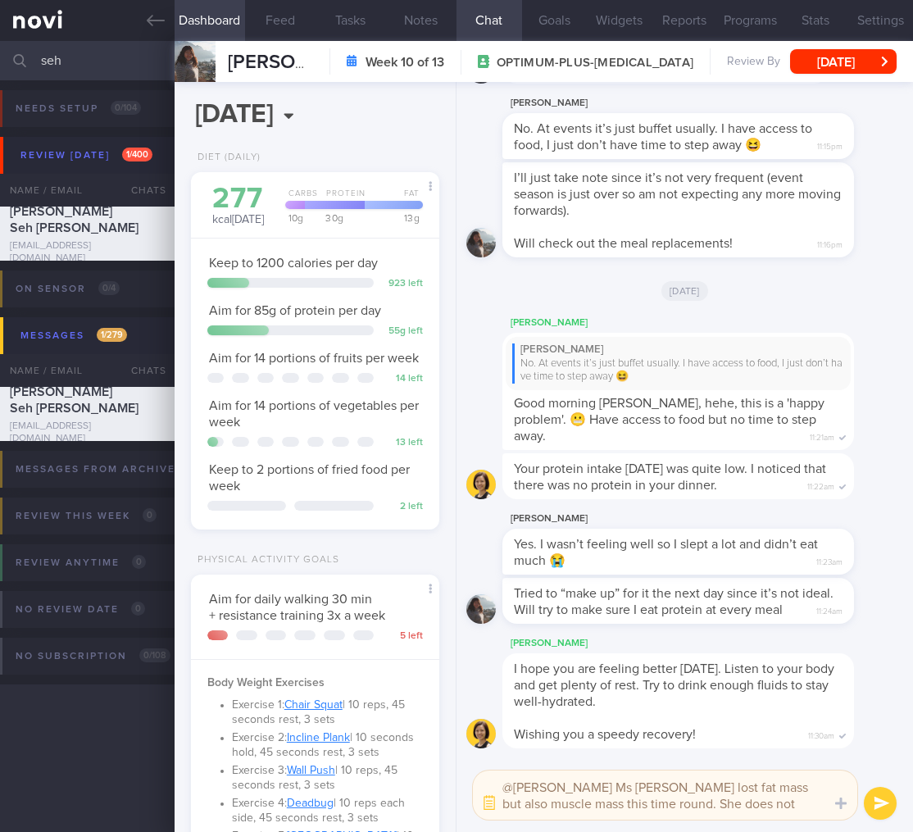
scroll to position [0, 0]
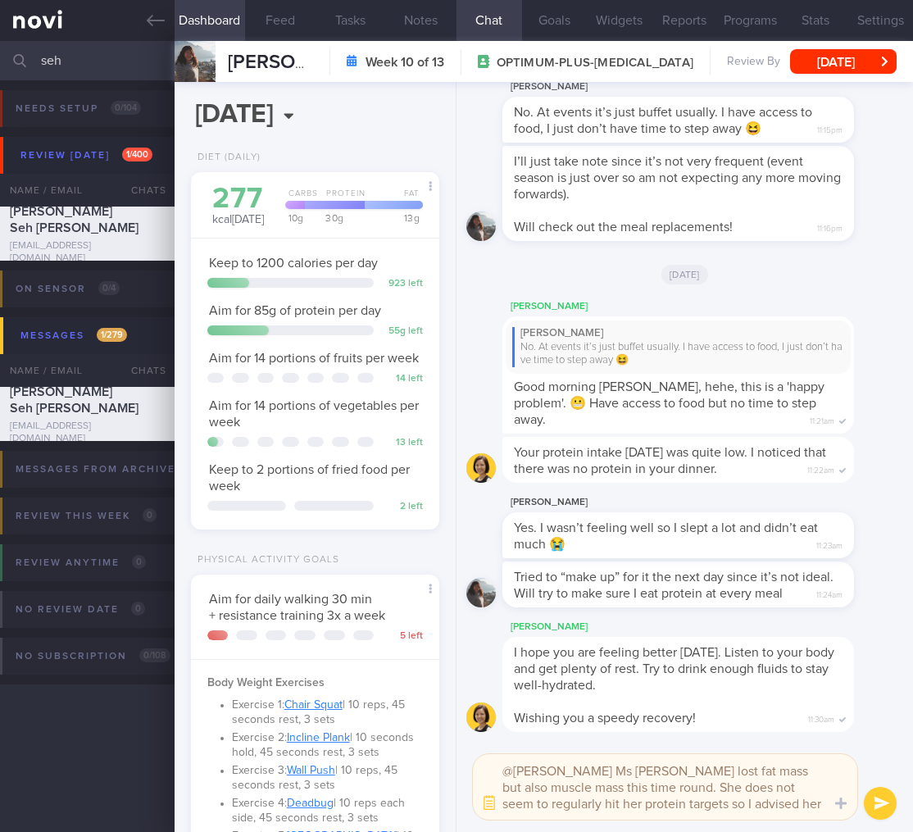
type textarea "@[PERSON_NAME] Ms [PERSON_NAME] lost fat mass but also muscle mass this time ro…"
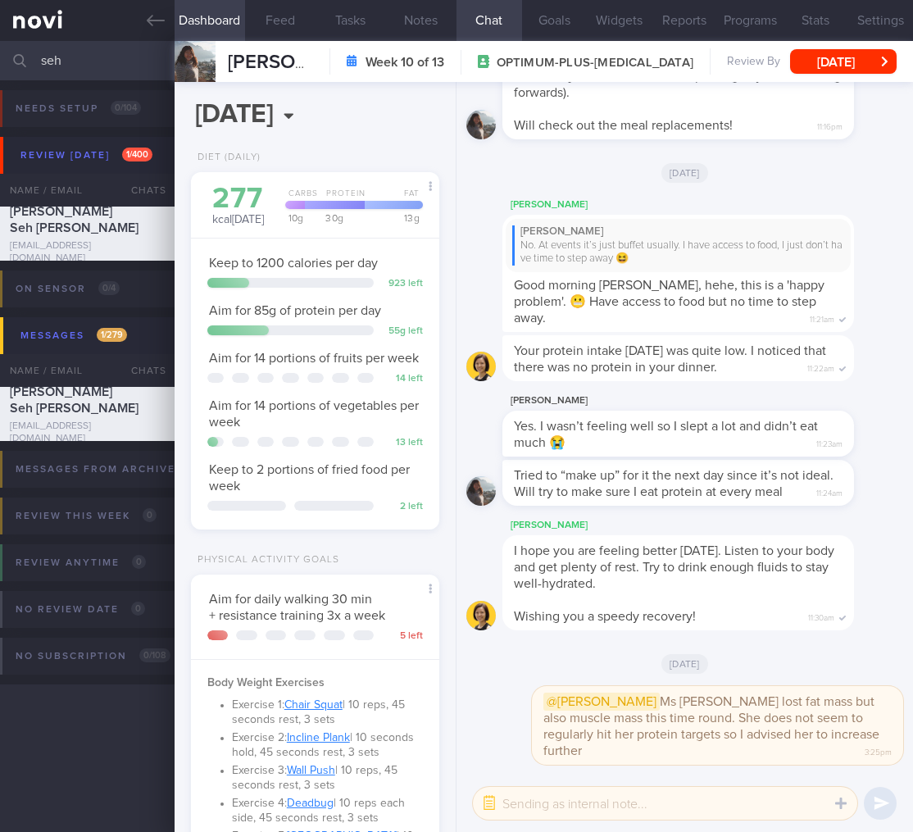
click at [703, 460] on div "[PERSON_NAME] Yes. I wasn’t feeling well so I slept a lot and didn’t eat much 😭…" at bounding box center [684, 425] width 437 height 69
click at [643, 155] on div "[DATE]" at bounding box center [684, 172] width 437 height 46
drag, startPoint x: 100, startPoint y: 59, endPoint x: 16, endPoint y: 44, distance: 84.9
click at [16, 44] on div "seh Assigned patients Assigned patients All active patients Archived patients" at bounding box center [456, 60] width 913 height 39
drag, startPoint x: 111, startPoint y: 59, endPoint x: -1, endPoint y: 47, distance: 112.1
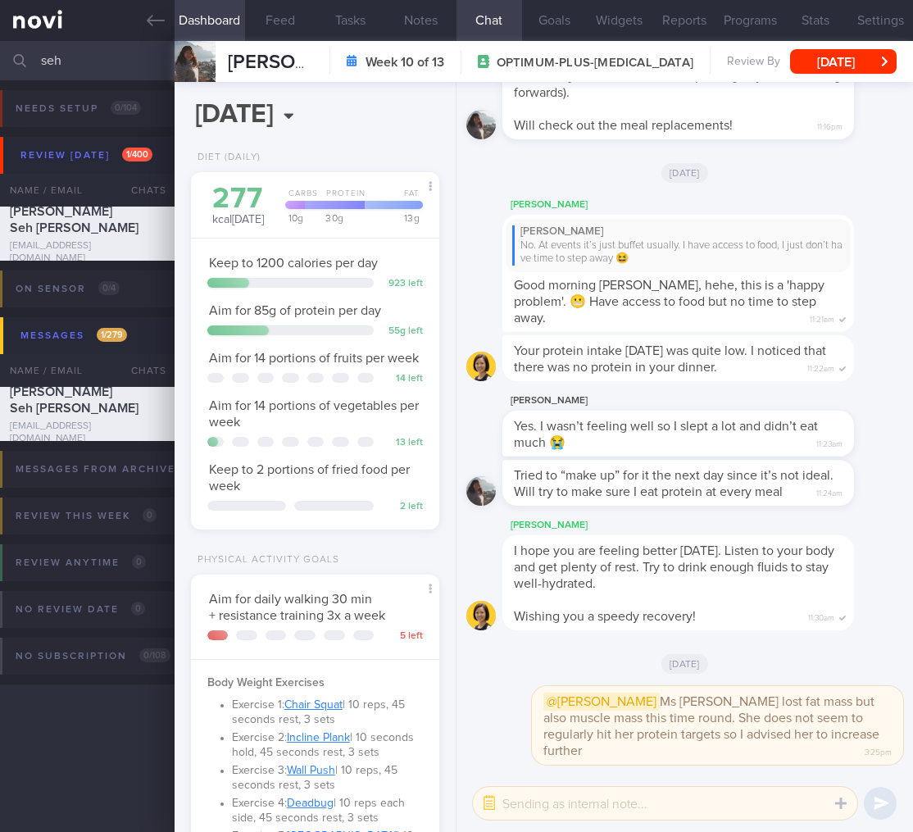
click at [0, 47] on html "You are offline! Some functionality will be unavailable Patients New Users Coac…" at bounding box center [456, 416] width 913 height 832
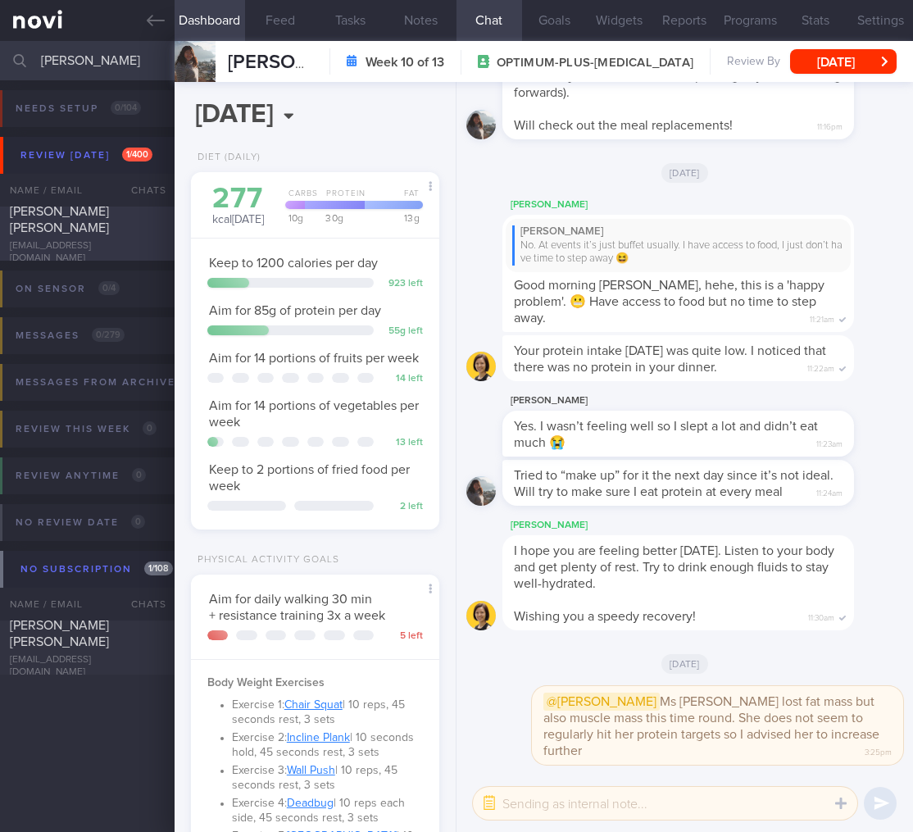
type input "[PERSON_NAME]"
click at [109, 234] on span "[PERSON_NAME] [PERSON_NAME]" at bounding box center [59, 220] width 99 height 30
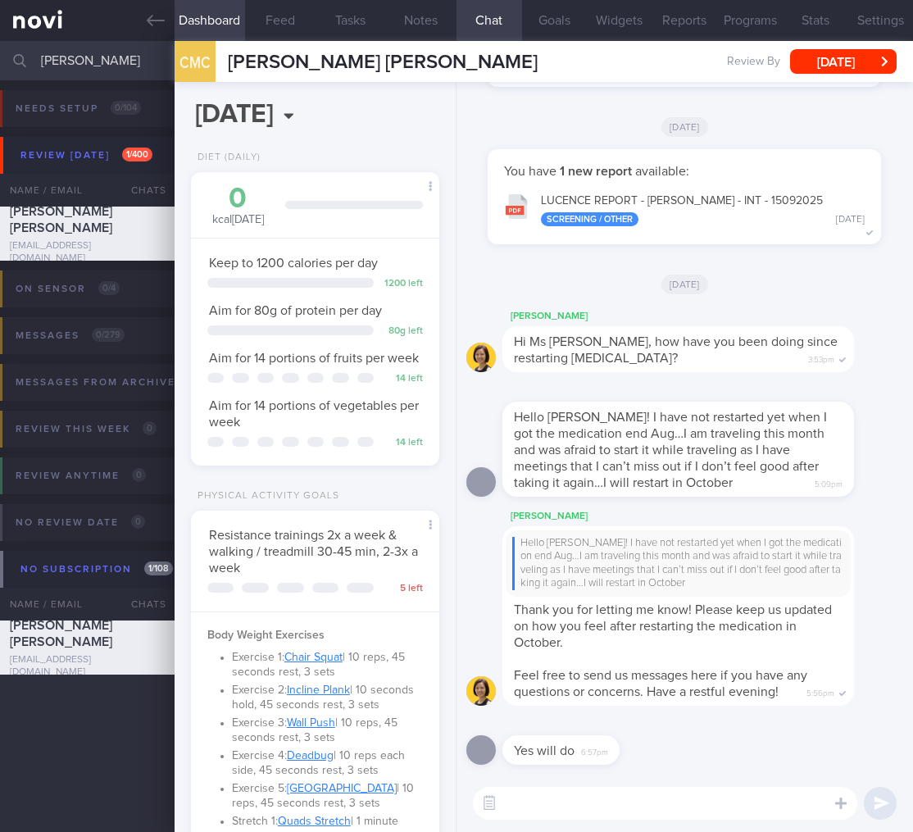
scroll to position [314, 0]
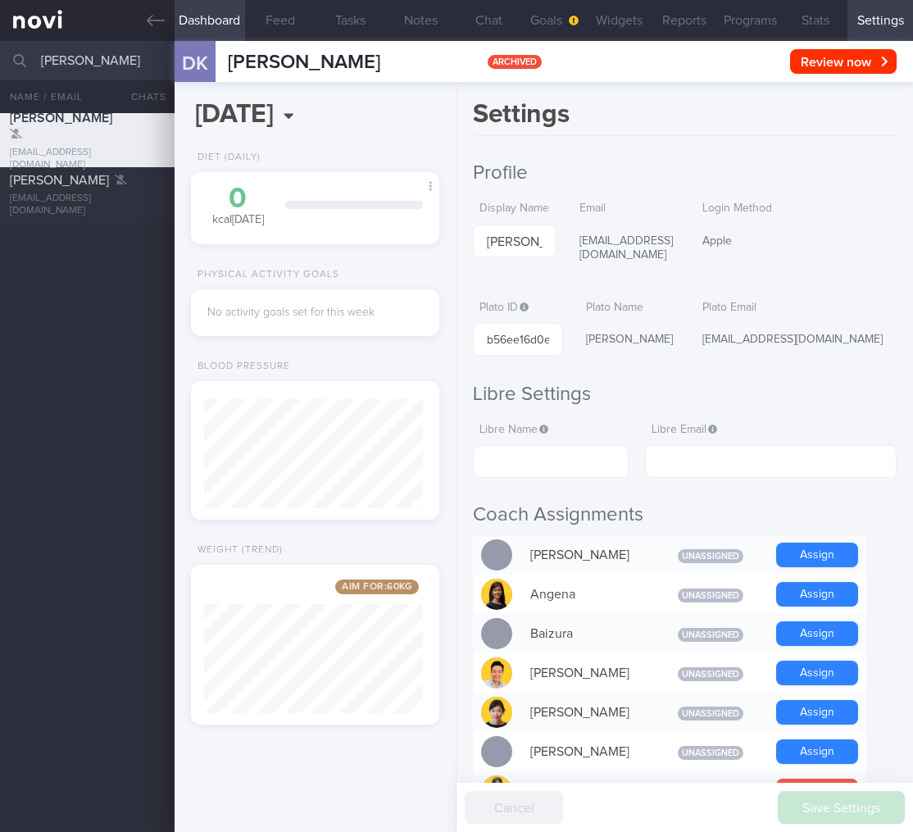
select select "9"
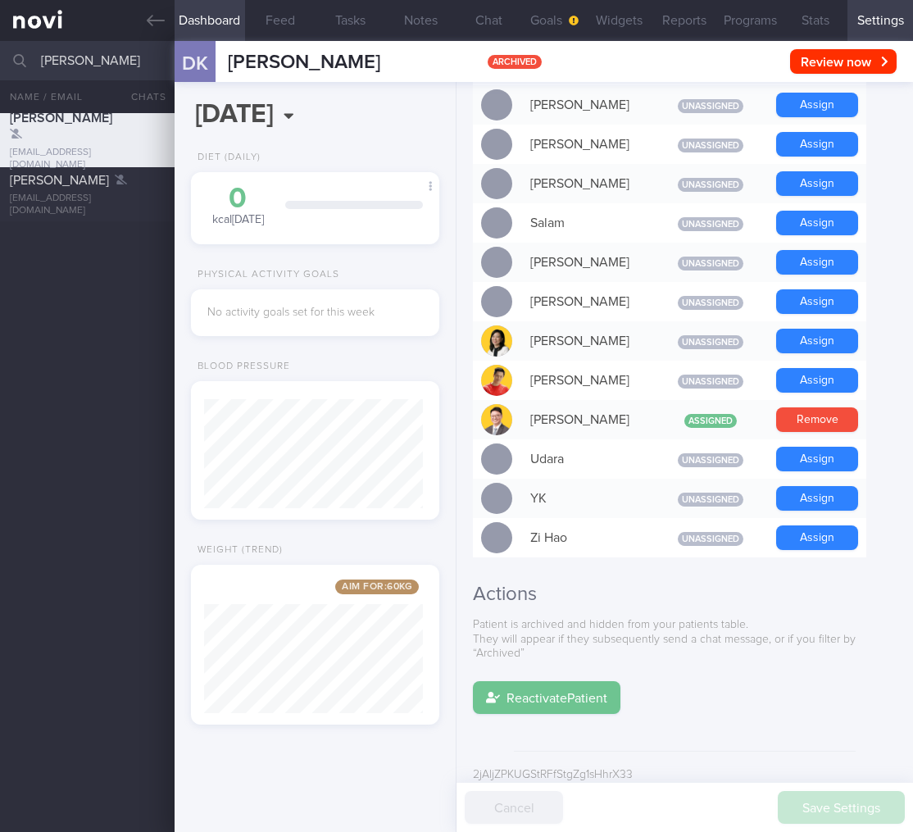
click at [507, 681] on button "Reactivate Patient" at bounding box center [547, 697] width 148 height 33
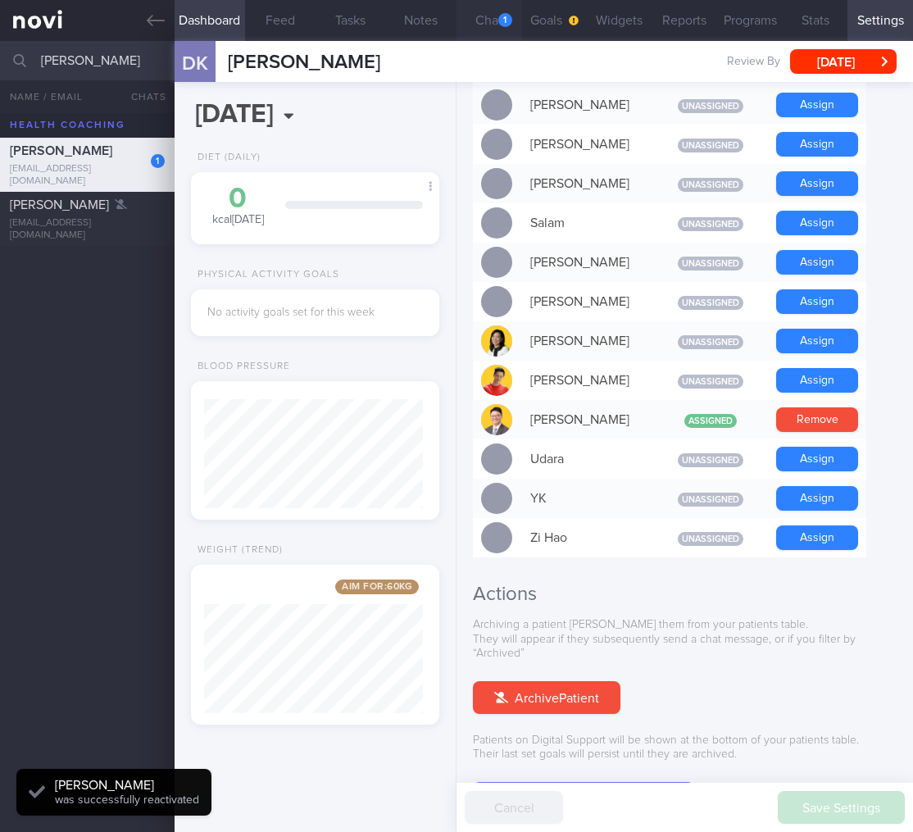
click at [504, 25] on div "1" at bounding box center [505, 20] width 14 height 14
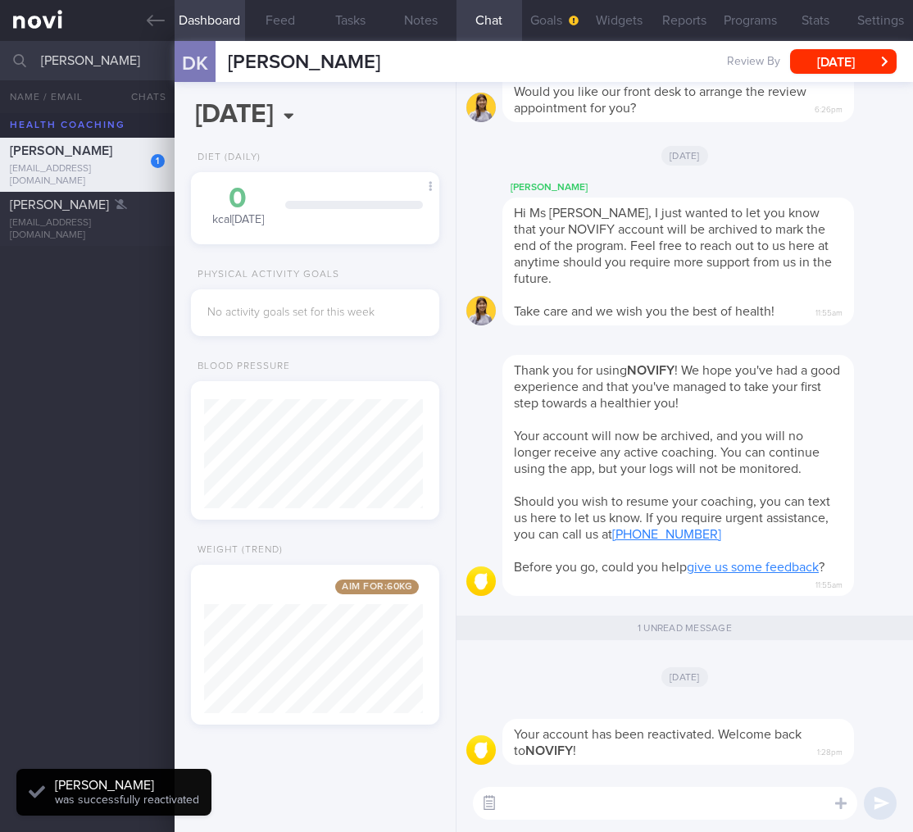
click at [488, 797] on button "button" at bounding box center [490, 803] width 30 height 30
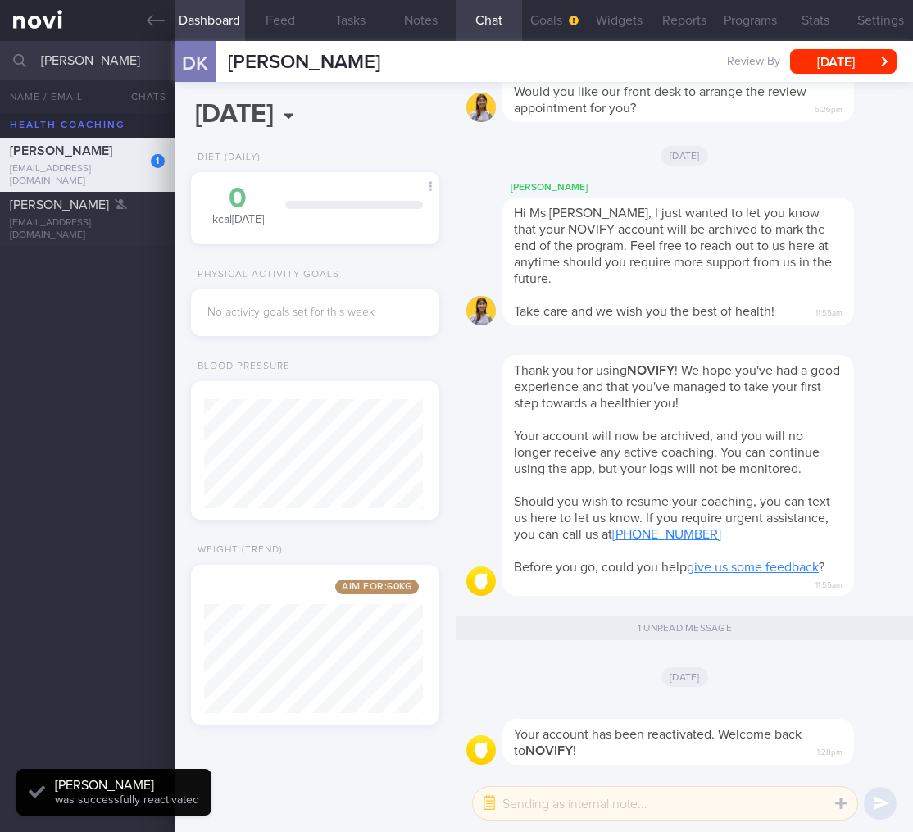
click at [559, 806] on textarea at bounding box center [665, 803] width 384 height 33
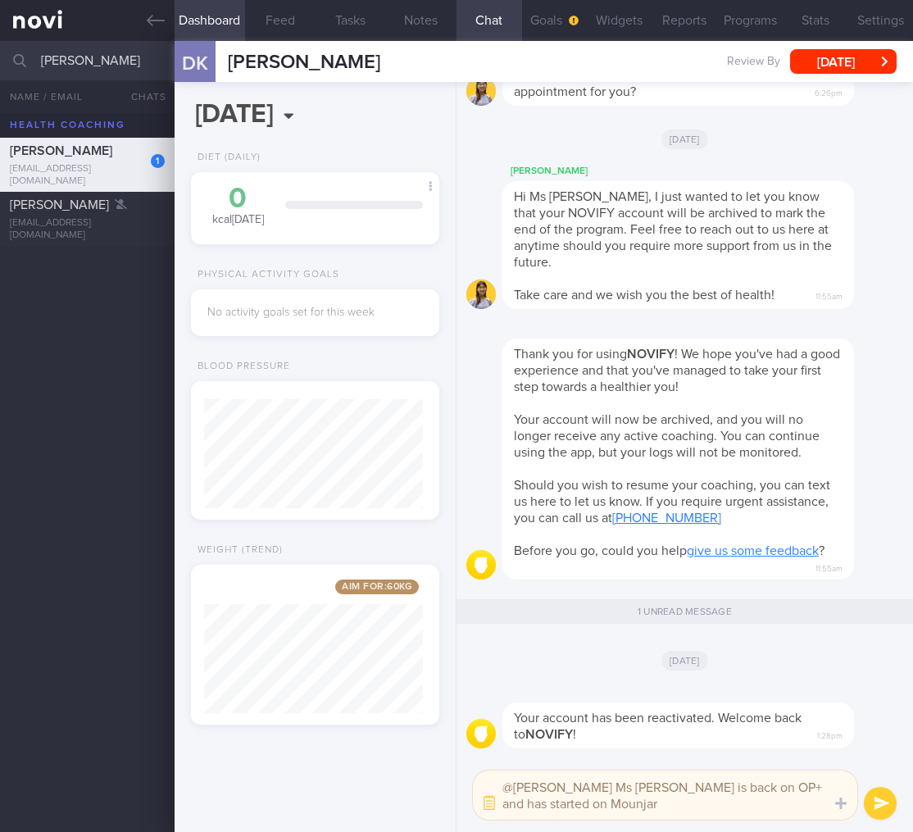
type textarea "@Elizabeth Ms Doreen is back on OP+ and has started on Mounjaro"
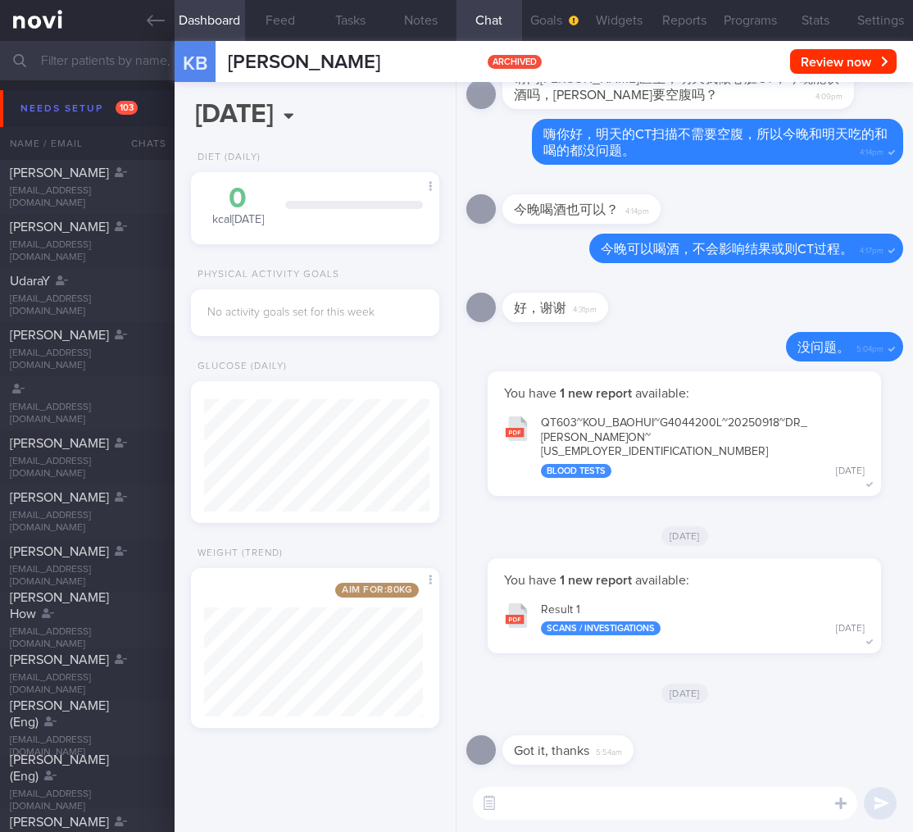
select select "9"
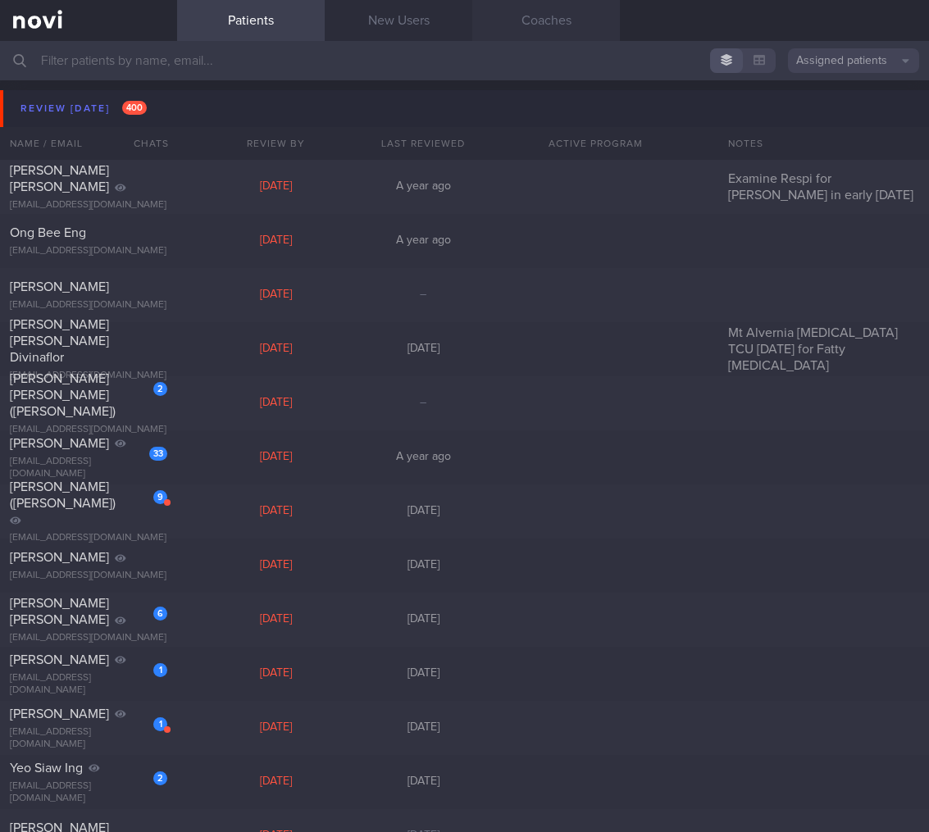
click at [538, 27] on link "Coaches" at bounding box center [546, 20] width 148 height 41
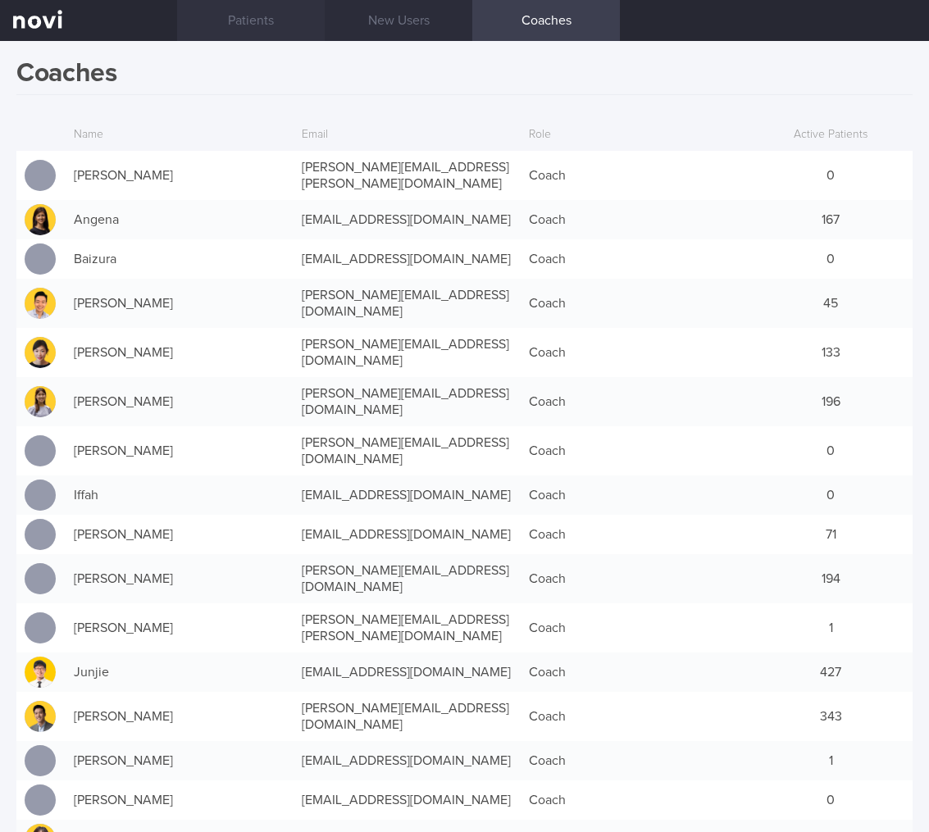
click at [242, 31] on link "Patients" at bounding box center [251, 20] width 148 height 41
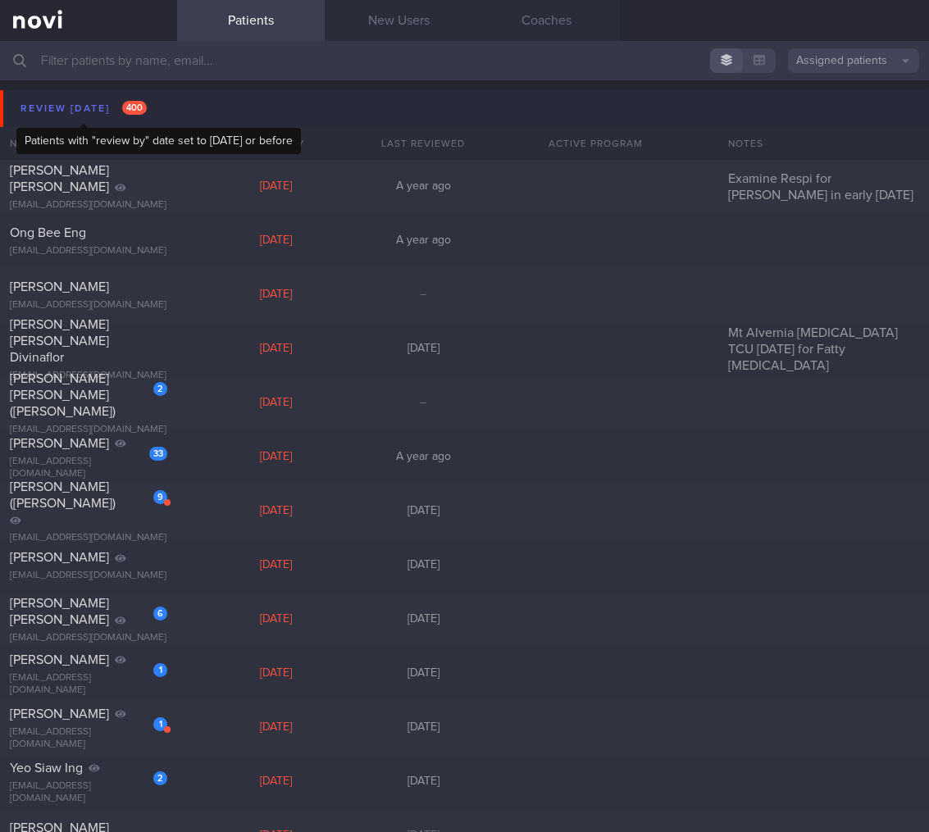
click at [120, 118] on div "Review today 400" at bounding box center [83, 109] width 134 height 22
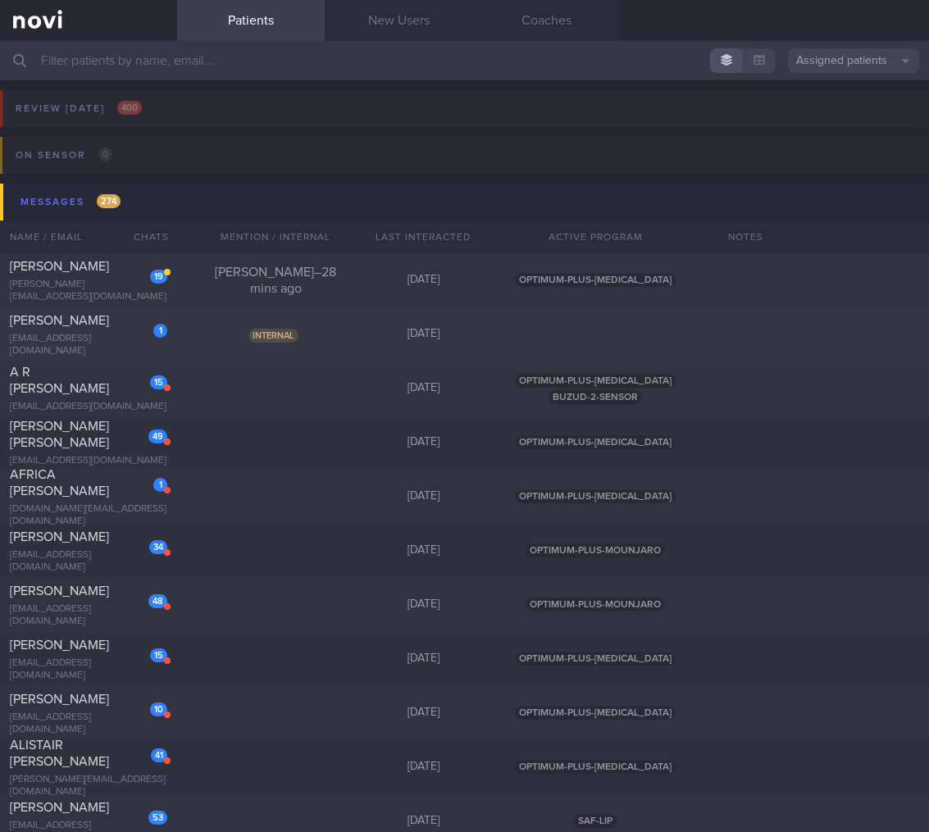
click at [303, 323] on div "1 Doreen Koh doreenkoh8@yahoo.com.sg Internal 2 months ago" at bounding box center [464, 334] width 929 height 54
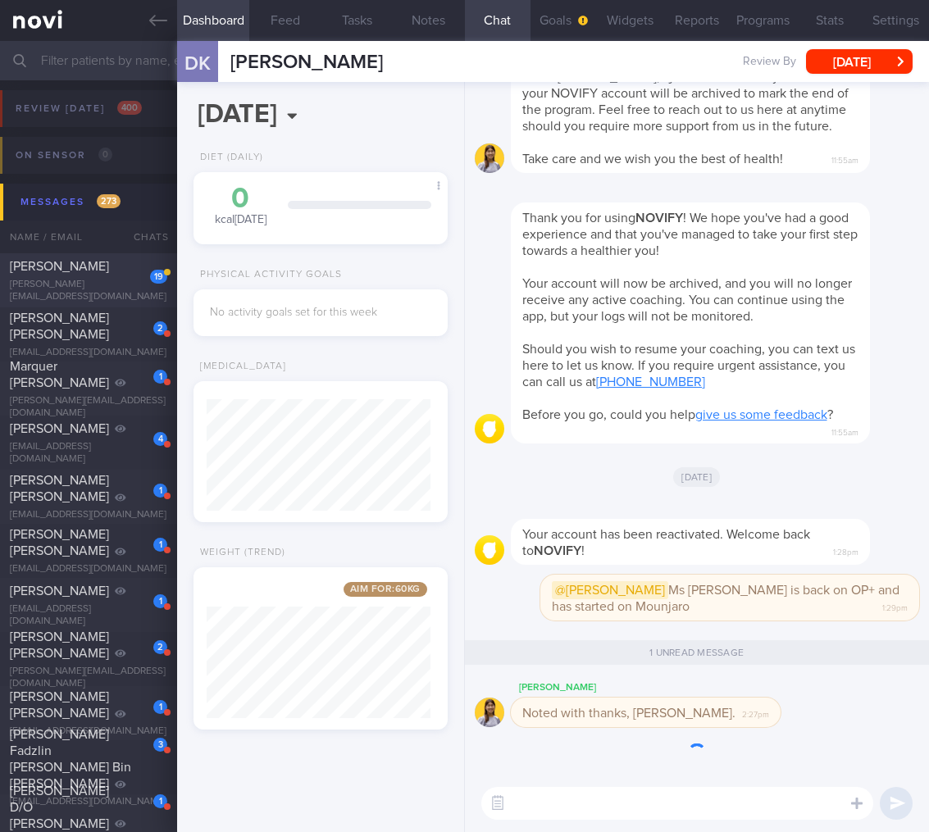
scroll to position [135, 224]
click at [79, 275] on div "[PERSON_NAME]" at bounding box center [86, 266] width 153 height 16
select select "8"
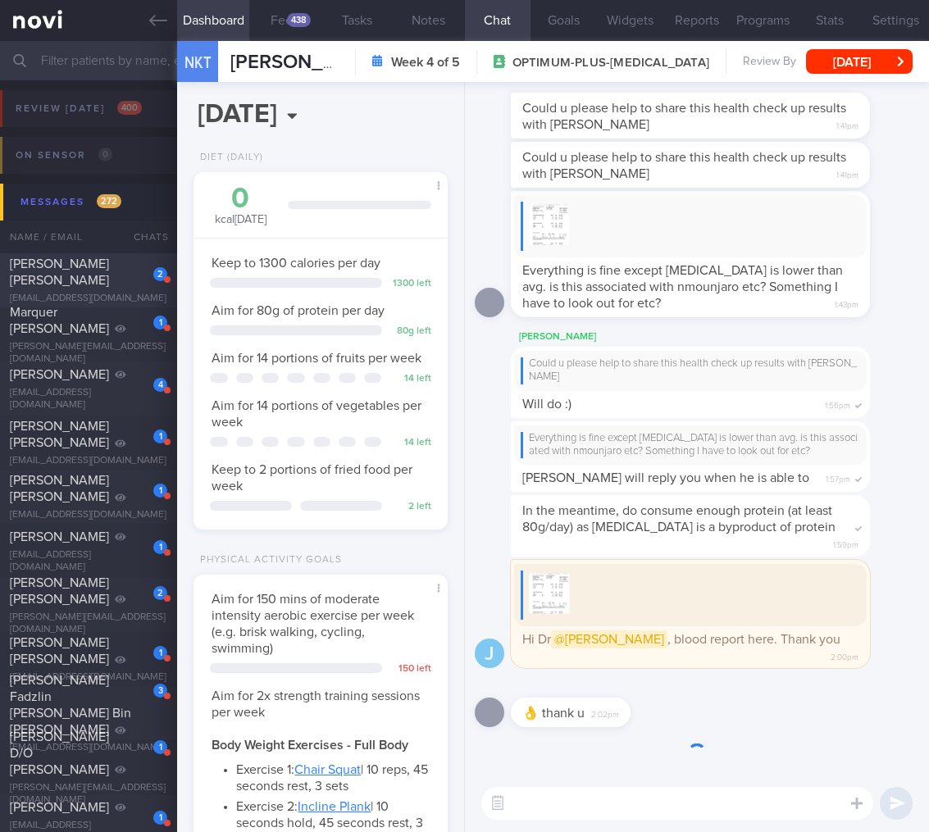
scroll to position [-190, 0]
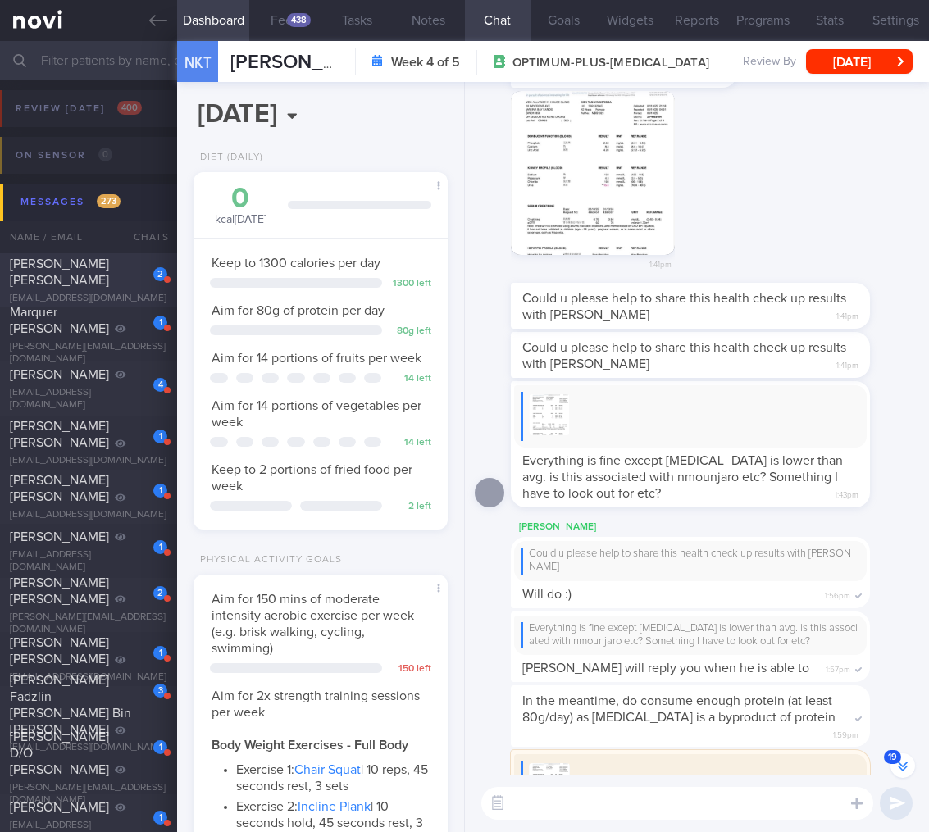
click at [633, 507] on div "Everything is fine except urea is lower than avg. is this associated with nmoun…" at bounding box center [690, 444] width 359 height 126
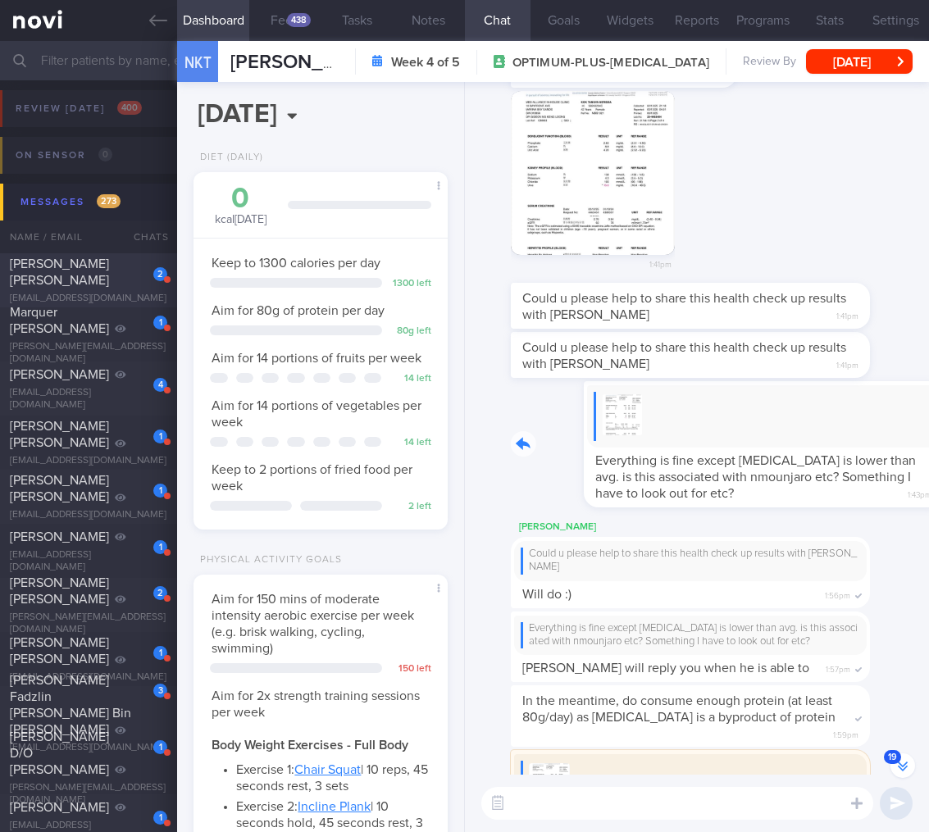
drag, startPoint x: 633, startPoint y: 546, endPoint x: 802, endPoint y: 542, distance: 169.7
click at [802, 507] on div "Everything is fine except urea is lower than avg. is this associated with nmoun…" at bounding box center [715, 444] width 408 height 126
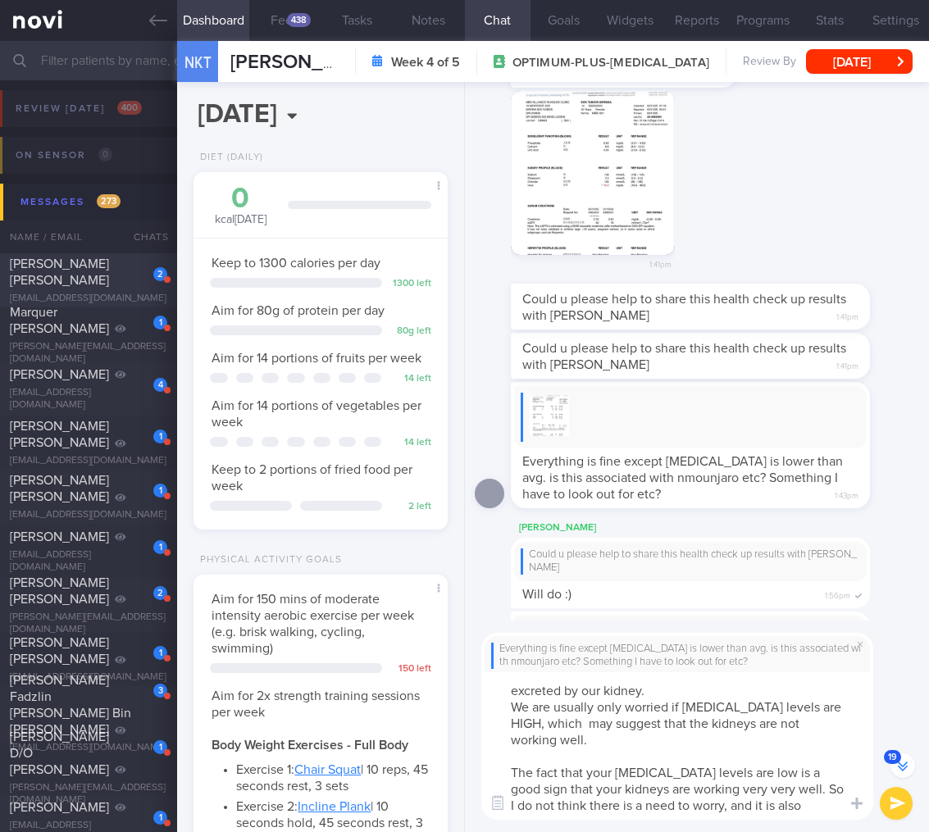
scroll to position [-323, 0]
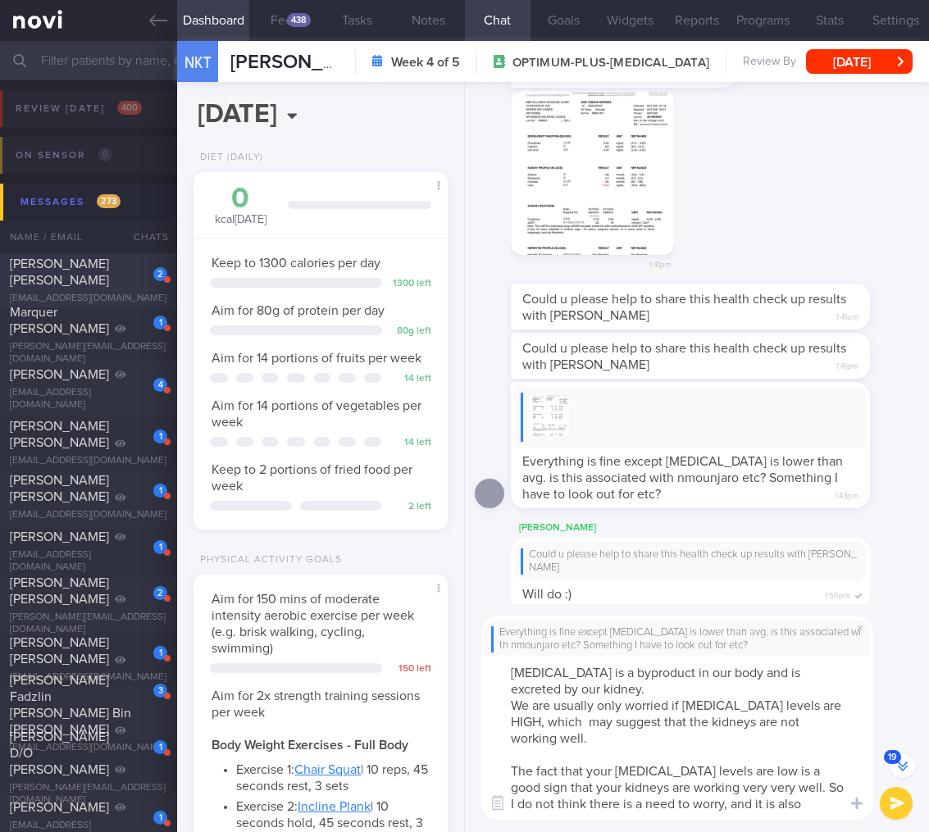
type textarea "Hi Ms Nerissa, Dr Todd here. Urea is a byproduct in our body and is excreted by…"
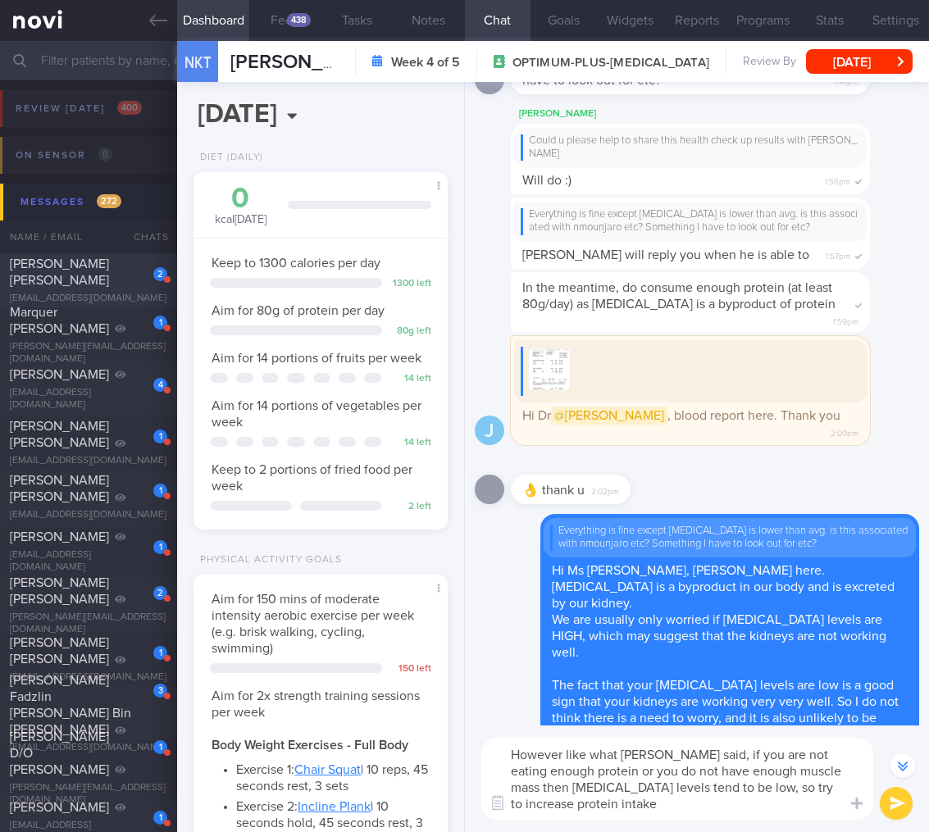
scroll to position [-48, 0]
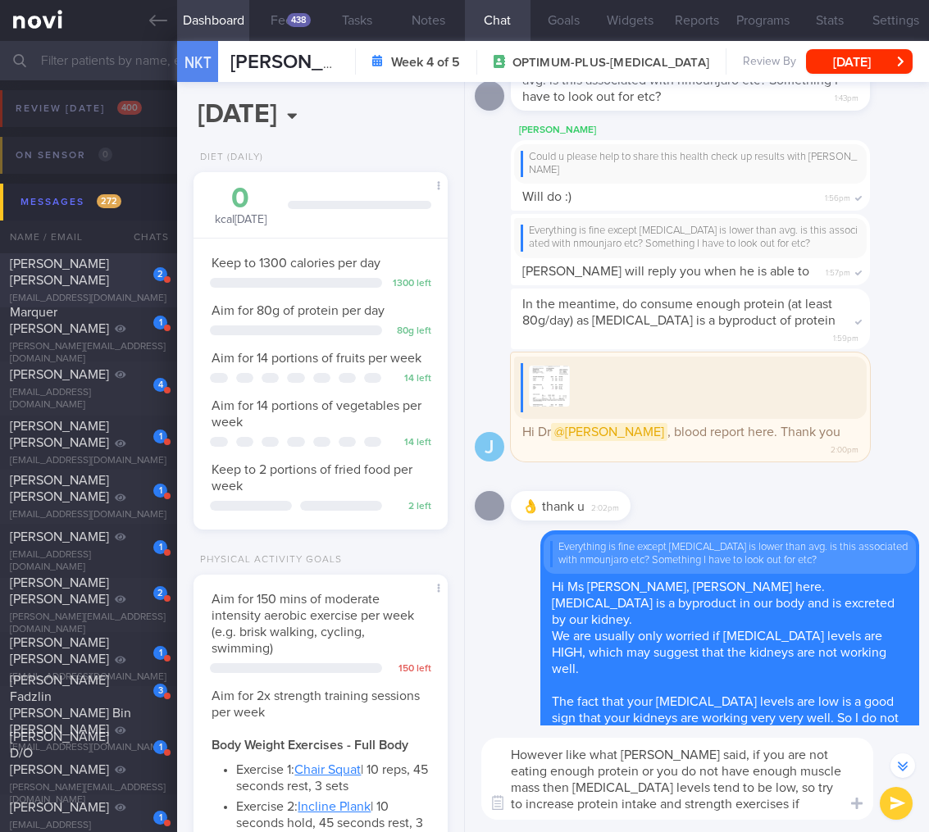
type textarea "However like what Joel said, if you are not eating enough protein or you do not…"
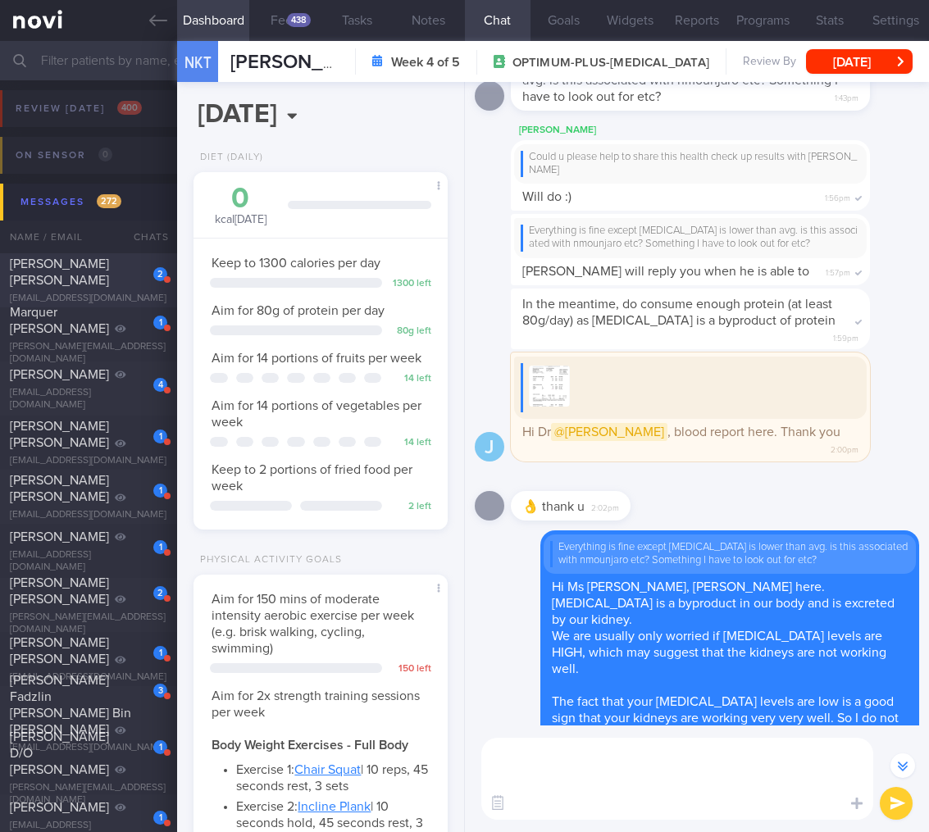
scroll to position [0, 0]
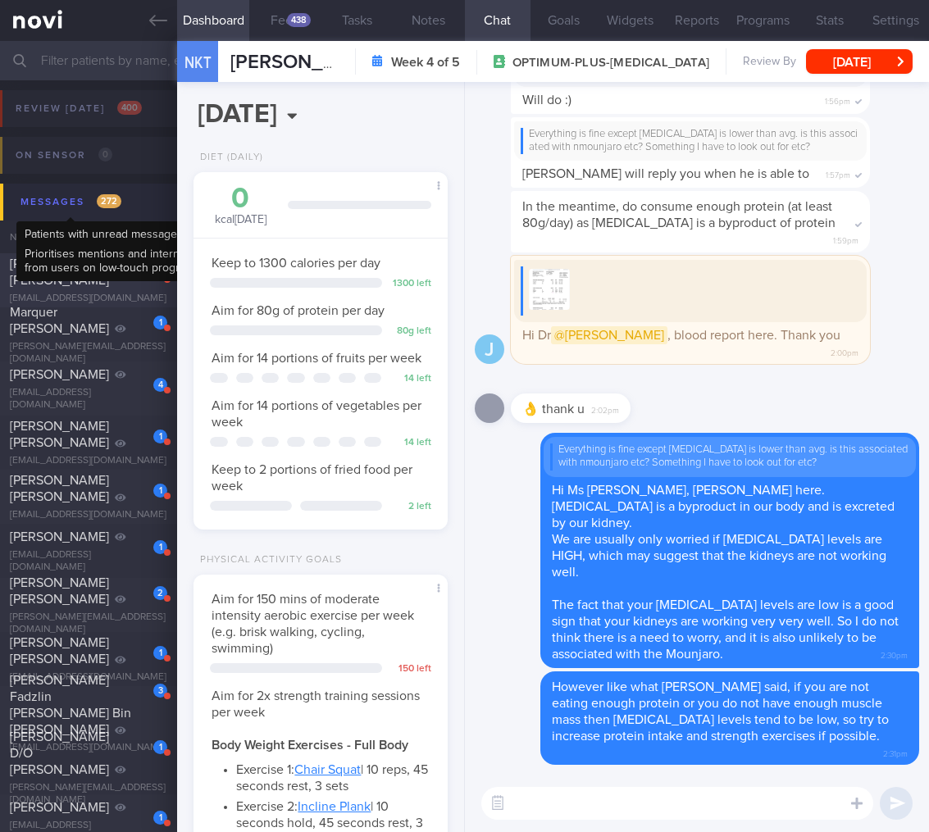
click at [84, 204] on div "Messages 272" at bounding box center [70, 202] width 109 height 22
